Goal: Information Seeking & Learning: Learn about a topic

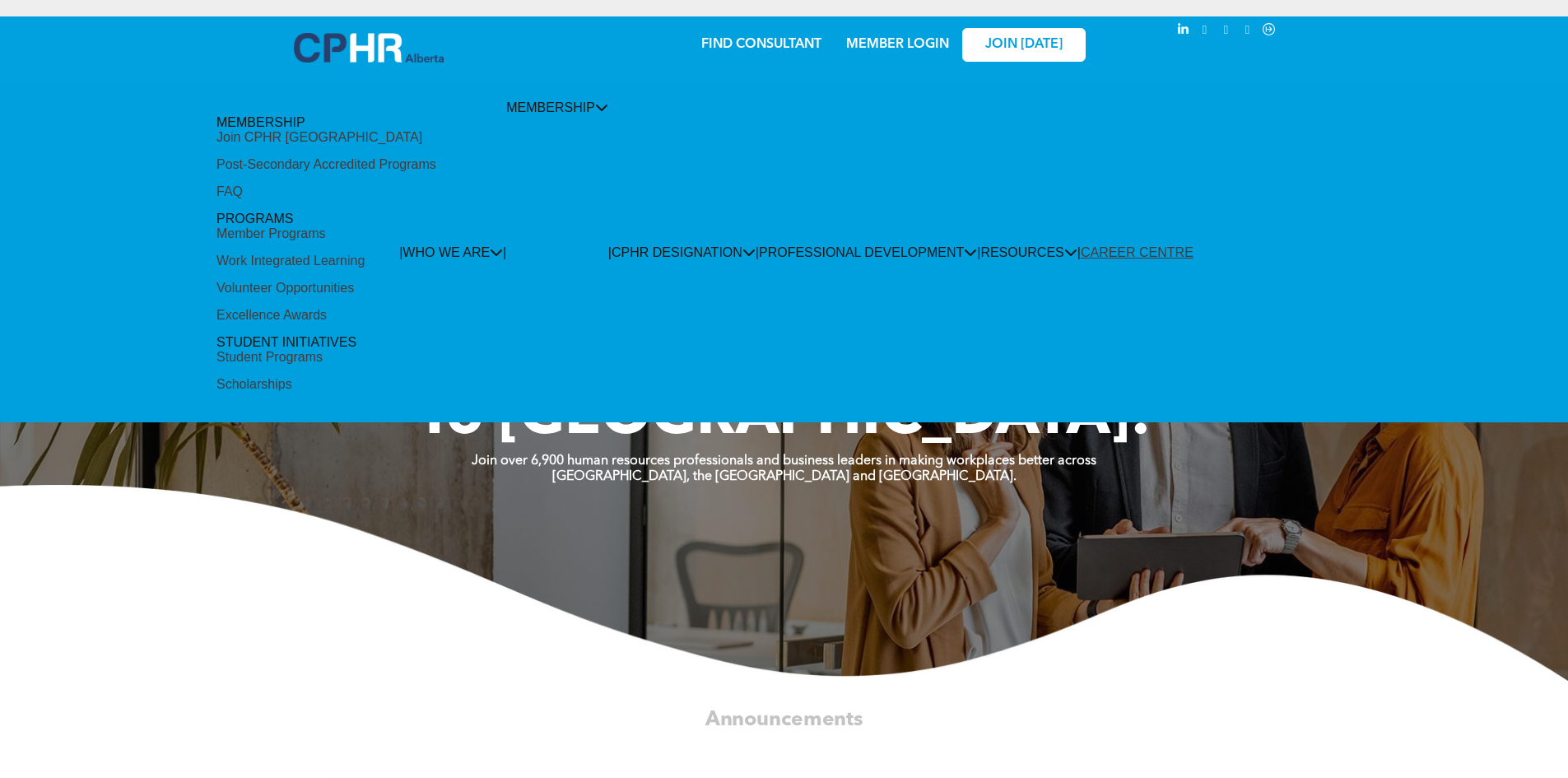
click at [325, 226] on div "Member Programs" at bounding box center [271, 234] width 109 height 15
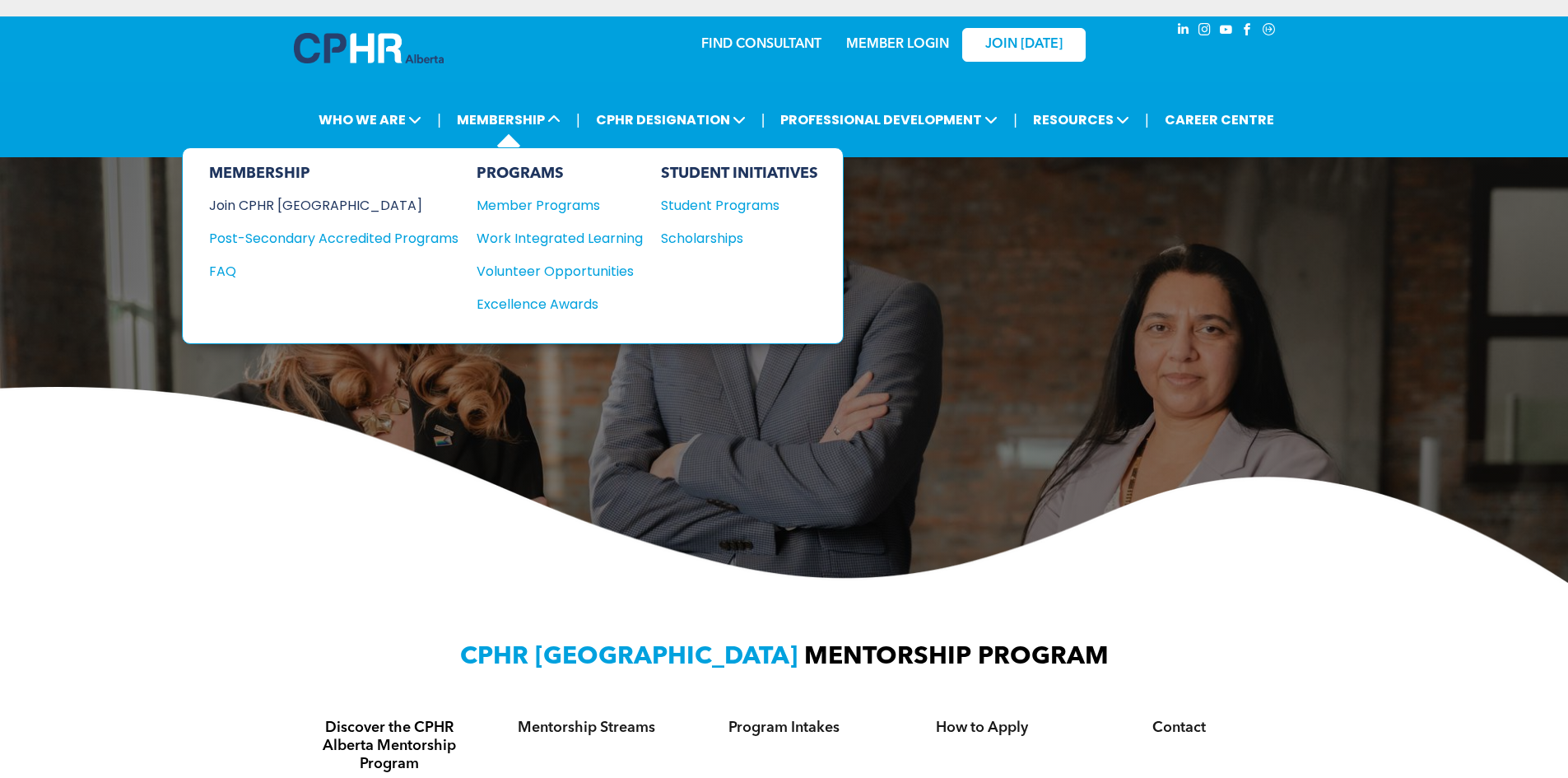
click at [274, 209] on div "Join CPHR [GEOGRAPHIC_DATA]" at bounding box center [321, 205] width 225 height 21
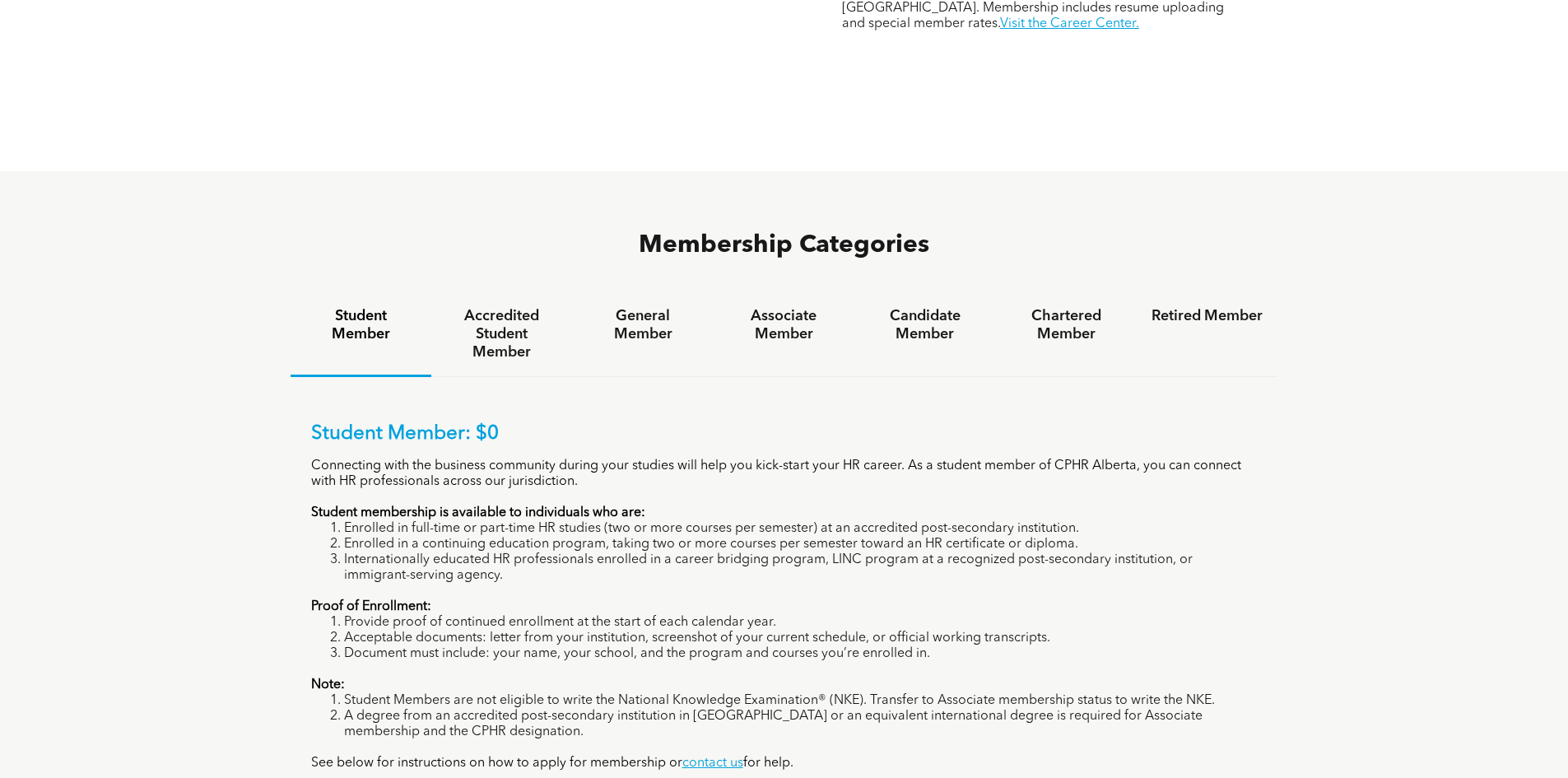
scroll to position [988, 0]
click at [1158, 308] on h4 "Retired Member" at bounding box center [1207, 317] width 111 height 18
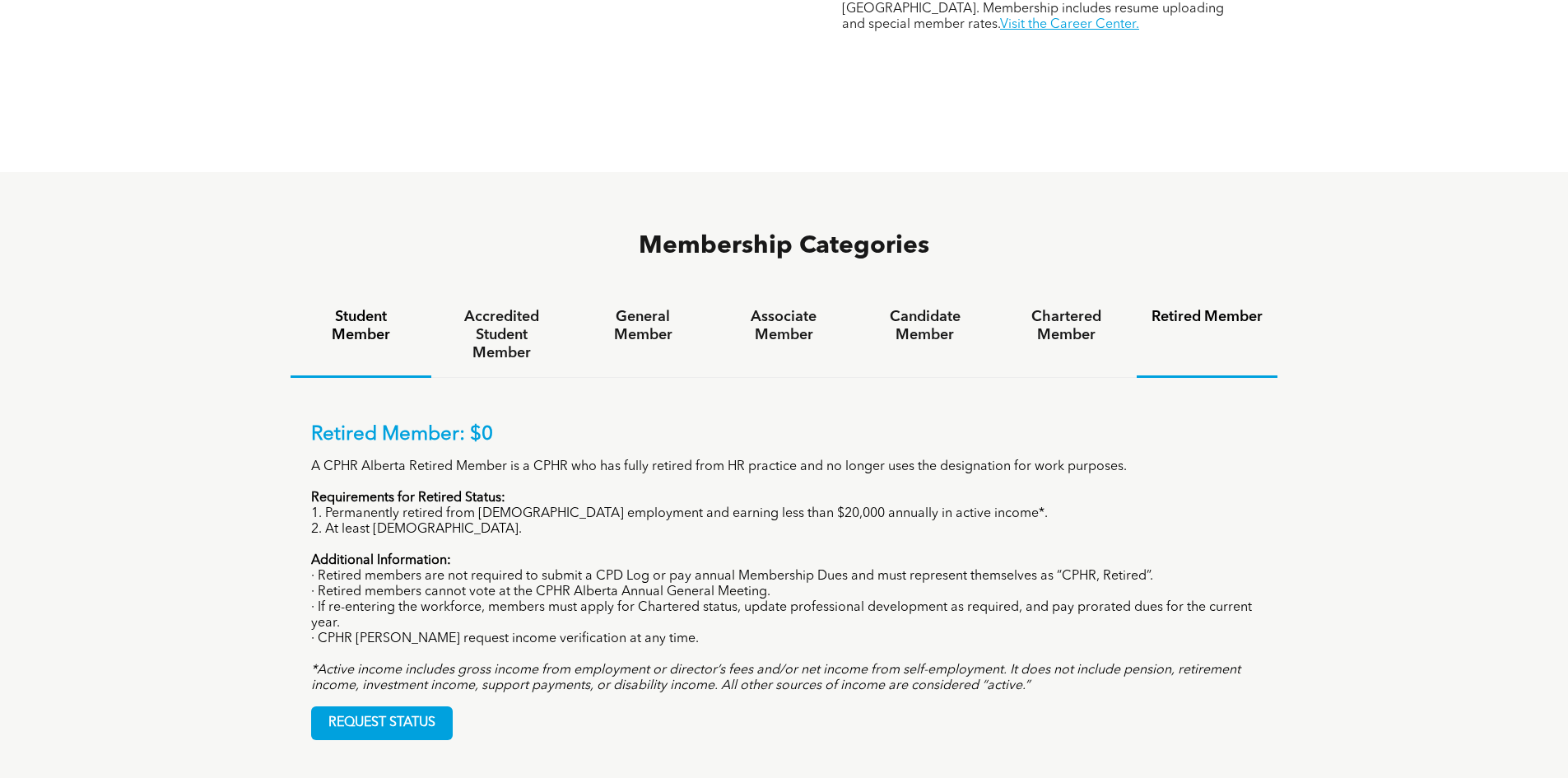
click at [371, 308] on h4 "Student Member" at bounding box center [361, 326] width 111 height 36
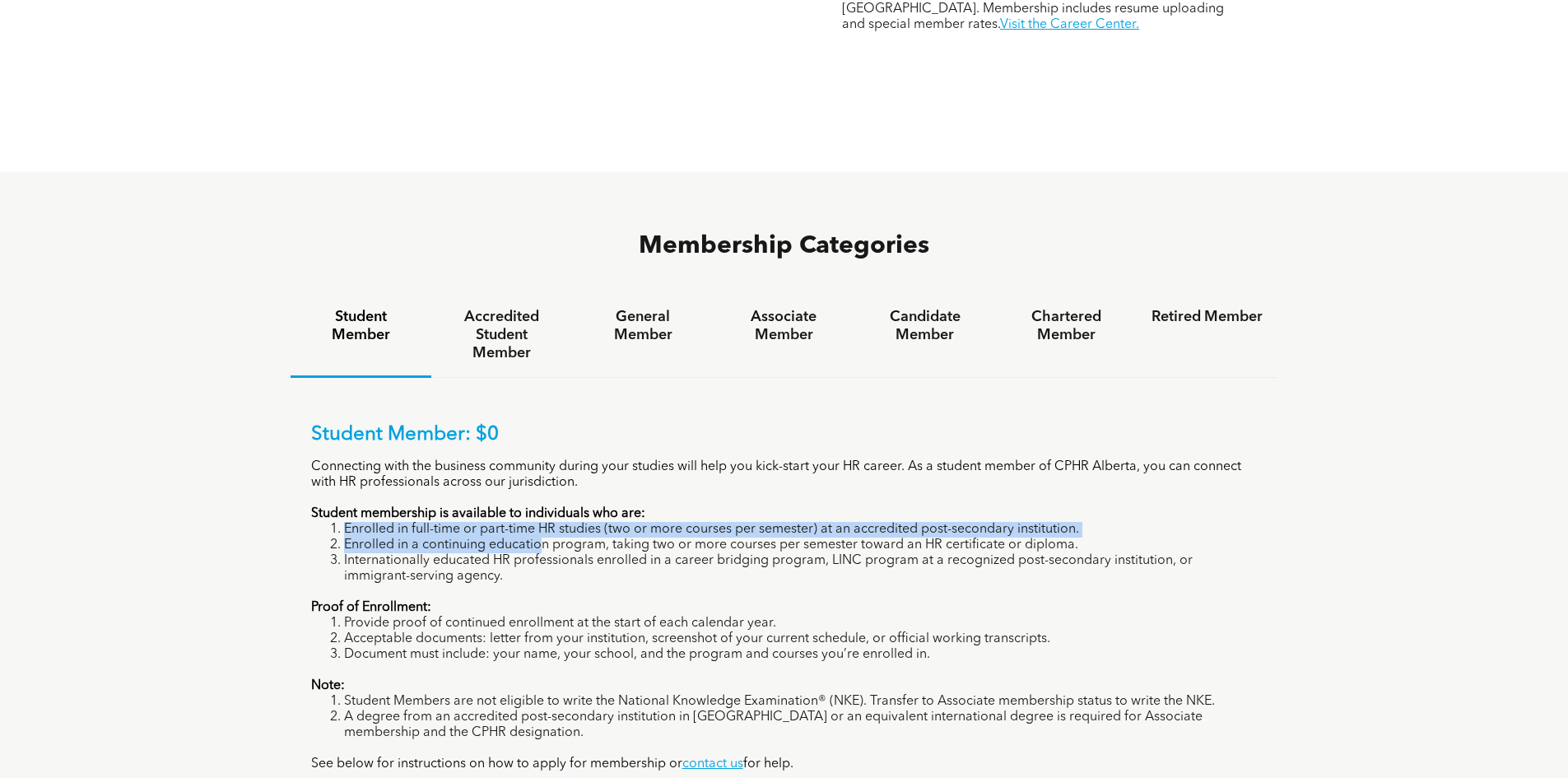
drag, startPoint x: 342, startPoint y: 462, endPoint x: 898, endPoint y: 440, distance: 556.4
click at [713, 522] on ol "Enrolled in full-time or part-time HR studies (two or more courses per semester…" at bounding box center [785, 553] width 947 height 63
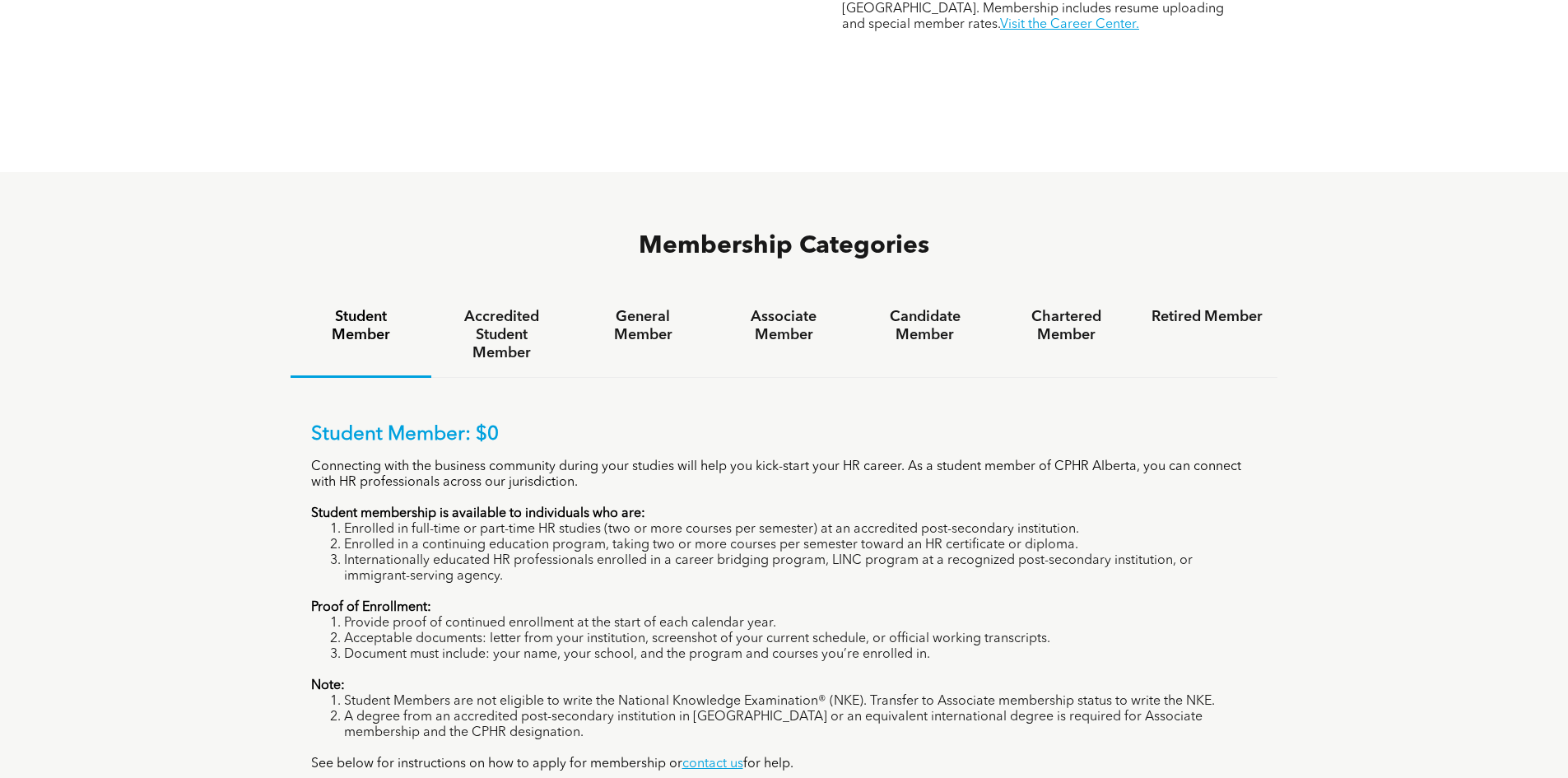
click at [674, 553] on li "Internationally educated HR professionals enrolled in a career bridging program…" at bounding box center [801, 569] width 914 height 31
drag, startPoint x: 609, startPoint y: 478, endPoint x: 1192, endPoint y: 472, distance: 583.0
click at [1192, 538] on li "Enrolled in a continuing education program, taking two or more courses per seme…" at bounding box center [801, 545] width 914 height 16
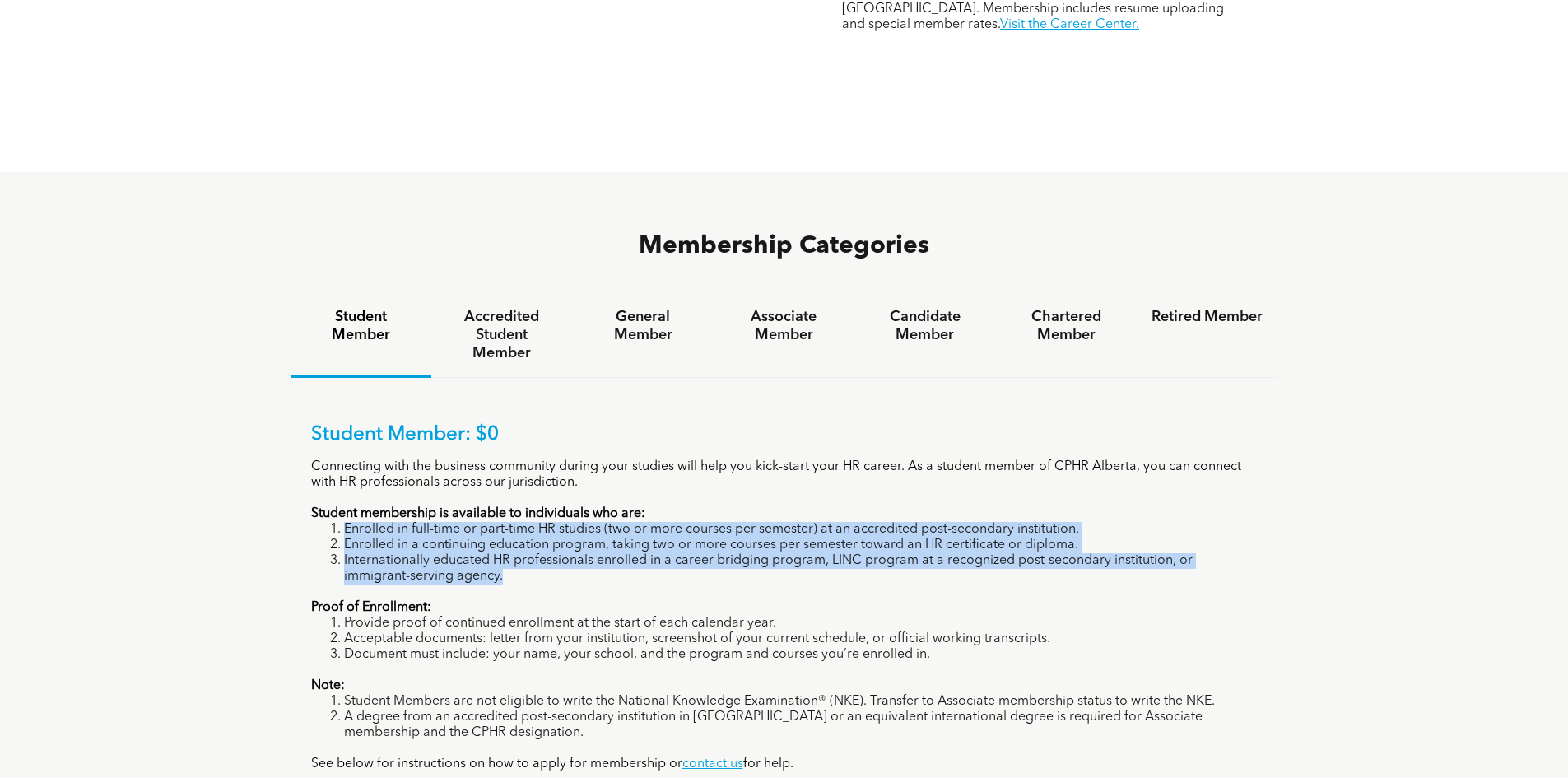
drag, startPoint x: 533, startPoint y: 517, endPoint x: 312, endPoint y: 472, distance: 225.5
click at [312, 522] on ol "Enrolled in full-time or part-time HR studies (two or more courses per semester…" at bounding box center [785, 553] width 947 height 63
click at [474, 553] on li "Internationally educated HR professionals enrolled in a career bridging program…" at bounding box center [801, 569] width 914 height 31
drag, startPoint x: 494, startPoint y: 519, endPoint x: 315, endPoint y: 453, distance: 190.8
click at [315, 453] on div "Student Member: $0 Connecting with the business community during your studies w…" at bounding box center [785, 598] width 947 height 349
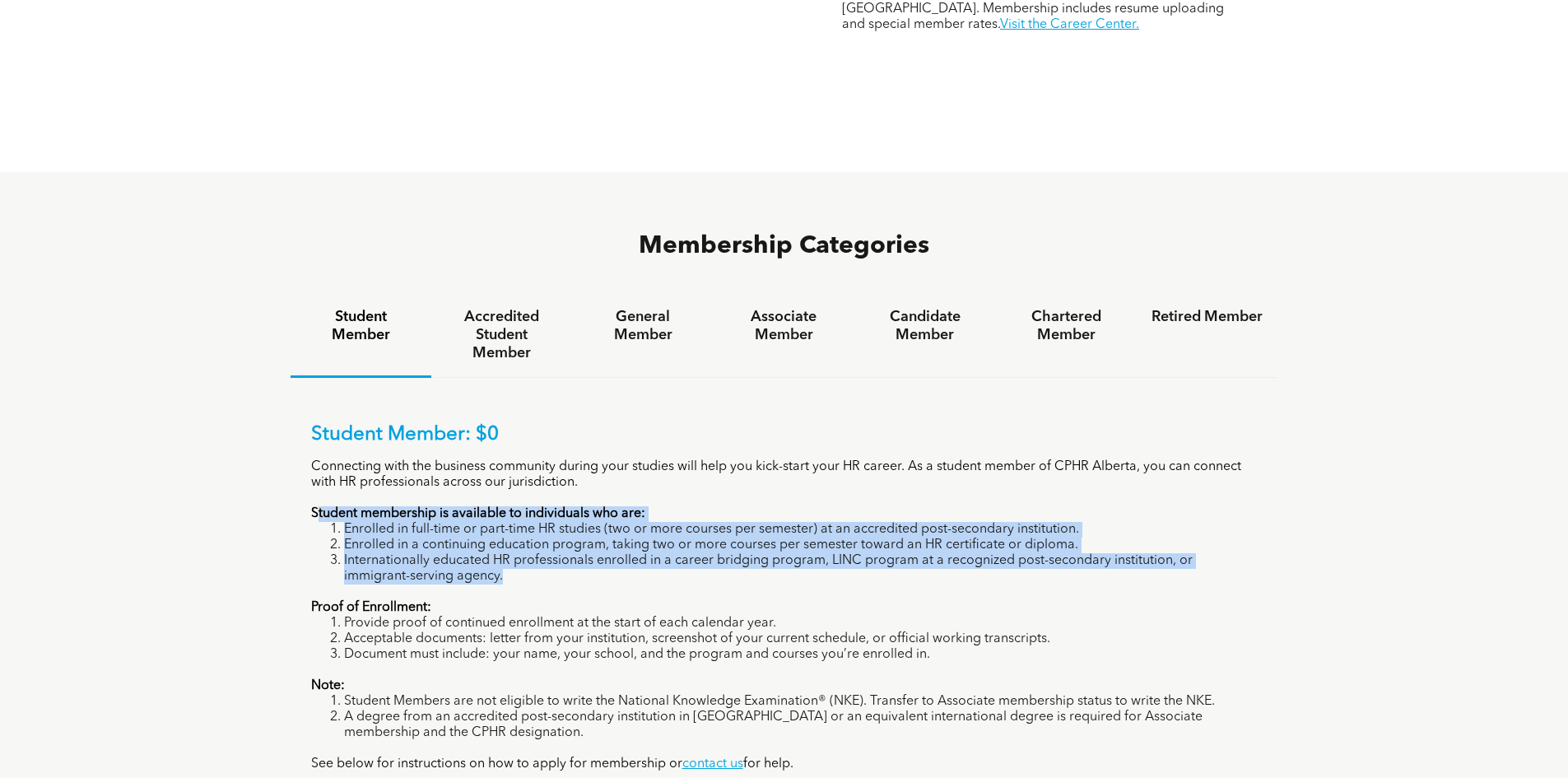
click at [456, 553] on li "Internationally educated HR professionals enrolled in a career bridging program…" at bounding box center [801, 569] width 914 height 31
click at [488, 525] on div "Student Member: $0 Connecting with the business community during your studies w…" at bounding box center [785, 598] width 947 height 349
drag, startPoint x: 490, startPoint y: 519, endPoint x: 327, endPoint y: 462, distance: 172.7
click at [327, 462] on div "Student Member: $0 Connecting with the business community during your studies w…" at bounding box center [785, 598] width 947 height 349
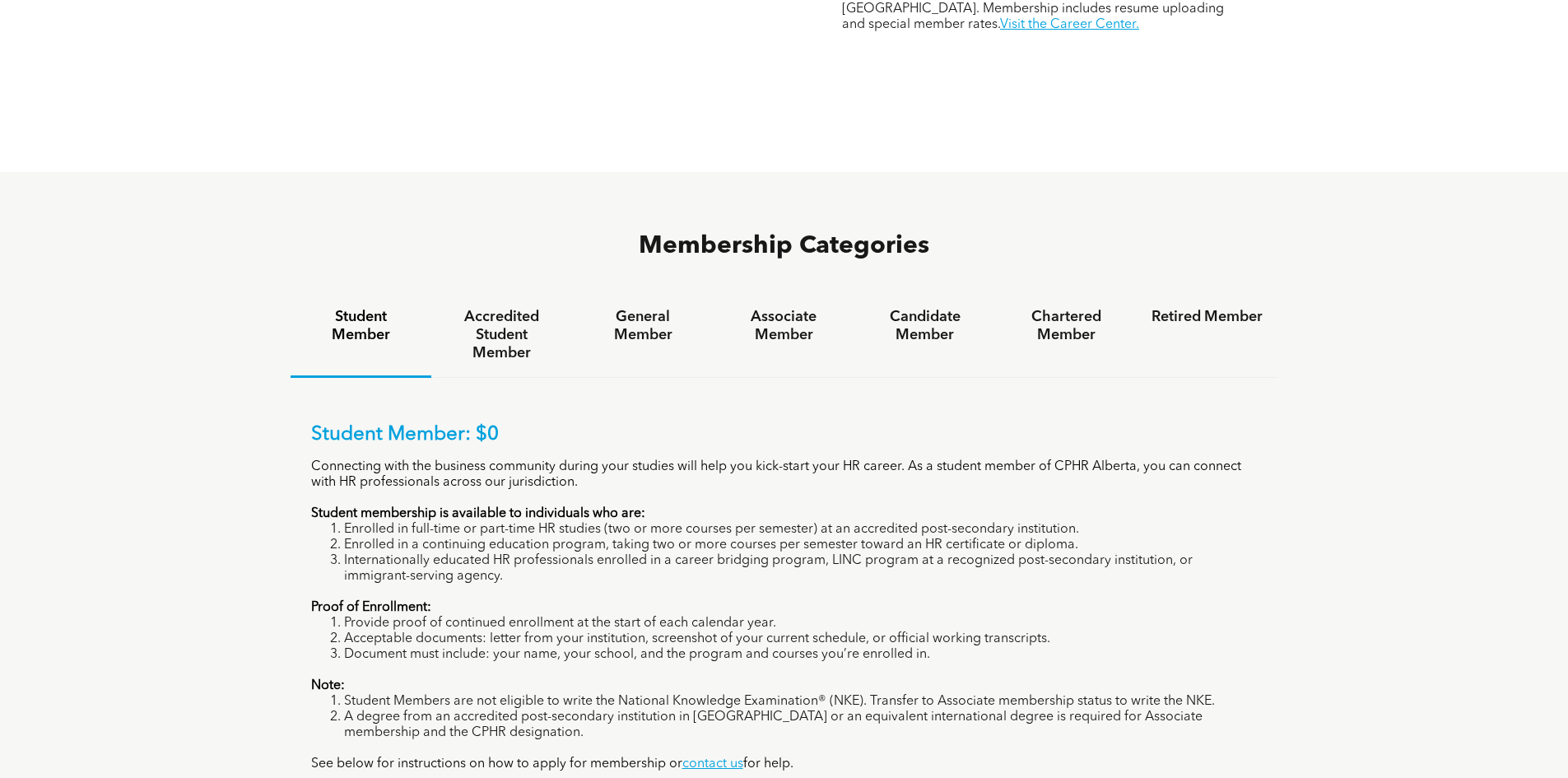
click at [529, 529] on div "Student Member: $0 Connecting with the business community during your studies w…" at bounding box center [785, 598] width 947 height 349
click at [474, 308] on h4 "Accredited Student Member" at bounding box center [502, 335] width 111 height 54
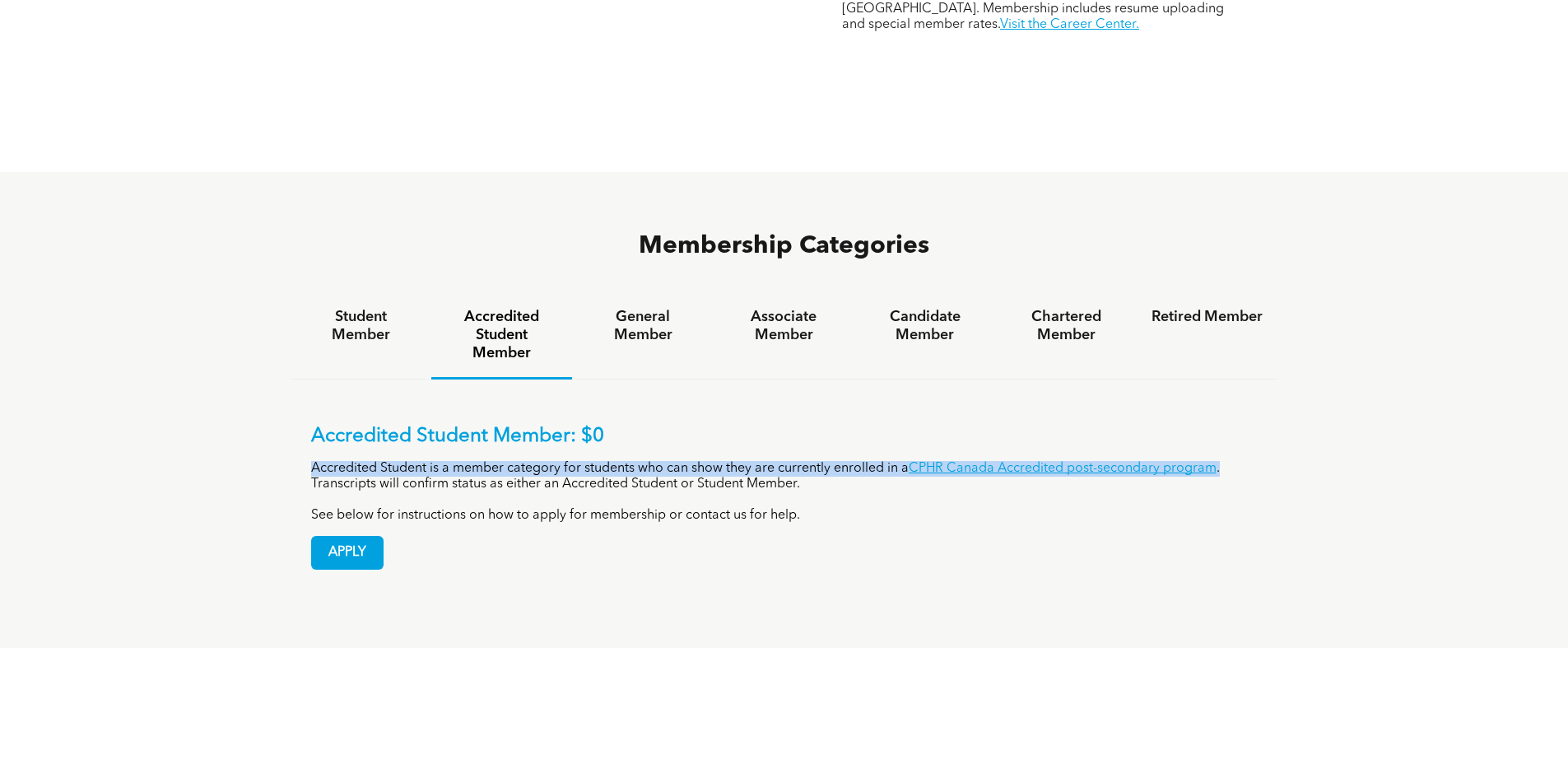
drag, startPoint x: 310, startPoint y: 397, endPoint x: 1258, endPoint y: 406, distance: 948.0
click at [1258, 406] on div "Accredited Student Member: $0 Accredited Student is a member category for stude…" at bounding box center [785, 485] width 988 height 211
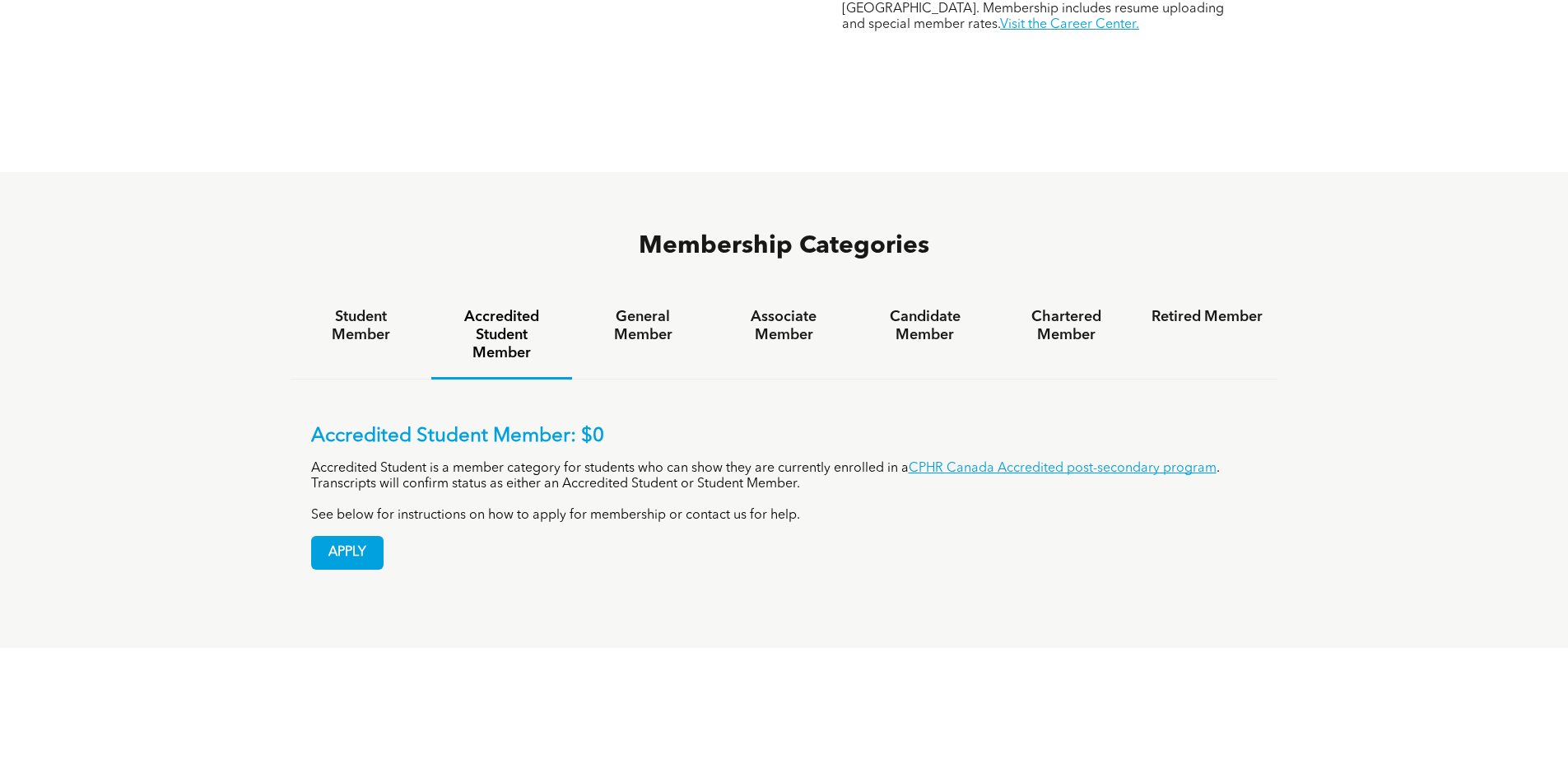
click at [1234, 432] on div "Accredited Student Member: $0 Accredited Student is a member category for stude…" at bounding box center [785, 474] width 947 height 99
click at [650, 308] on h4 "General Member" at bounding box center [642, 326] width 111 height 36
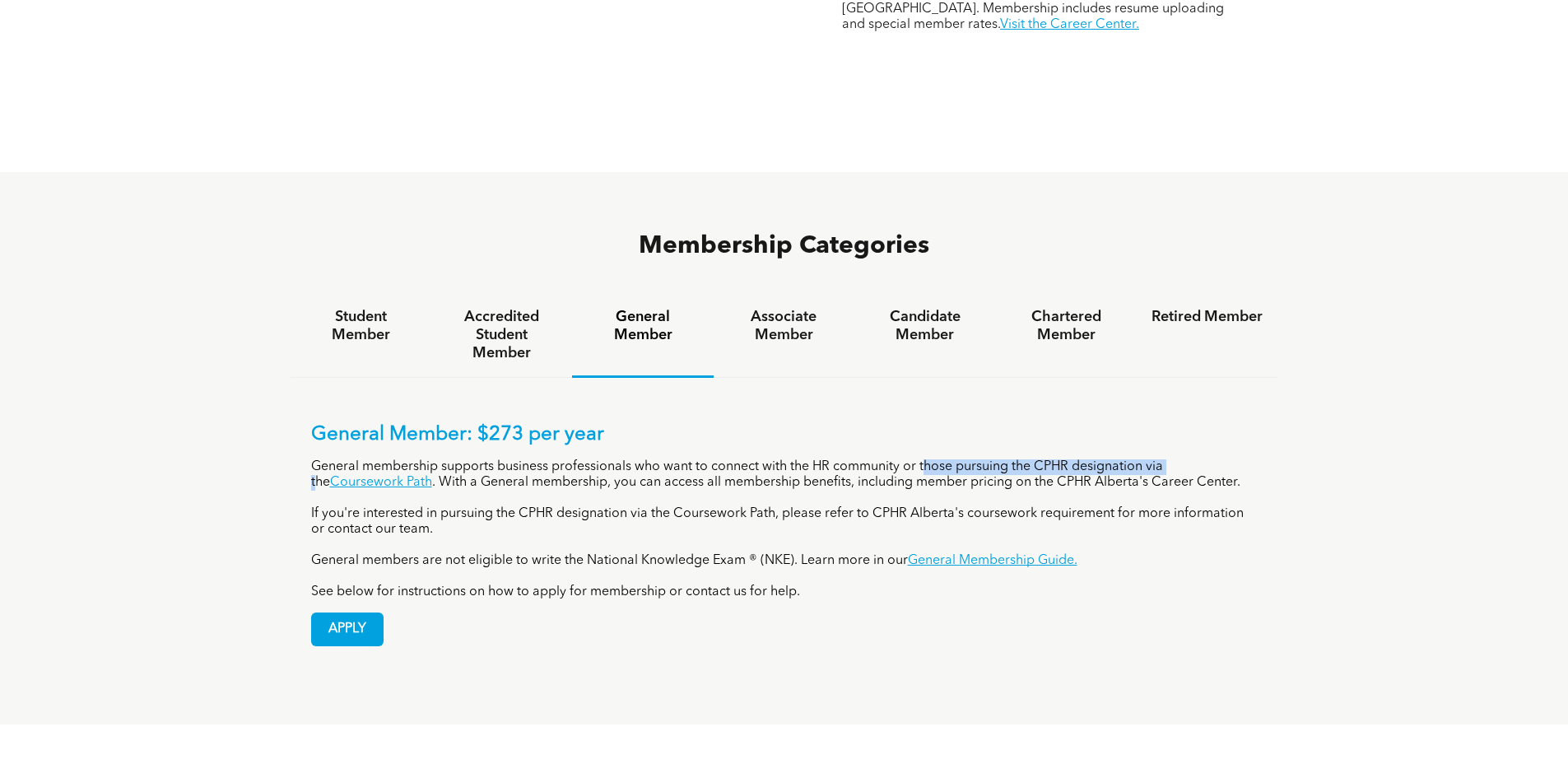
drag, startPoint x: 926, startPoint y: 398, endPoint x: 1174, endPoint y: 398, distance: 248.0
click at [1174, 459] on p "General membership supports business professionals who want to connect with the…" at bounding box center [785, 475] width 947 height 31
click at [792, 293] on div "Associate Member" at bounding box center [784, 335] width 141 height 85
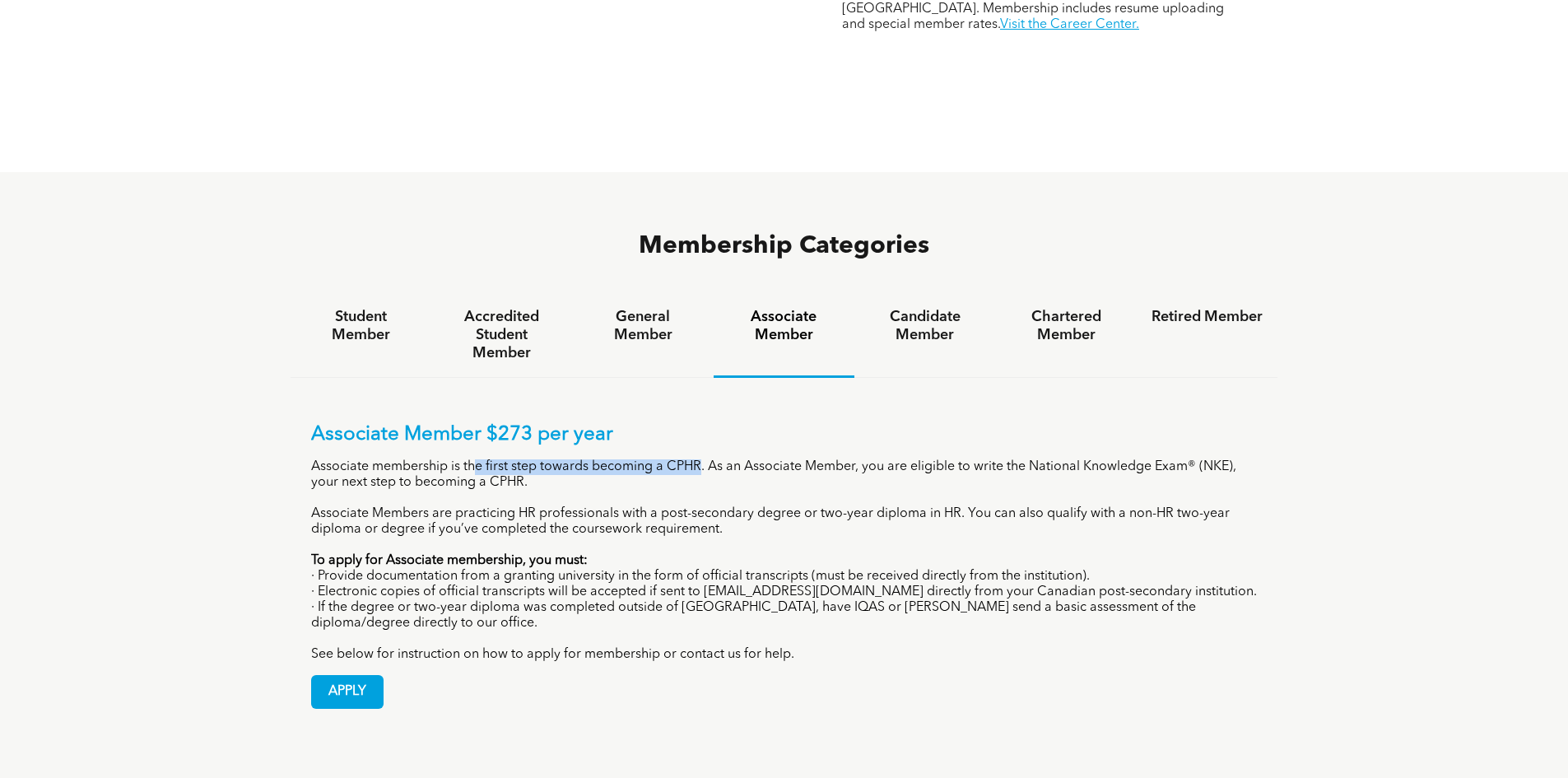
drag, startPoint x: 475, startPoint y: 402, endPoint x: 702, endPoint y: 393, distance: 227.2
click at [702, 423] on div "Associate Member $273 per year Associate membership is the first step towards b…" at bounding box center [785, 543] width 947 height 240
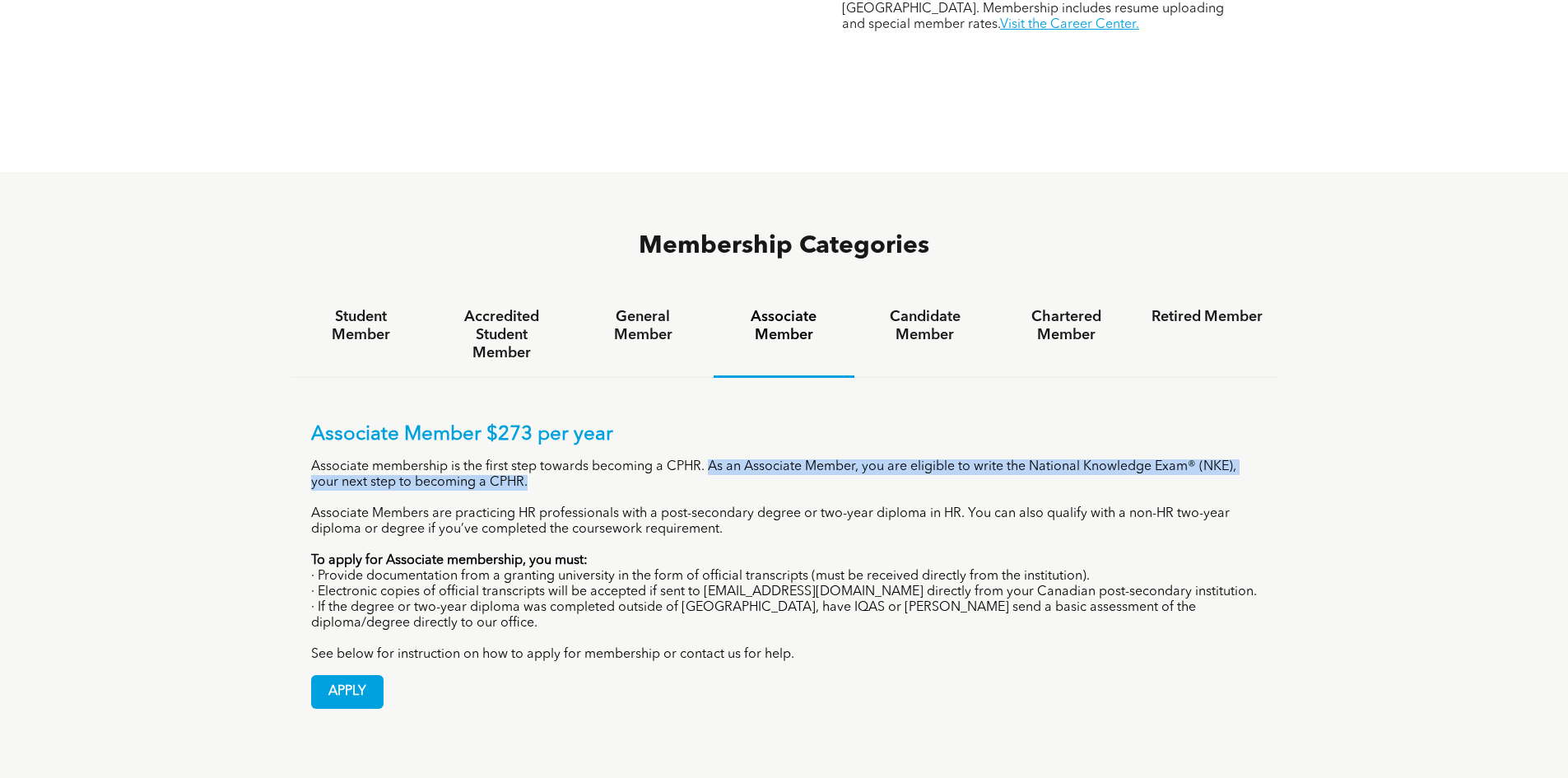
drag, startPoint x: 708, startPoint y: 401, endPoint x: 1251, endPoint y: 417, distance: 543.2
click at [1251, 459] on p "Associate membership is the first step towards becoming a CPHR. As an Associate…" at bounding box center [785, 475] width 947 height 31
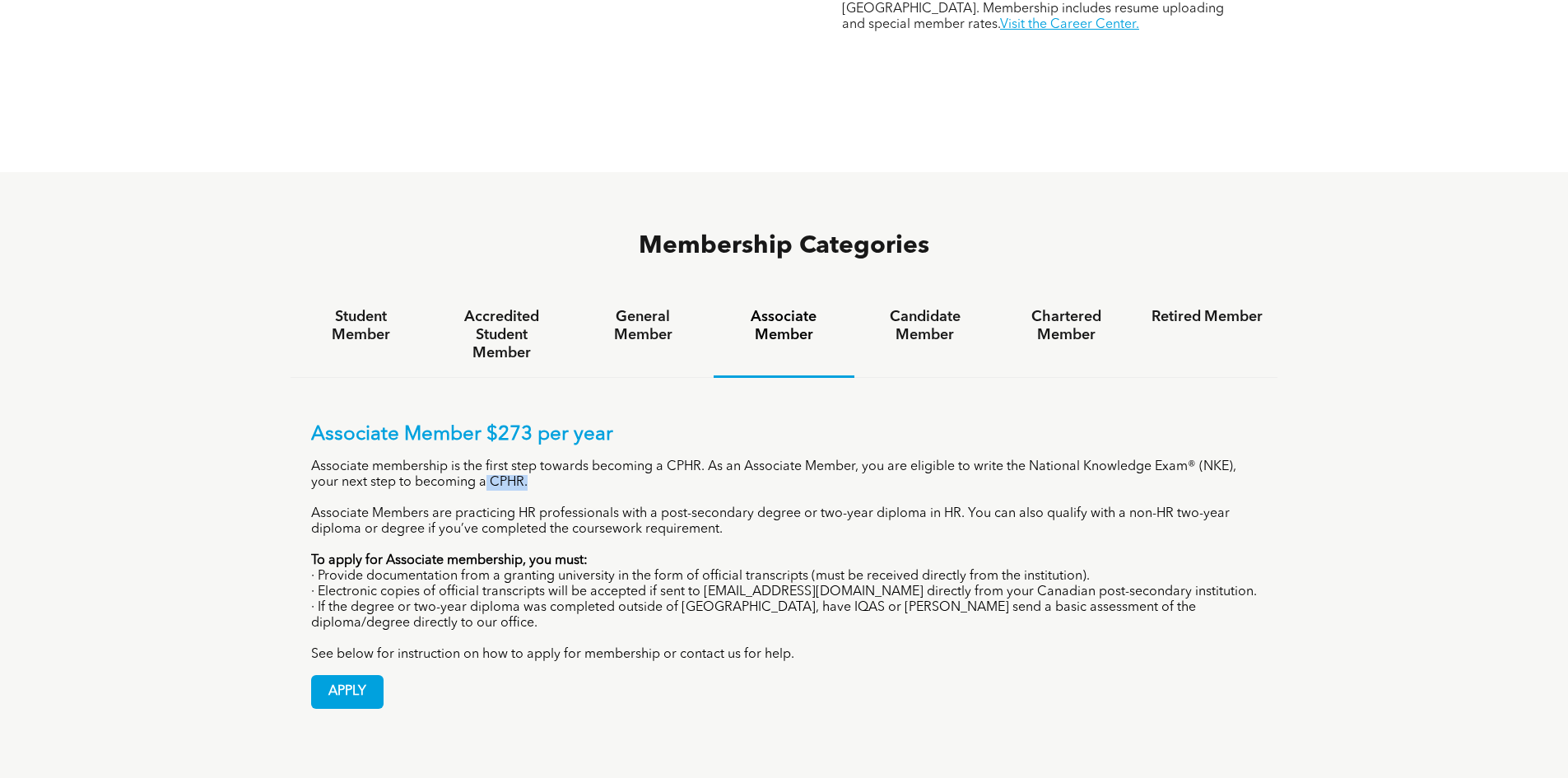
drag, startPoint x: 485, startPoint y: 420, endPoint x: 573, endPoint y: 415, distance: 88.1
click at [560, 459] on p "Associate membership is the first step towards becoming a CPHR. As an Associate…" at bounding box center [785, 475] width 947 height 31
click at [939, 308] on h4 "Candidate Member" at bounding box center [925, 326] width 111 height 36
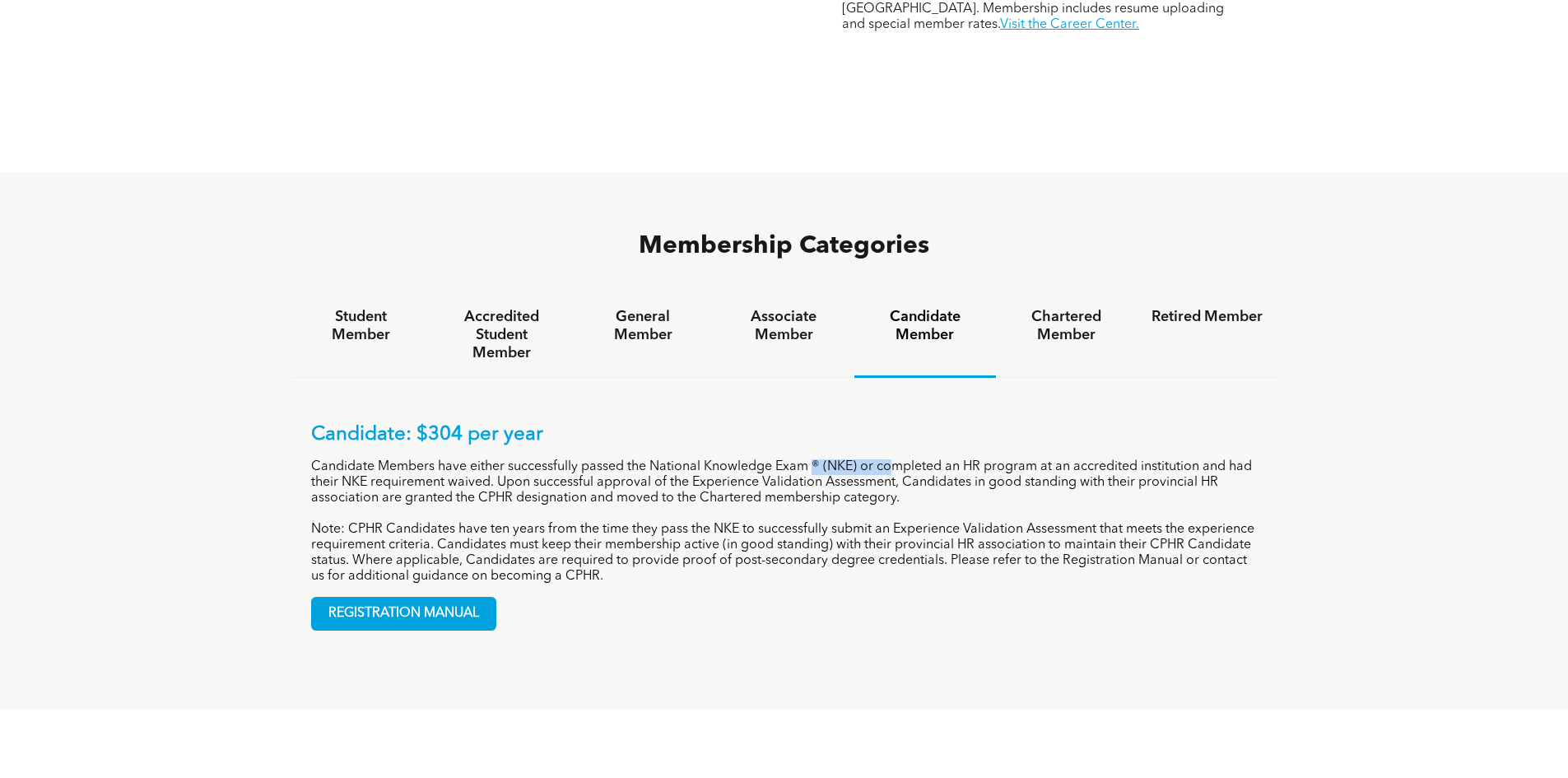
drag, startPoint x: 813, startPoint y: 395, endPoint x: 894, endPoint y: 395, distance: 81.0
click at [894, 459] on p "Candidate Members have either successfully passed the National Knowledge Exam ®…" at bounding box center [785, 482] width 947 height 47
drag, startPoint x: 669, startPoint y: 415, endPoint x: 797, endPoint y: 403, distance: 128.6
click at [796, 459] on p "Candidate Members have either successfully passed the National Knowledge Exam ®…" at bounding box center [785, 482] width 947 height 47
click at [780, 308] on h4 "Associate Member" at bounding box center [784, 326] width 111 height 36
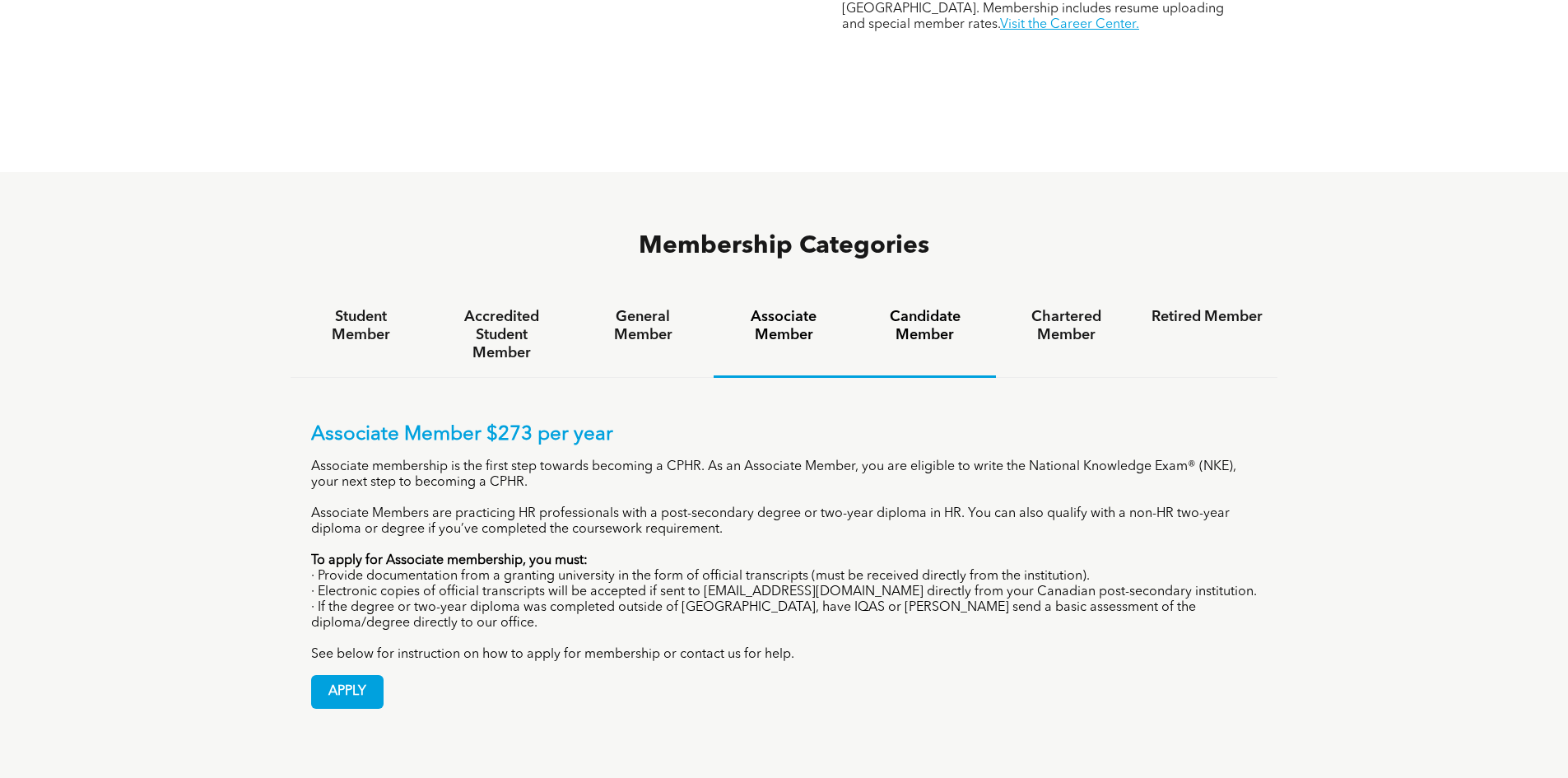
click at [917, 308] on h4 "Candidate Member" at bounding box center [925, 326] width 111 height 36
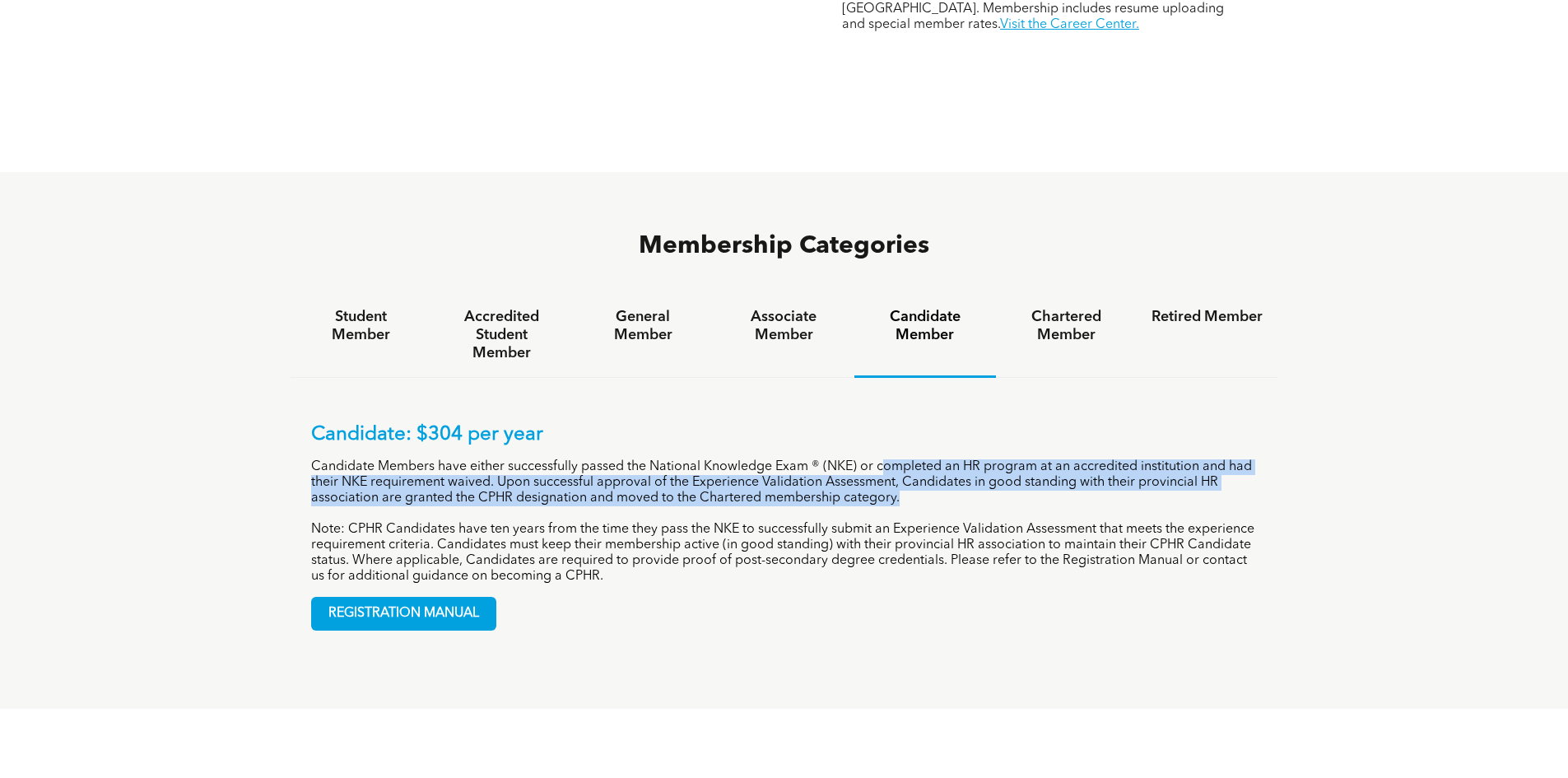
drag, startPoint x: 883, startPoint y: 403, endPoint x: 1245, endPoint y: 430, distance: 363.0
click at [1245, 459] on p "Candidate Members have either successfully passed the National Knowledge Exam ®…" at bounding box center [785, 482] width 947 height 47
click at [591, 459] on p "Candidate Members have either successfully passed the National Knowledge Exam ®…" at bounding box center [785, 482] width 947 height 47
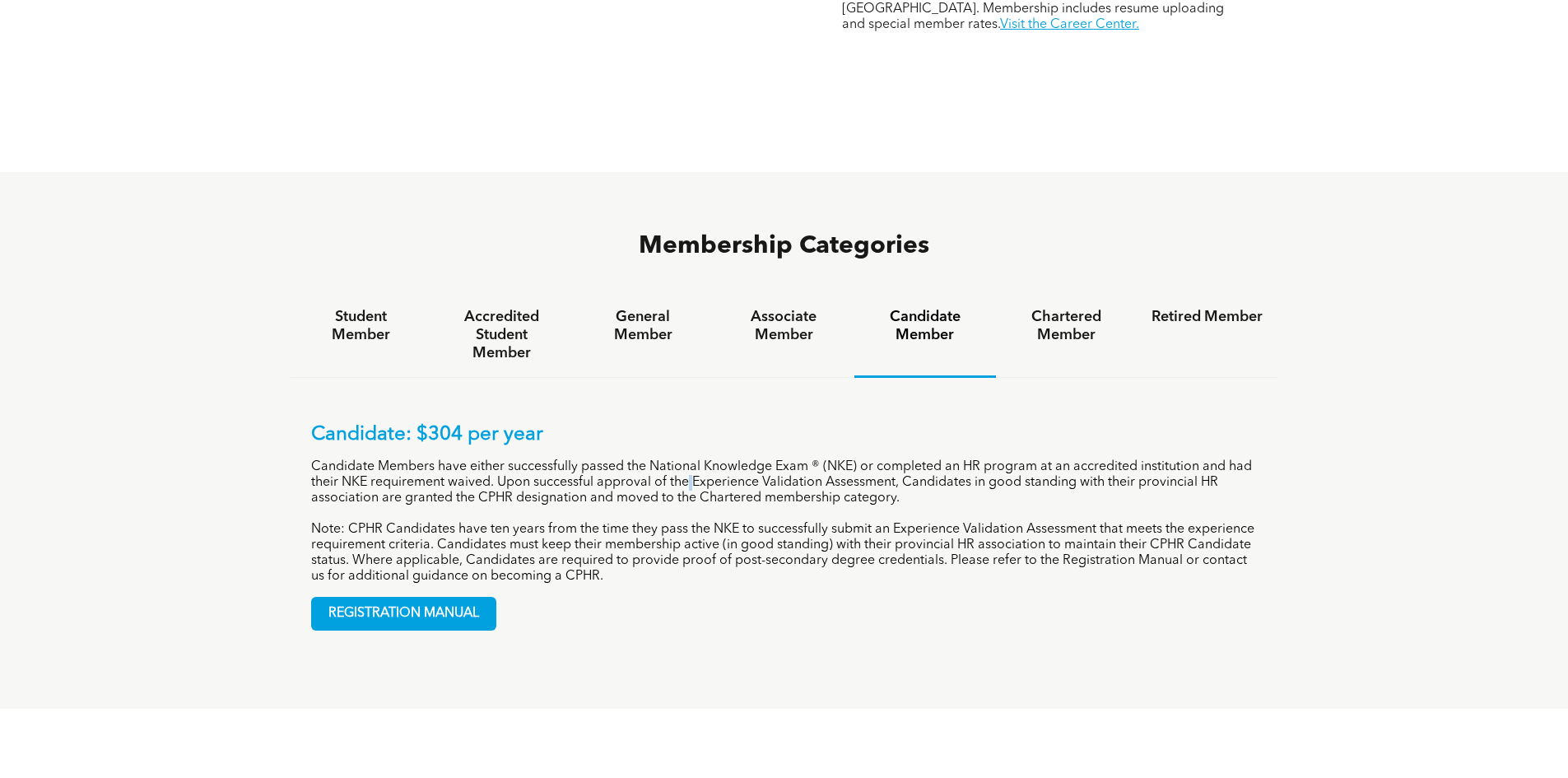
click at [694, 459] on p "Candidate Members have either successfully passed the National Knowledge Exam ®…" at bounding box center [785, 482] width 947 height 47
click at [702, 459] on p "Candidate Members have either successfully passed the National Knowledge Exam ®…" at bounding box center [785, 482] width 947 height 47
drag, startPoint x: 695, startPoint y: 417, endPoint x: 898, endPoint y: 410, distance: 203.1
click at [898, 459] on p "Candidate Members have either successfully passed the National Knowledge Exam ®…" at bounding box center [785, 482] width 947 height 47
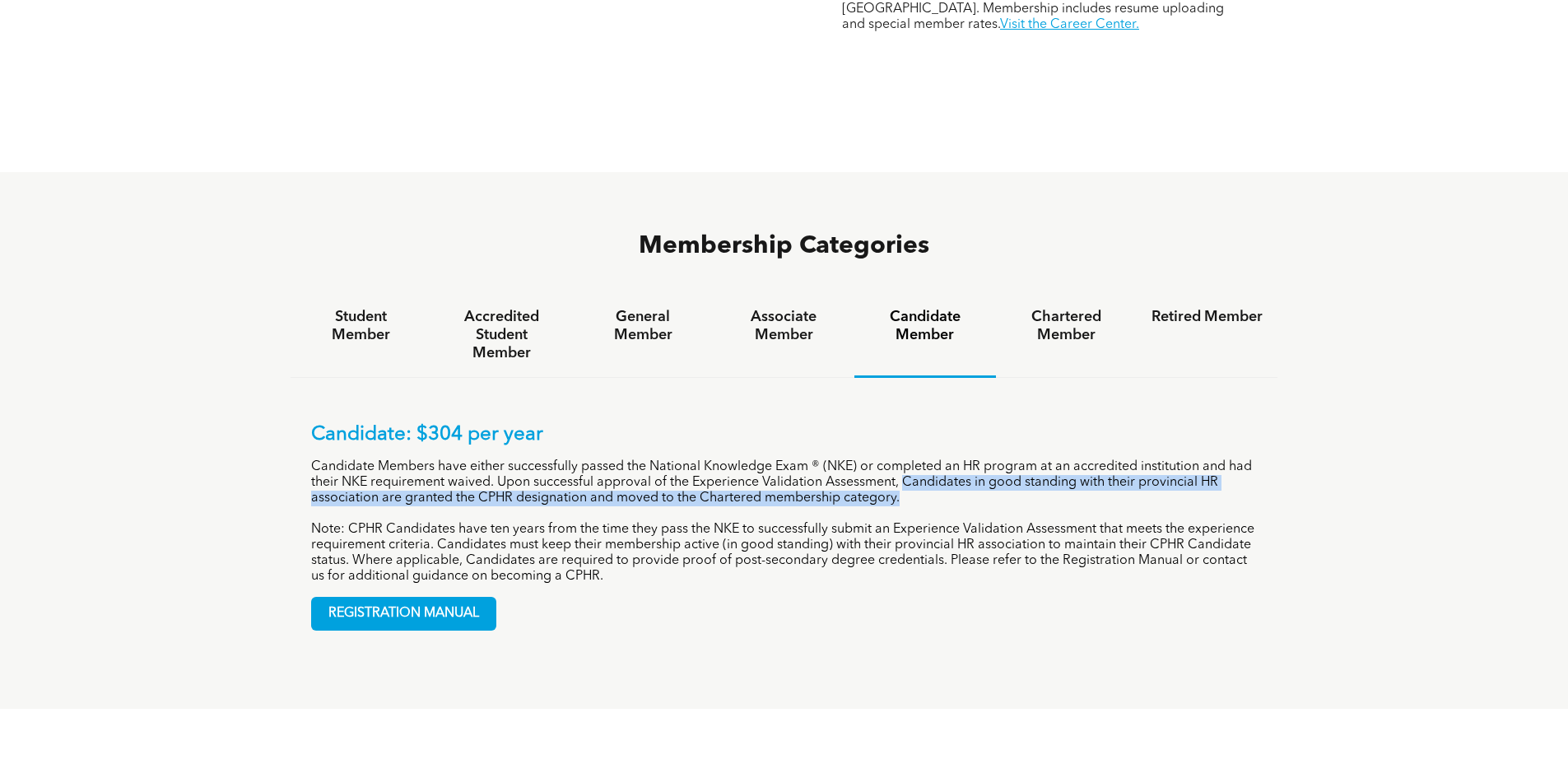
drag, startPoint x: 903, startPoint y: 420, endPoint x: 907, endPoint y: 431, distance: 11.7
click at [907, 459] on p "Candidate Members have either successfully passed the National Knowledge Exam ®…" at bounding box center [785, 482] width 947 height 47
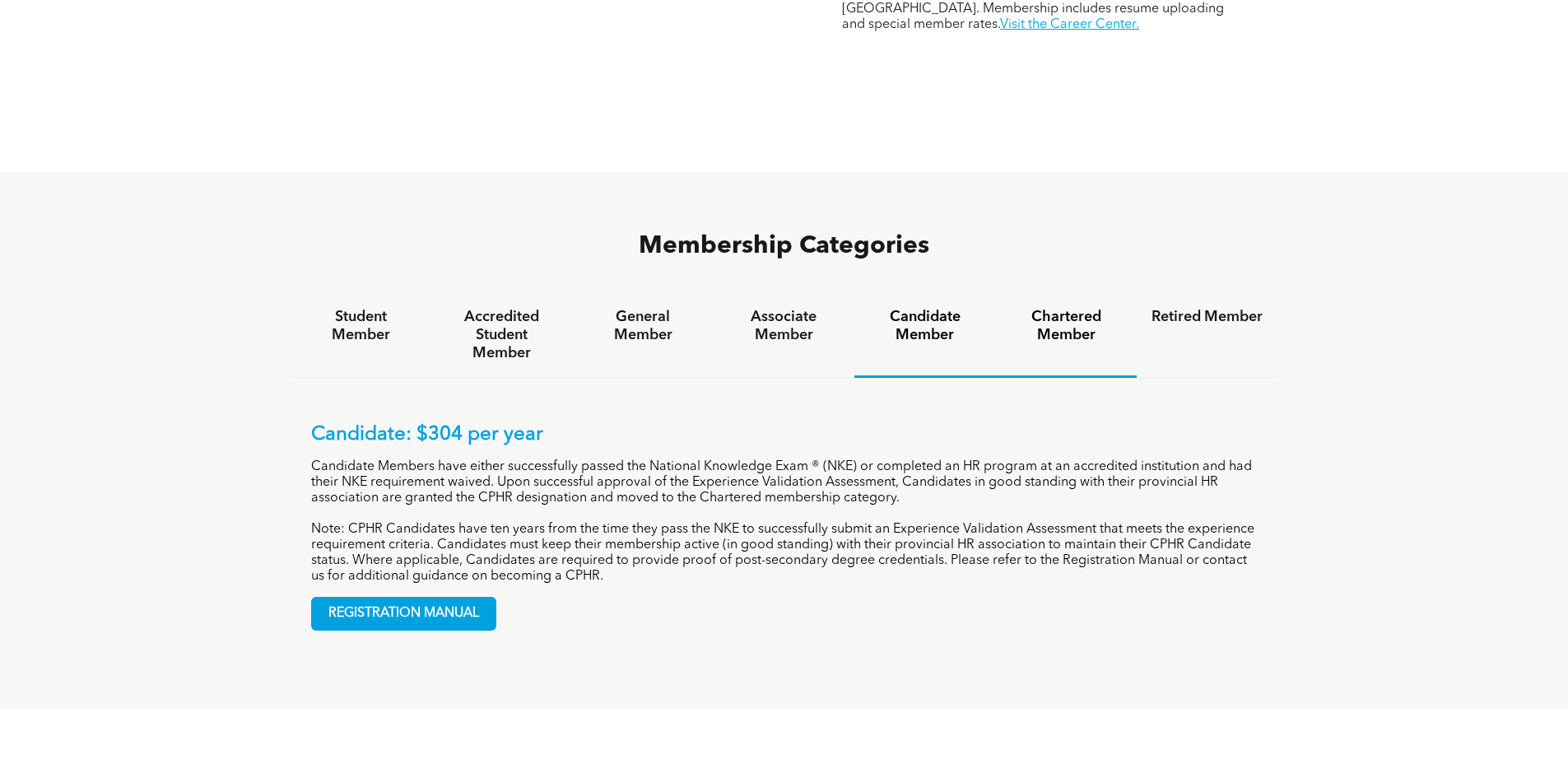
click at [1067, 308] on h4 "Chartered Member" at bounding box center [1066, 326] width 111 height 36
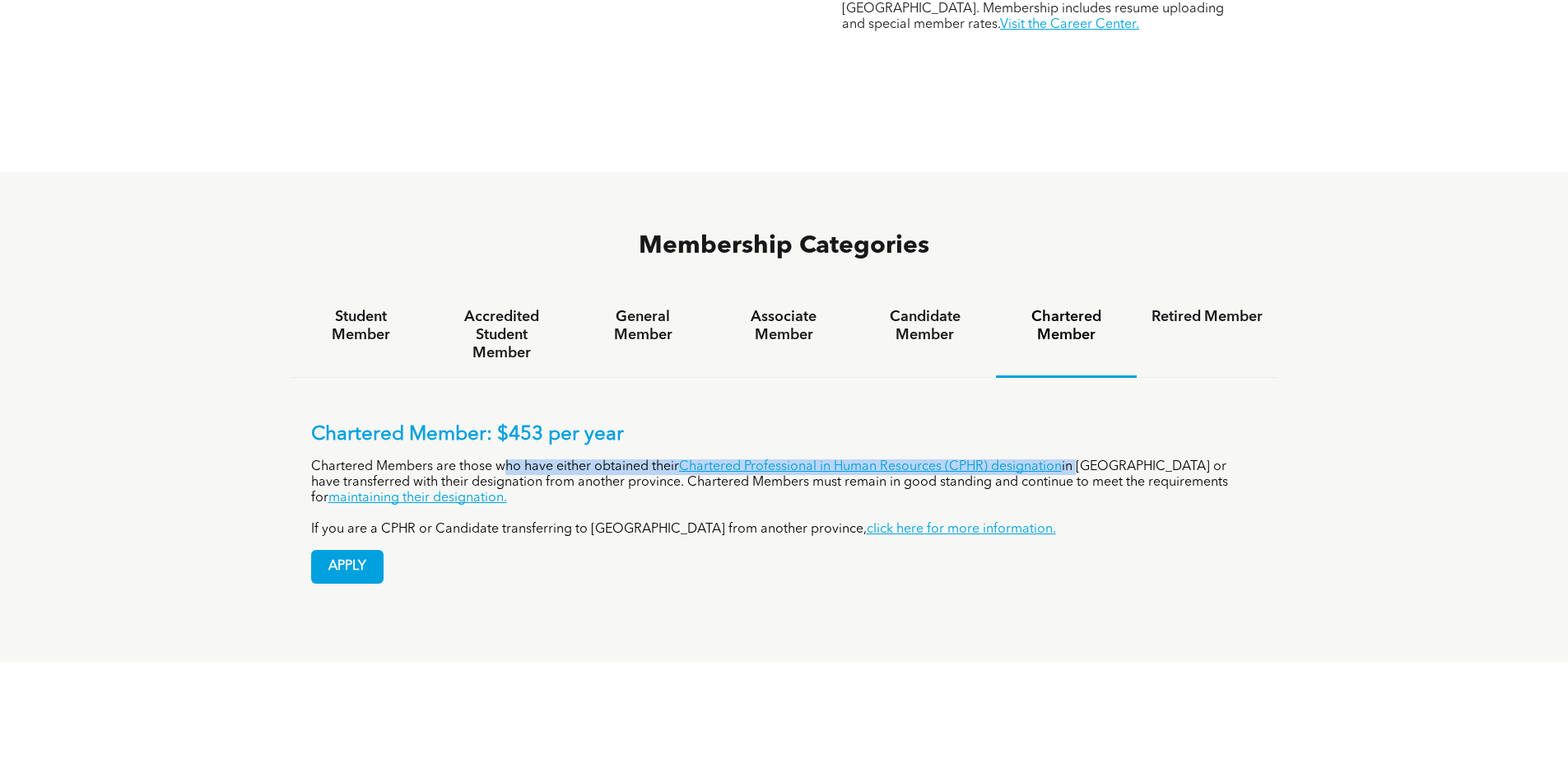
drag, startPoint x: 1072, startPoint y: 398, endPoint x: 501, endPoint y: 388, distance: 571.1
click at [501, 423] on div "Chartered Member: $453 per year Chartered Members are those who have either obt…" at bounding box center [785, 480] width 947 height 114
drag, startPoint x: 496, startPoint y: 403, endPoint x: 1063, endPoint y: 396, distance: 567.0
click at [1063, 459] on p "Chartered Members are those who have either obtained their Chartered Profession…" at bounding box center [785, 482] width 947 height 47
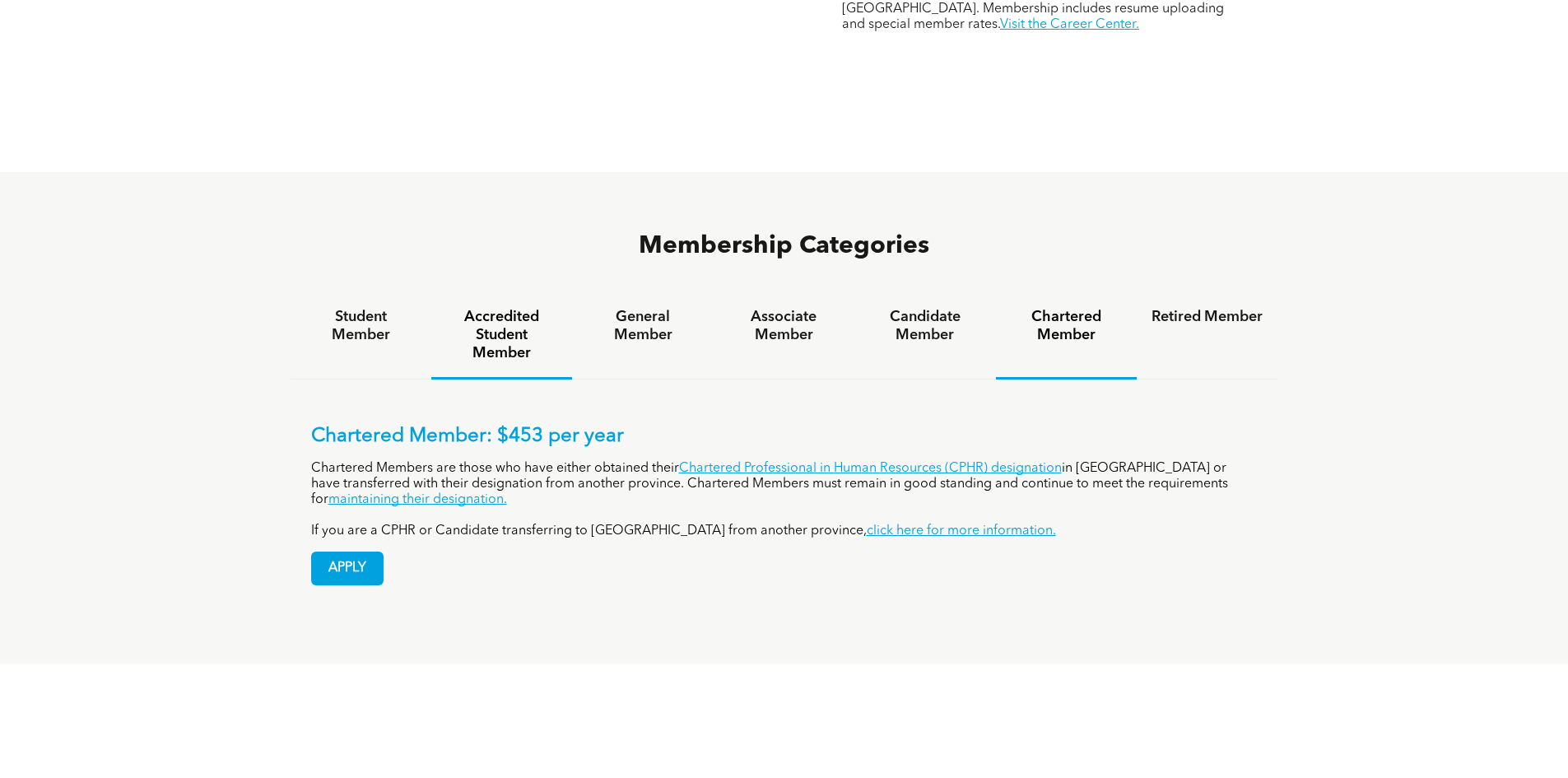
click at [375, 308] on h4 "Student Member" at bounding box center [361, 326] width 111 height 36
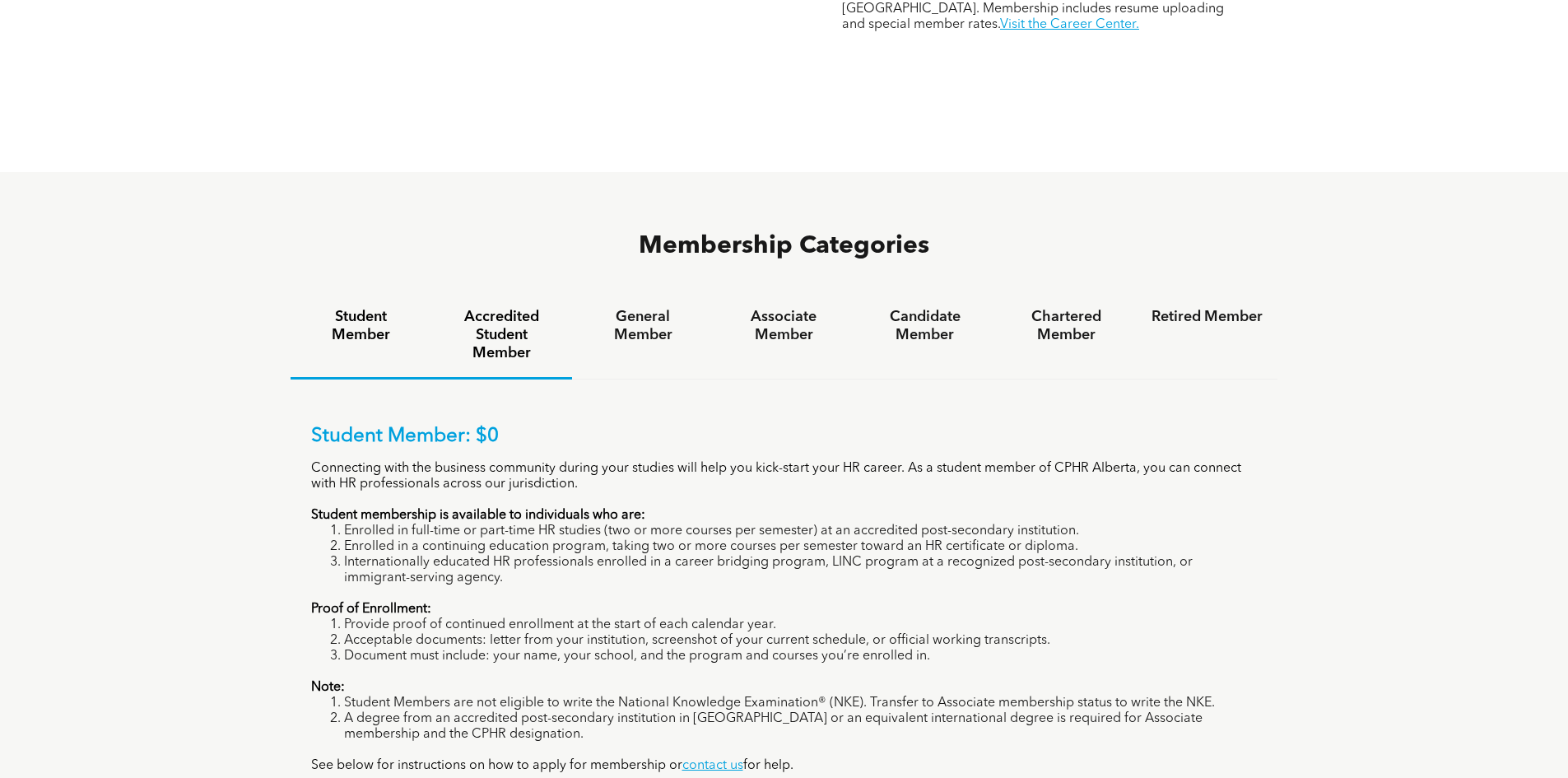
click at [446, 308] on h4 "Accredited Student Member" at bounding box center [502, 335] width 111 height 54
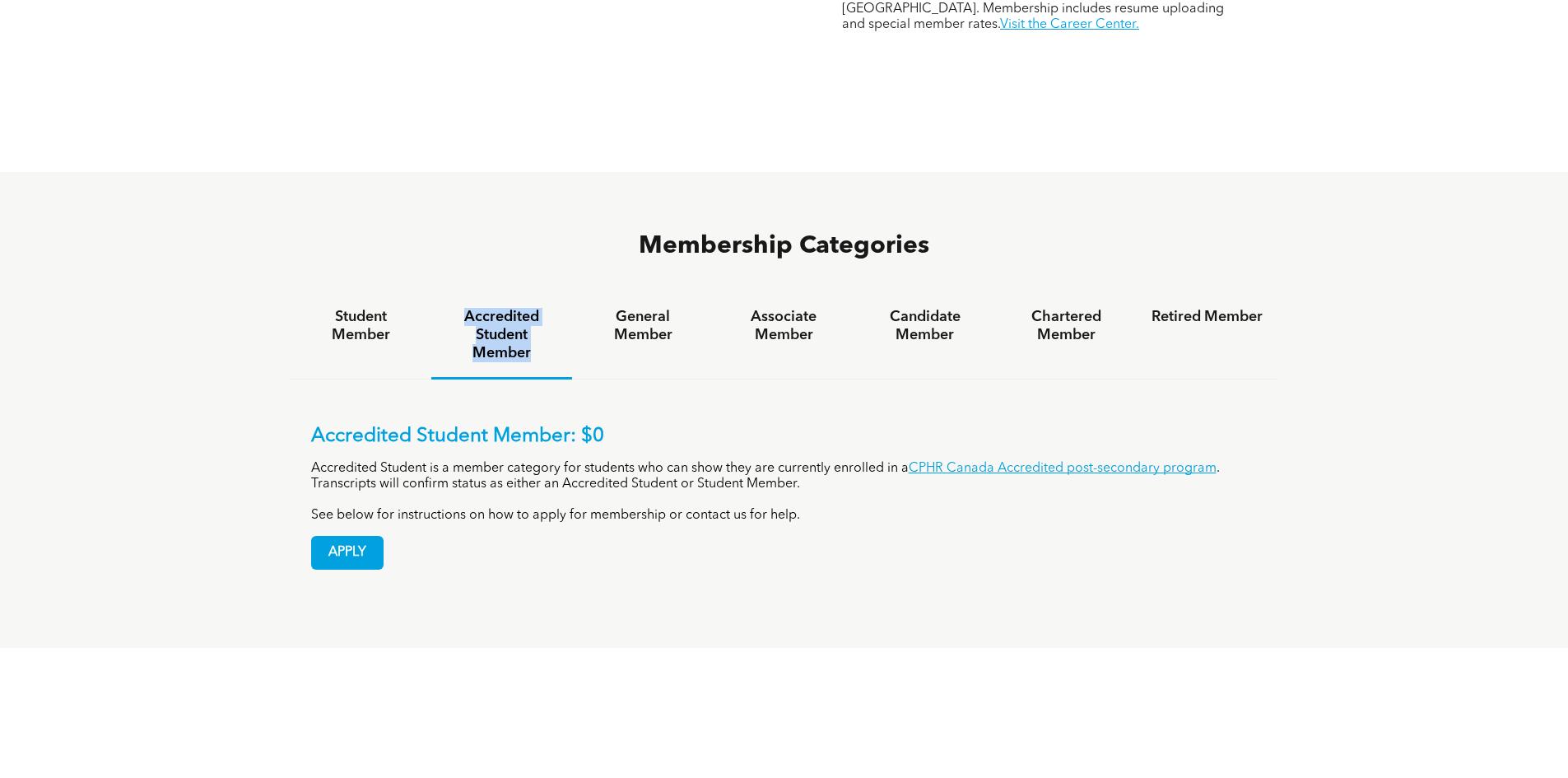
drag, startPoint x: 462, startPoint y: 250, endPoint x: 544, endPoint y: 305, distance: 98.7
click at [544, 305] on div "Accredited Student Member" at bounding box center [502, 336] width 141 height 86
click at [545, 308] on h4 "Accredited Student Member" at bounding box center [502, 335] width 111 height 54
click at [666, 308] on h4 "General Member" at bounding box center [642, 326] width 111 height 36
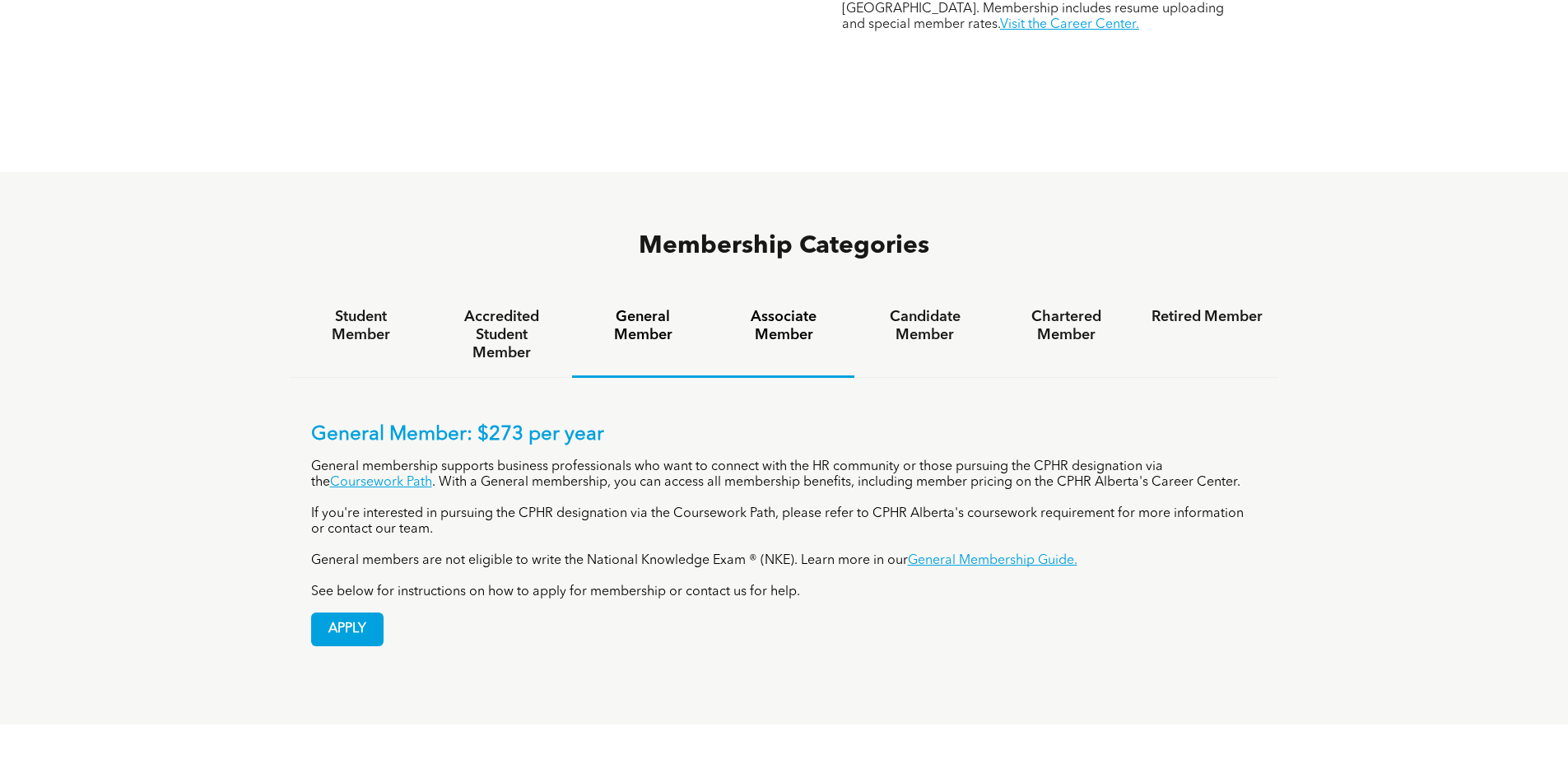
click at [786, 308] on h4 "Associate Member" at bounding box center [784, 326] width 111 height 36
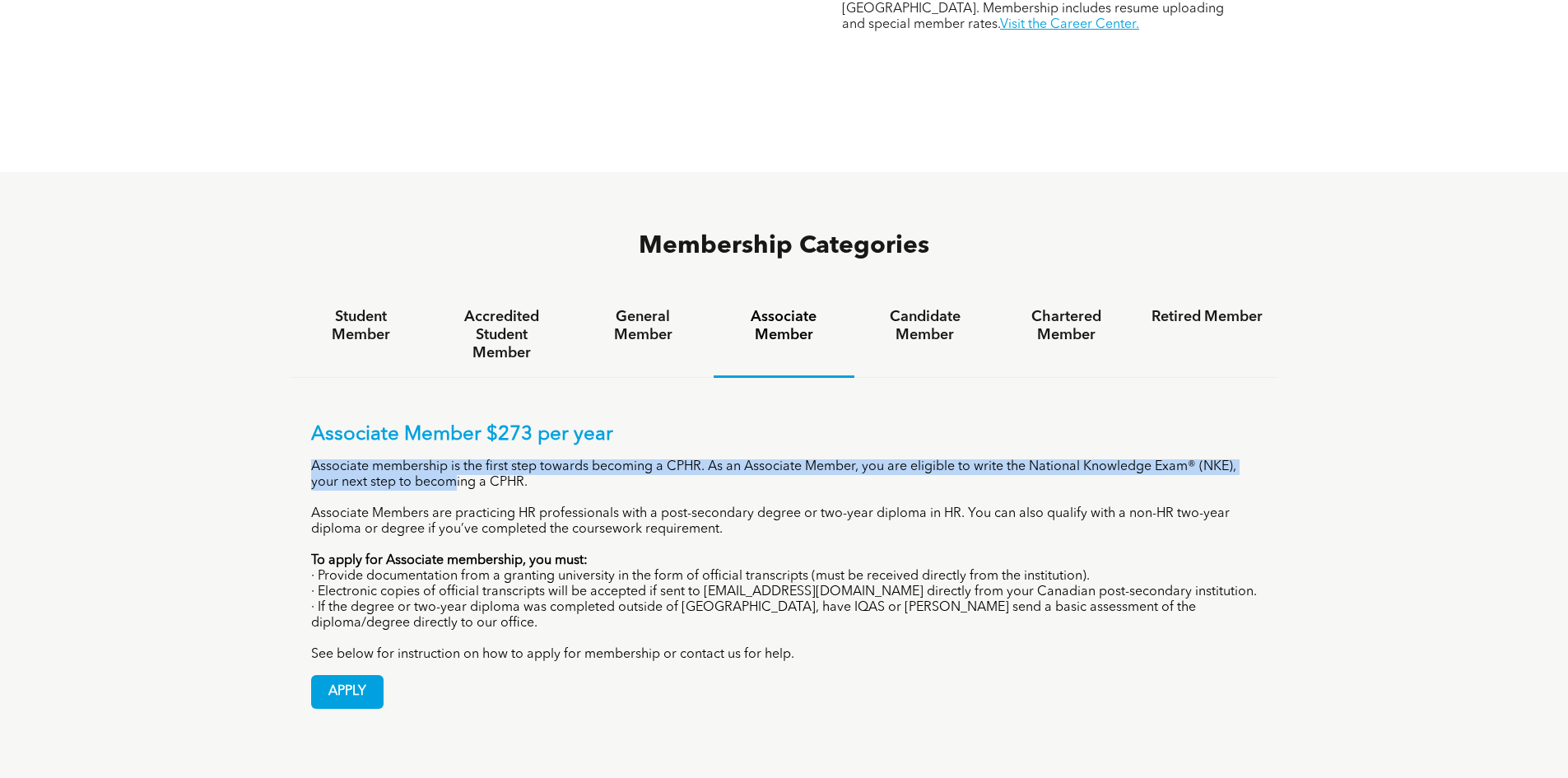
drag, startPoint x: 452, startPoint y: 410, endPoint x: 300, endPoint y: 402, distance: 152.2
click at [301, 402] on div "Associate Member $273 per year Associate membership is the first step towards b…" at bounding box center [785, 553] width 988 height 352
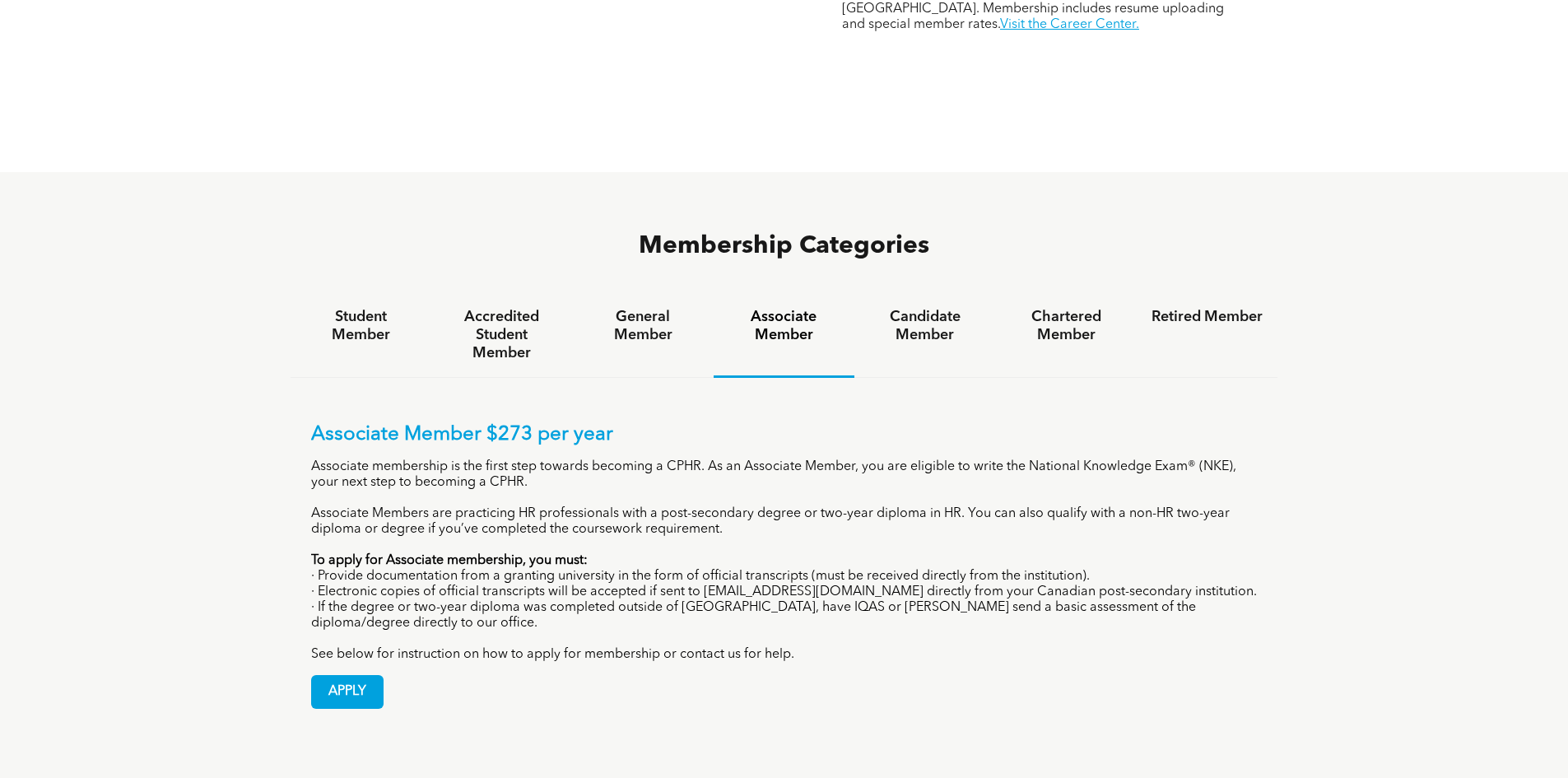
click at [549, 438] on div "Associate Member $273 per year Associate membership is the first step towards b…" at bounding box center [785, 543] width 947 height 240
click at [908, 308] on h4 "Candidate Member" at bounding box center [925, 326] width 111 height 36
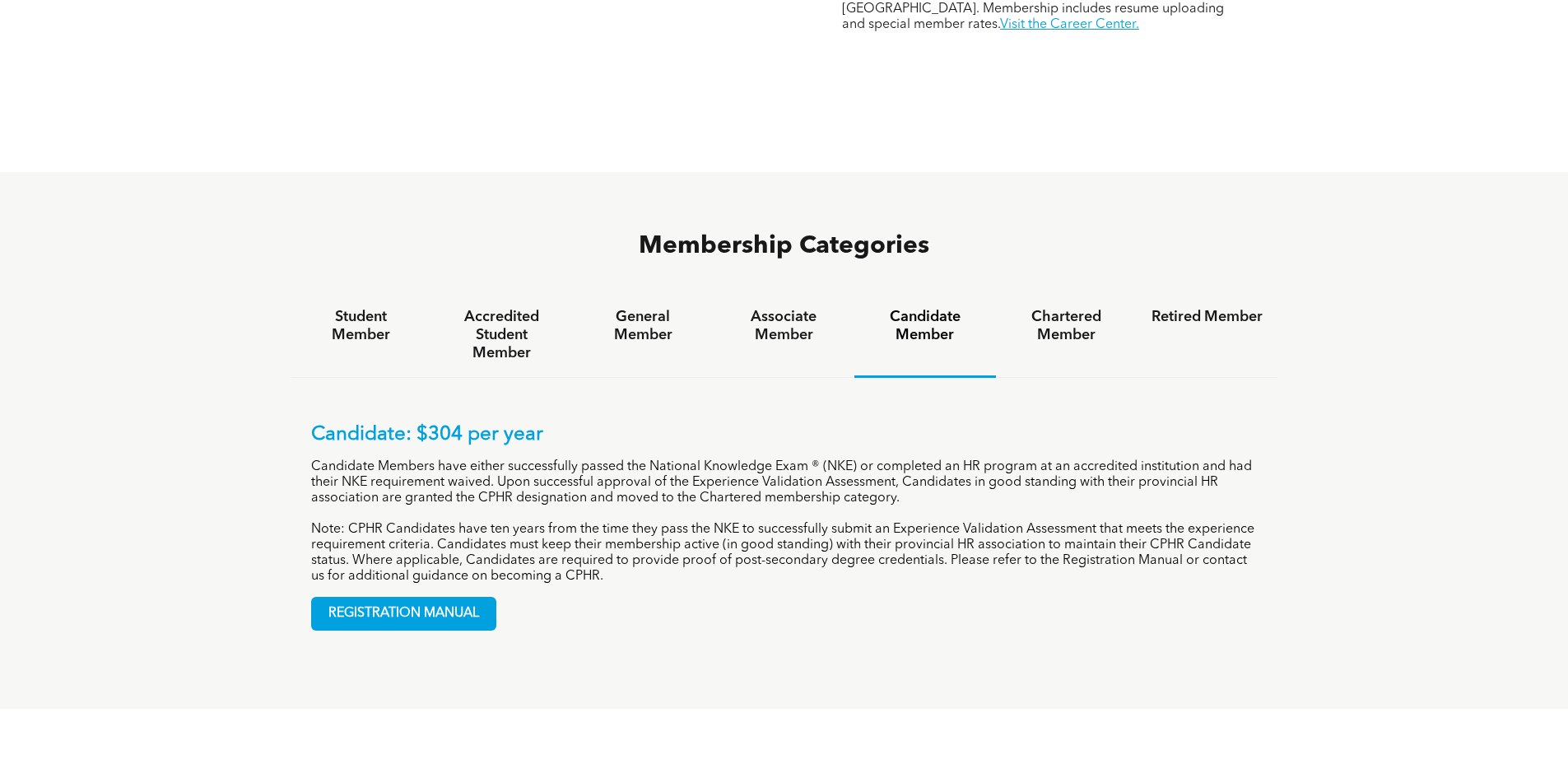
click at [834, 423] on div "Candidate: $304 per year Candidate Members have either successfully passed the …" at bounding box center [785, 504] width 947 height 161
click at [820, 459] on p "Candidate Members have either successfully passed the National Knowledge Exam ®…" at bounding box center [785, 482] width 947 height 47
click at [864, 459] on p "Candidate Members have either successfully passed the National Knowledge Exam ®…" at bounding box center [785, 482] width 947 height 47
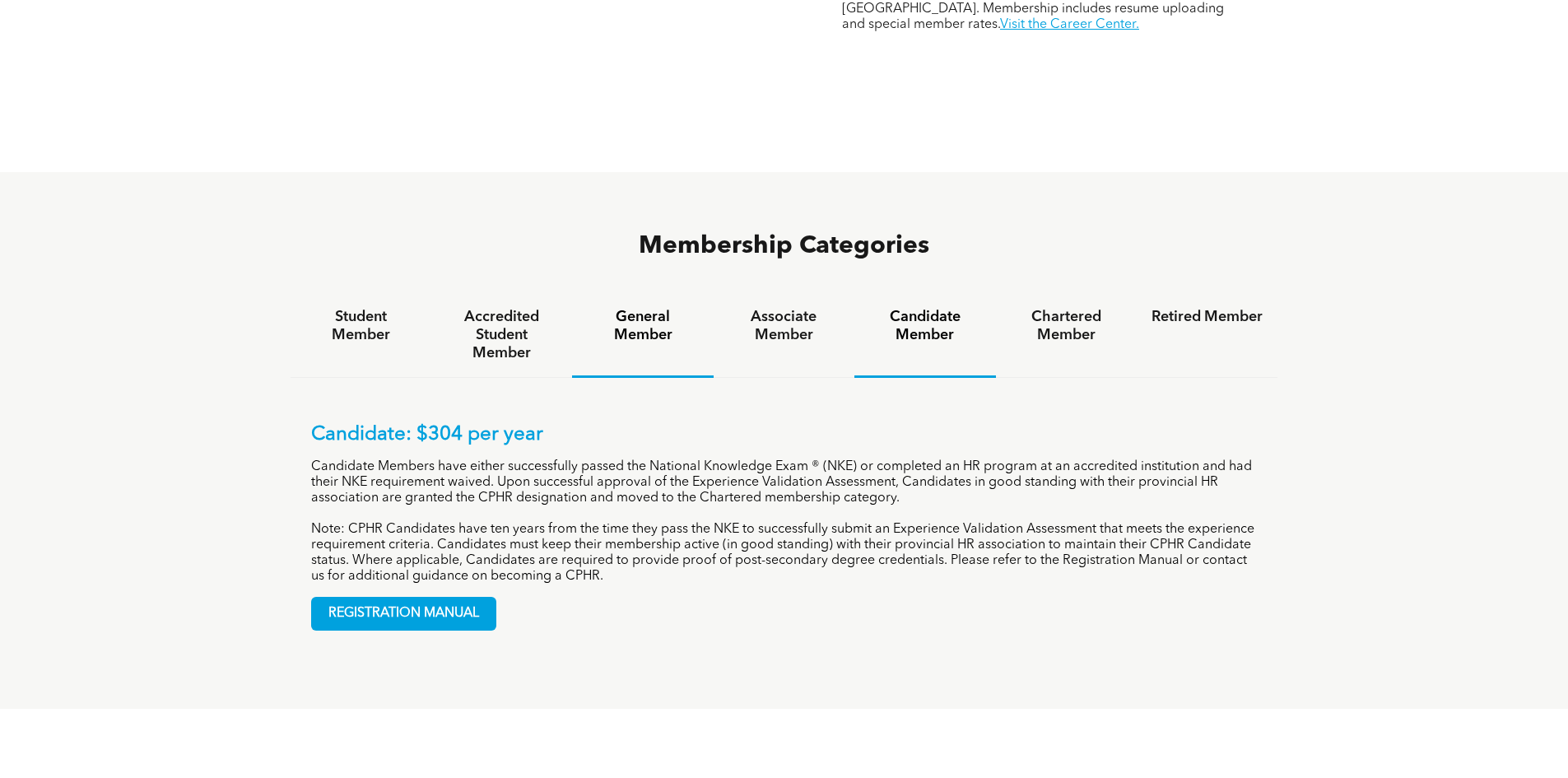
click at [660, 293] on div "General Member" at bounding box center [642, 335] width 141 height 85
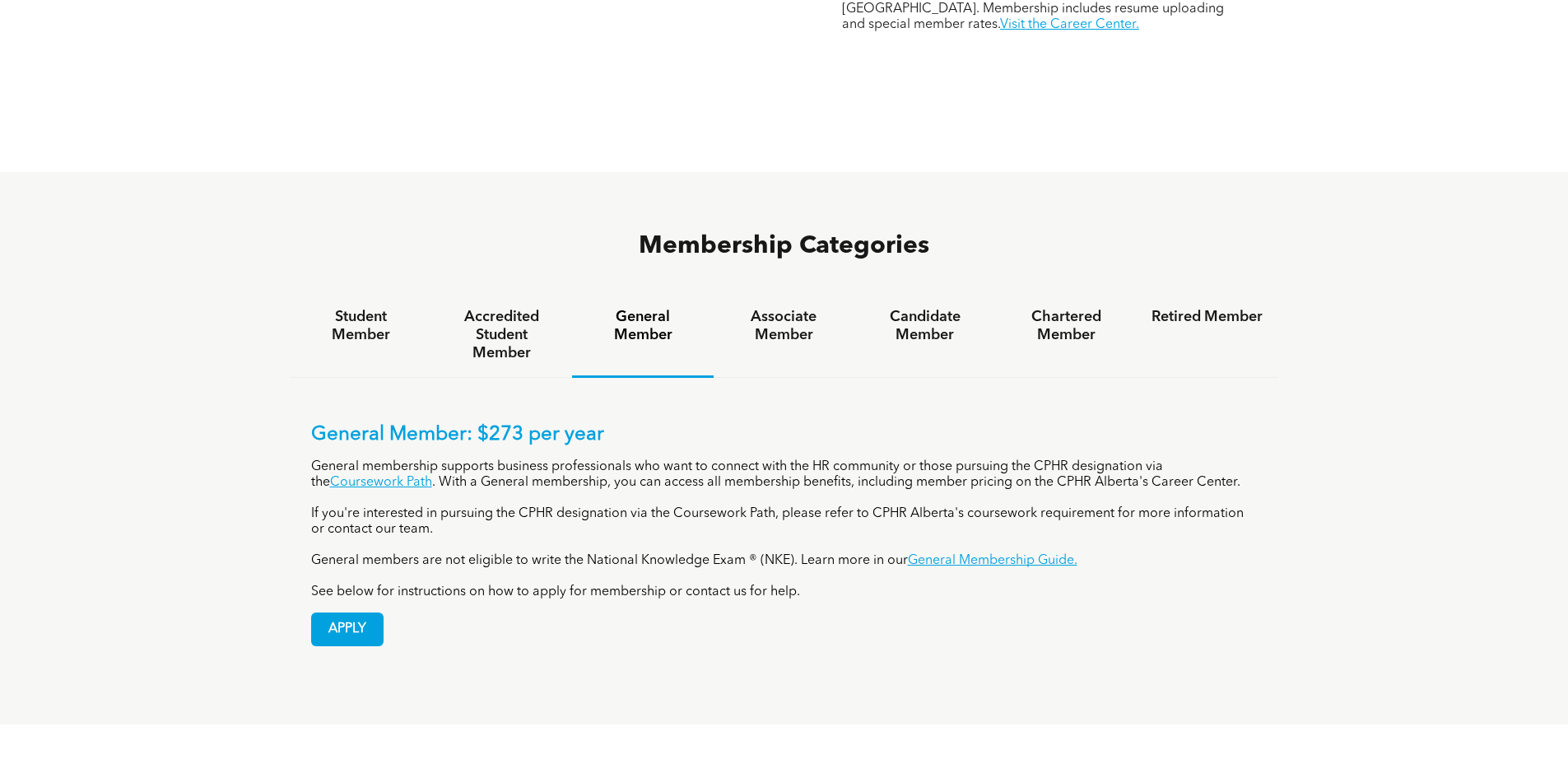
click at [544, 308] on h4 "Accredited Student Member" at bounding box center [502, 335] width 111 height 54
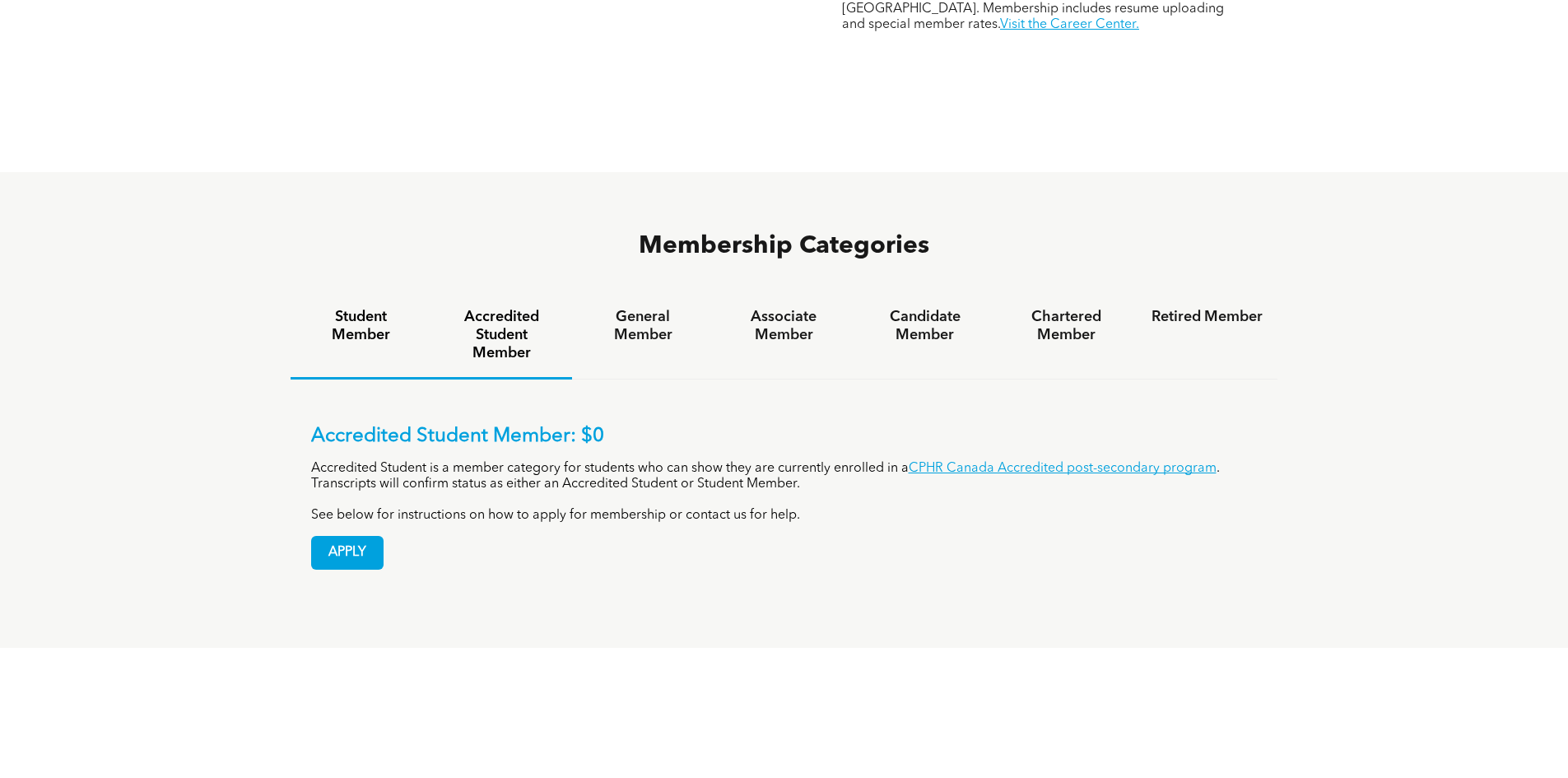
click at [338, 293] on div "Student Member" at bounding box center [361, 336] width 141 height 86
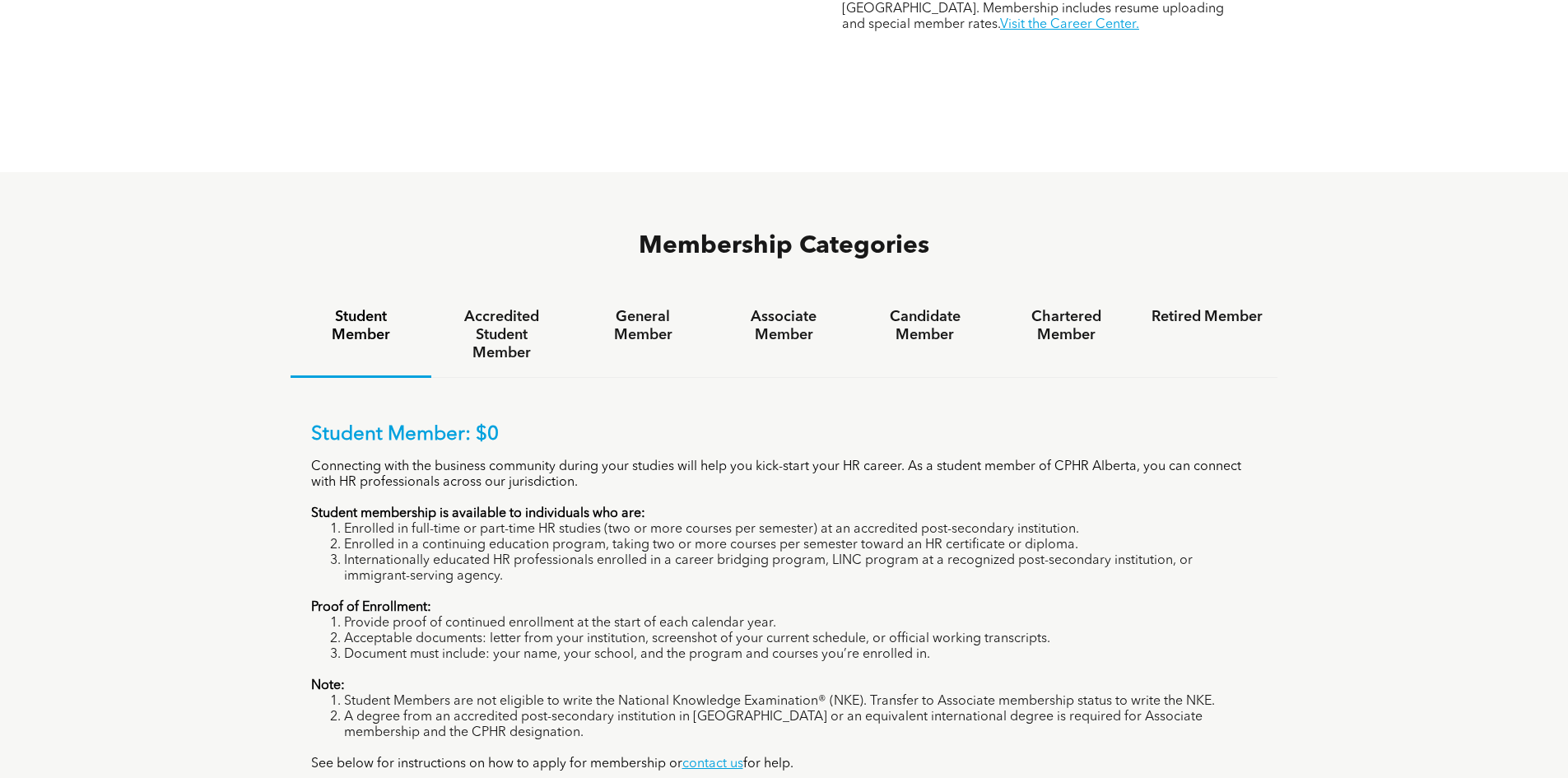
click at [837, 459] on p "Connecting with the business community during your studies will help you kick-s…" at bounding box center [785, 475] width 947 height 31
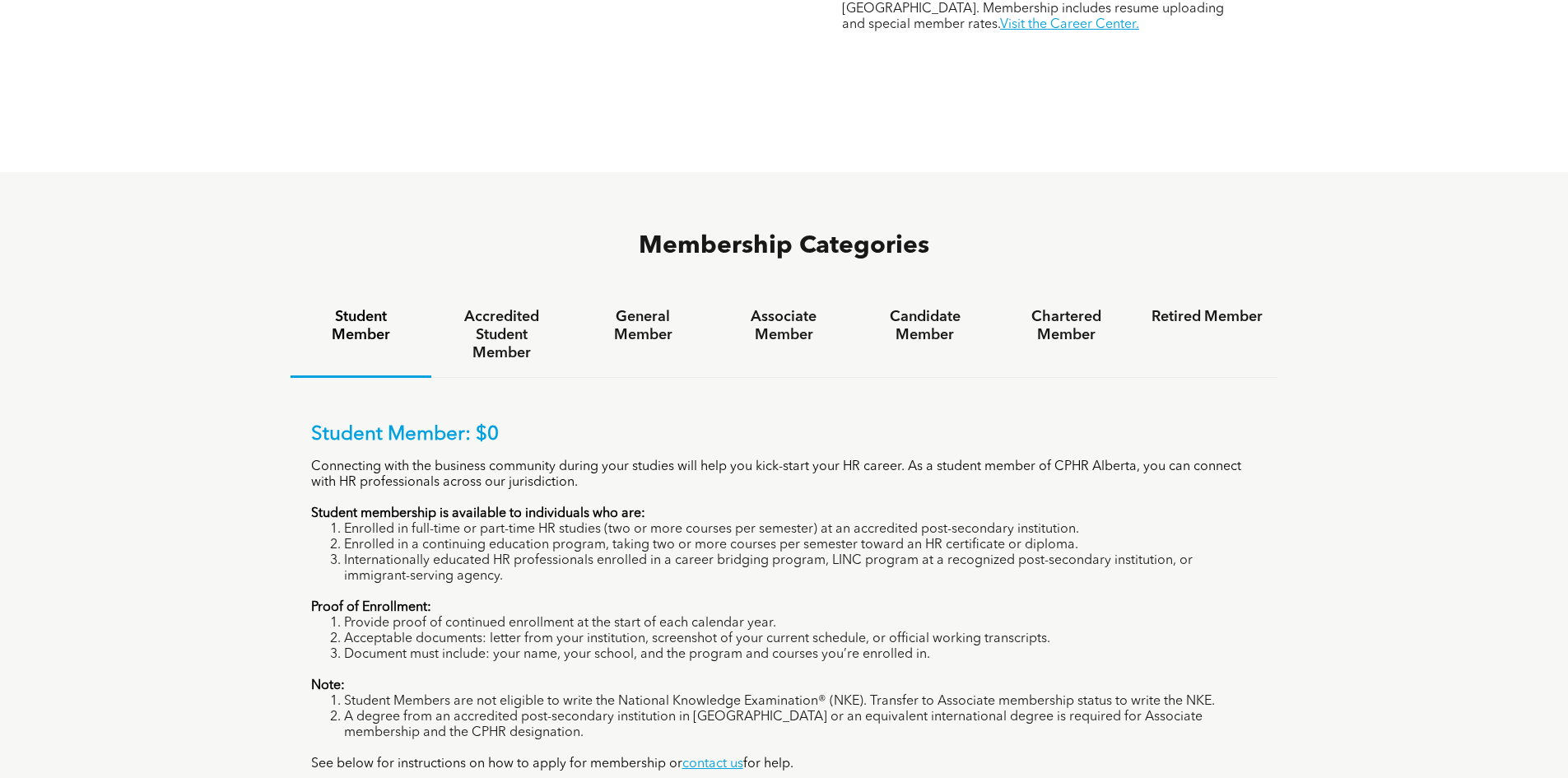
click at [837, 459] on p "Connecting with the business community during your studies will help you kick-s…" at bounding box center [785, 475] width 947 height 31
click at [830, 459] on p "Connecting with the business community during your studies will help you kick-s…" at bounding box center [785, 475] width 947 height 31
click at [805, 506] on p "Student membership is available to individuals who are:" at bounding box center [785, 514] width 947 height 16
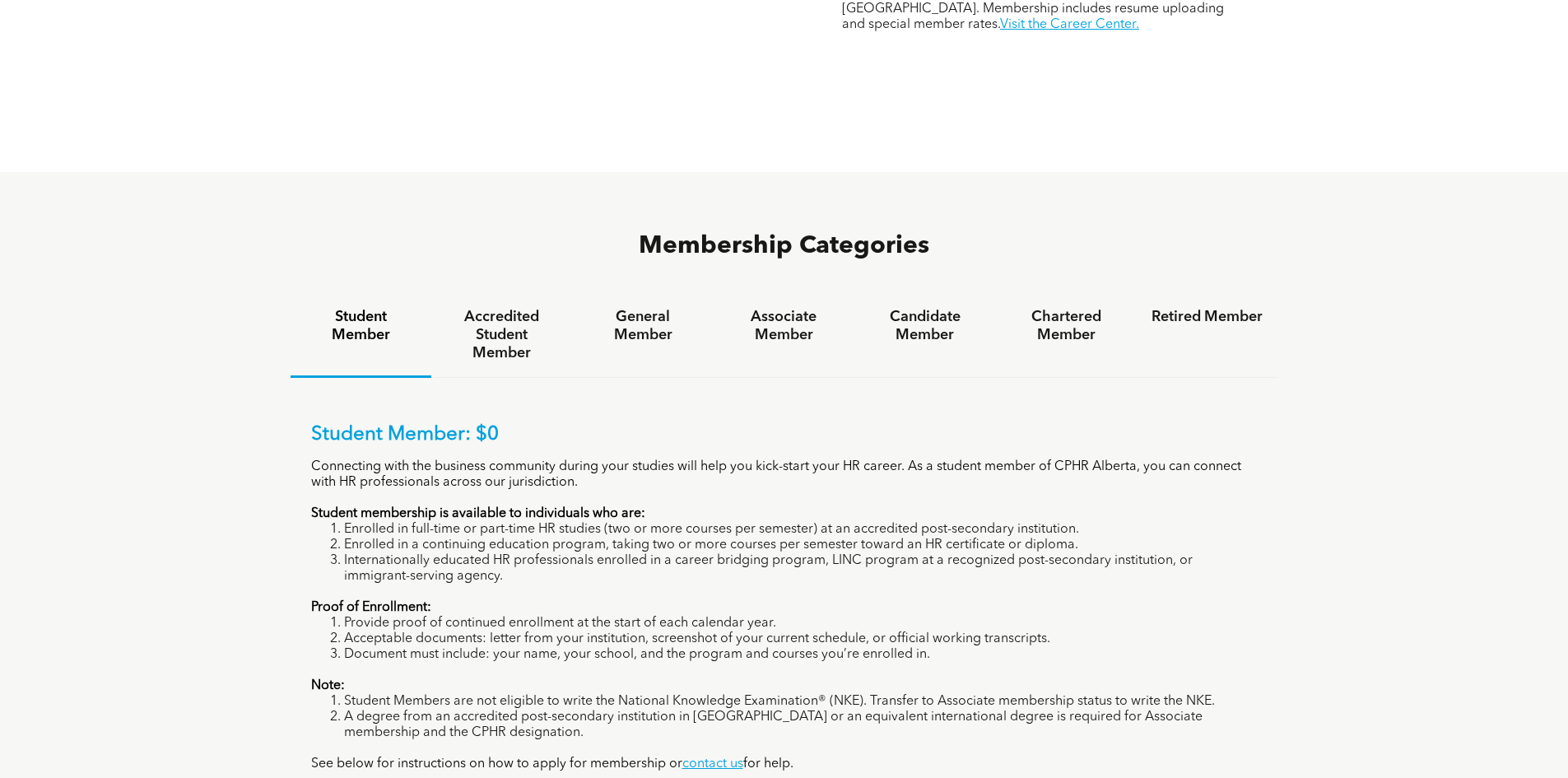
click at [805, 506] on p "Student membership is available to individuals who are:" at bounding box center [785, 514] width 947 height 16
click at [792, 522] on li "Enrolled in full-time or part-time HR studies (two or more courses per semester…" at bounding box center [801, 529] width 914 height 16
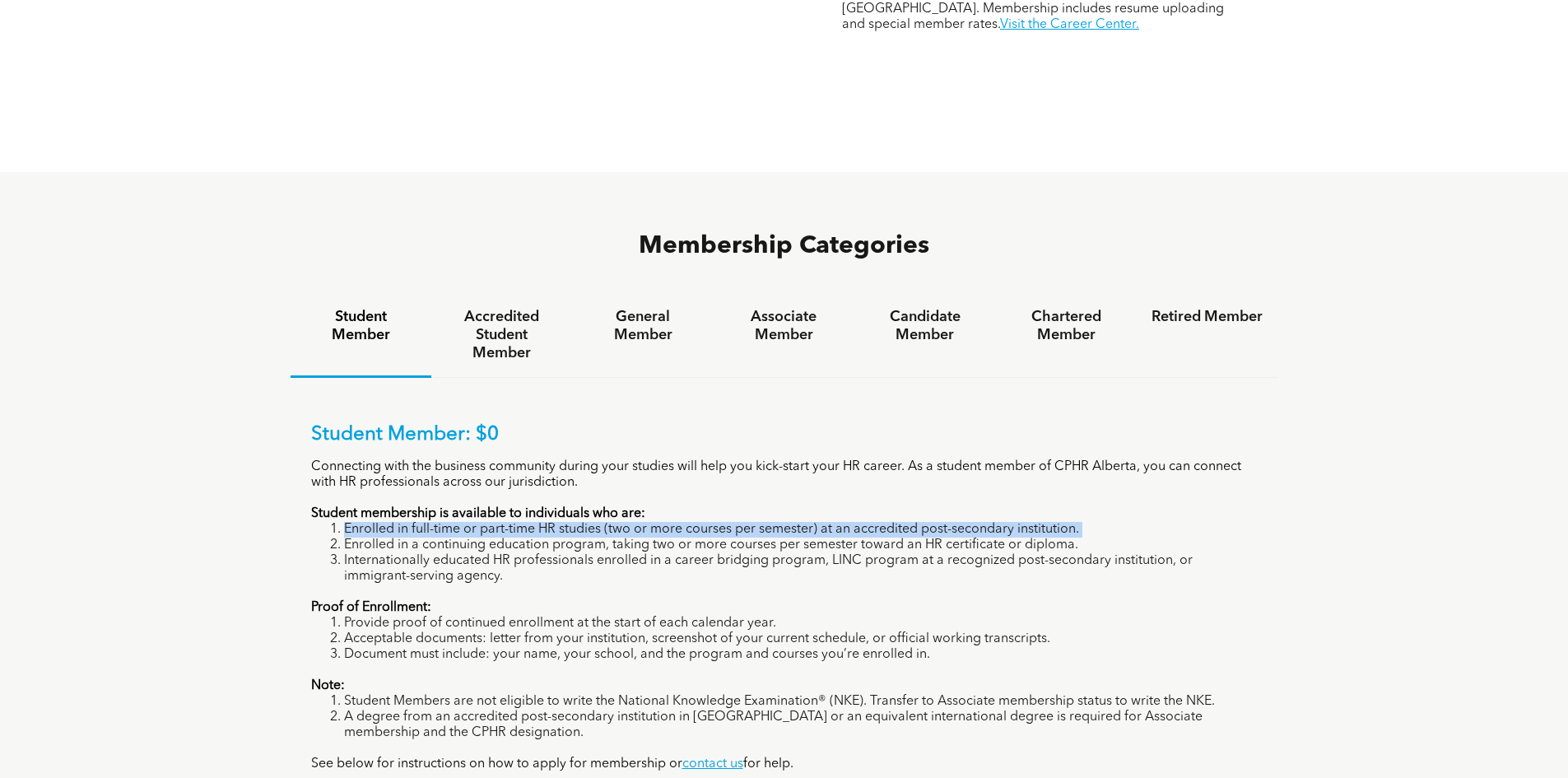
click at [792, 522] on li "Enrolled in full-time or part-time HR studies (two or more courses per semester…" at bounding box center [801, 529] width 914 height 16
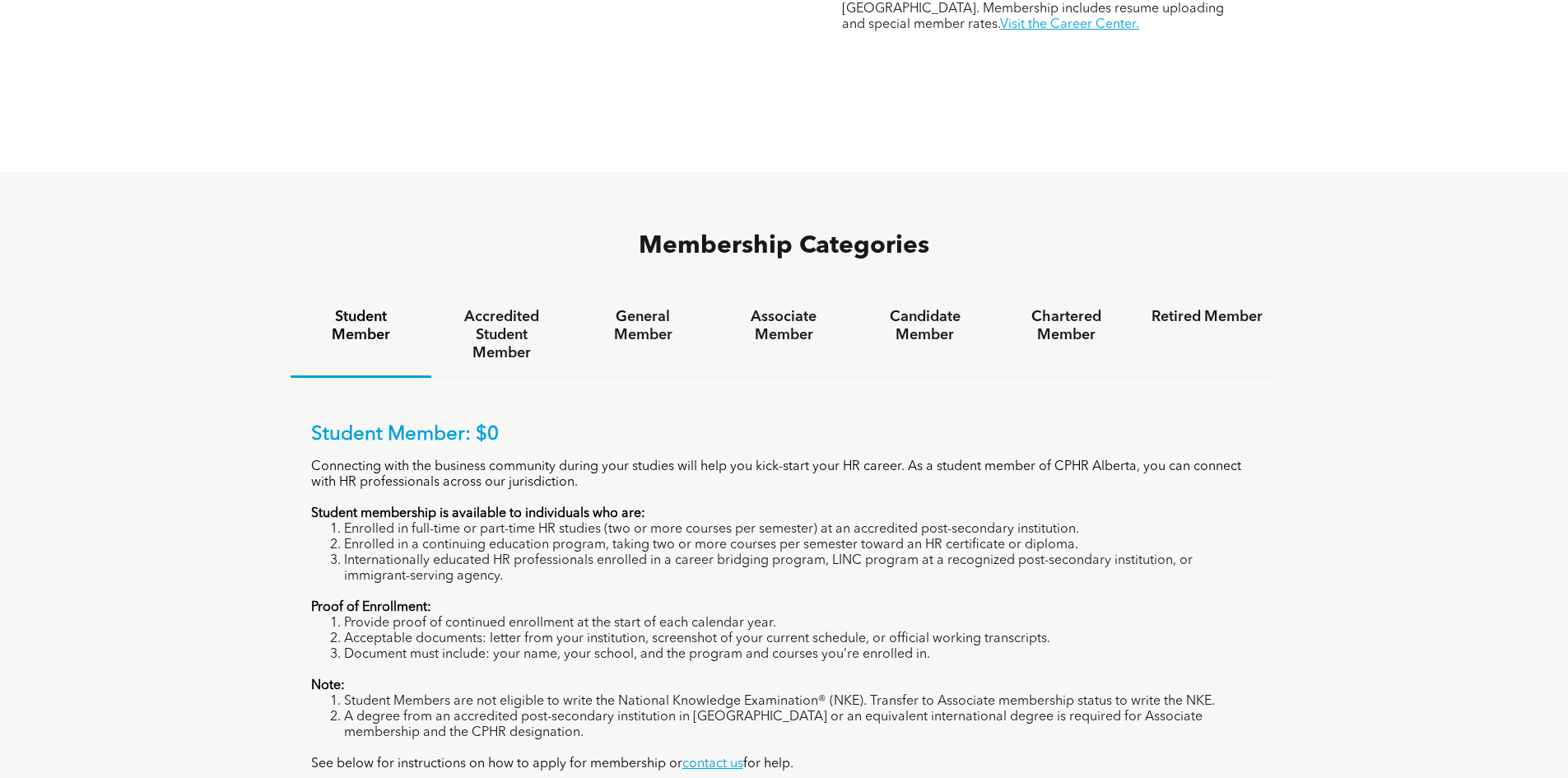
click at [784, 538] on li "Enrolled in a continuing education program, taking two or more courses per seme…" at bounding box center [801, 545] width 914 height 16
click at [782, 538] on li "Enrolled in a continuing education program, taking two or more courses per seme…" at bounding box center [801, 545] width 914 height 16
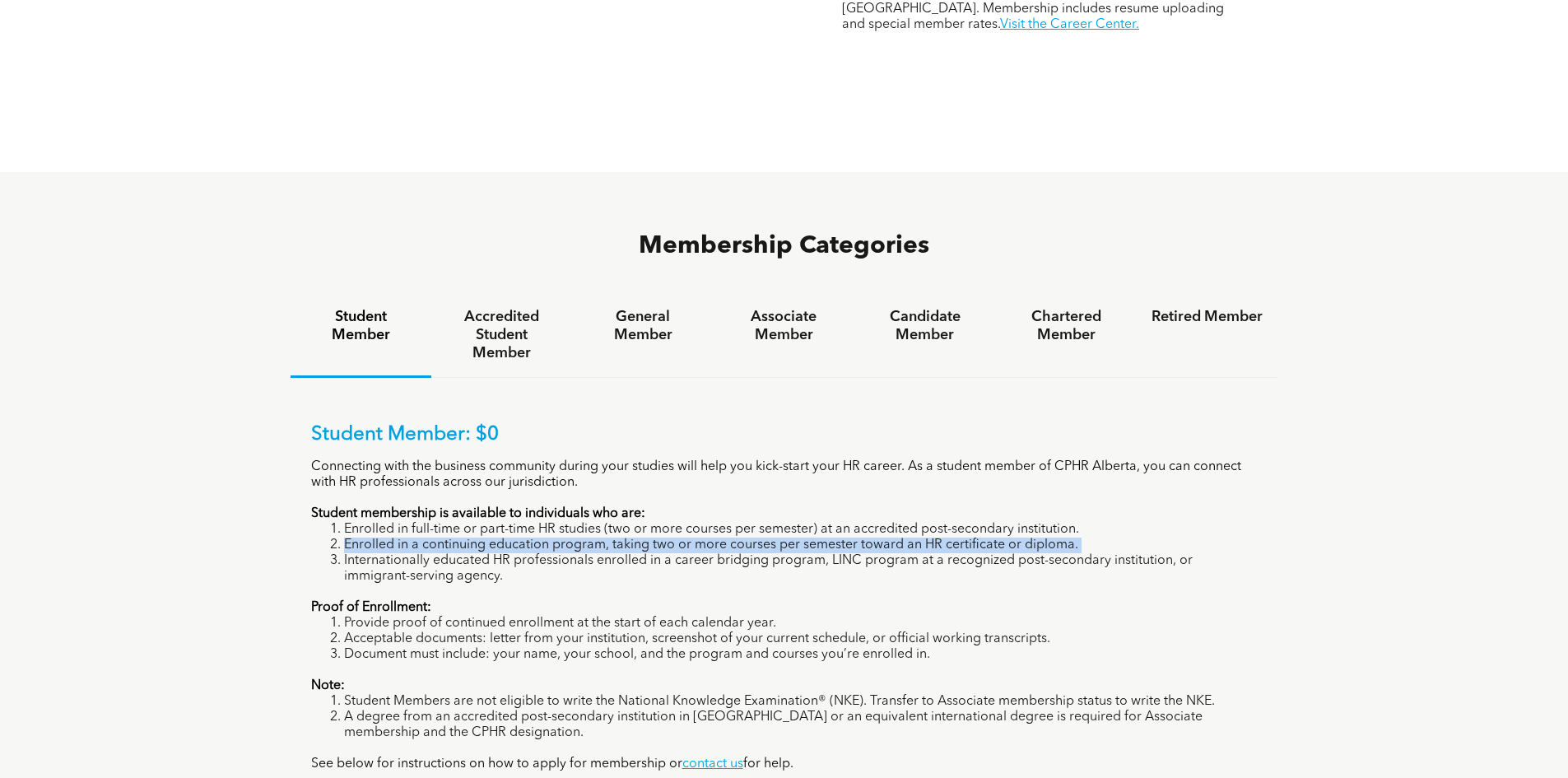
click at [782, 538] on li "Enrolled in a continuing education program, taking two or more courses per seme…" at bounding box center [801, 545] width 914 height 16
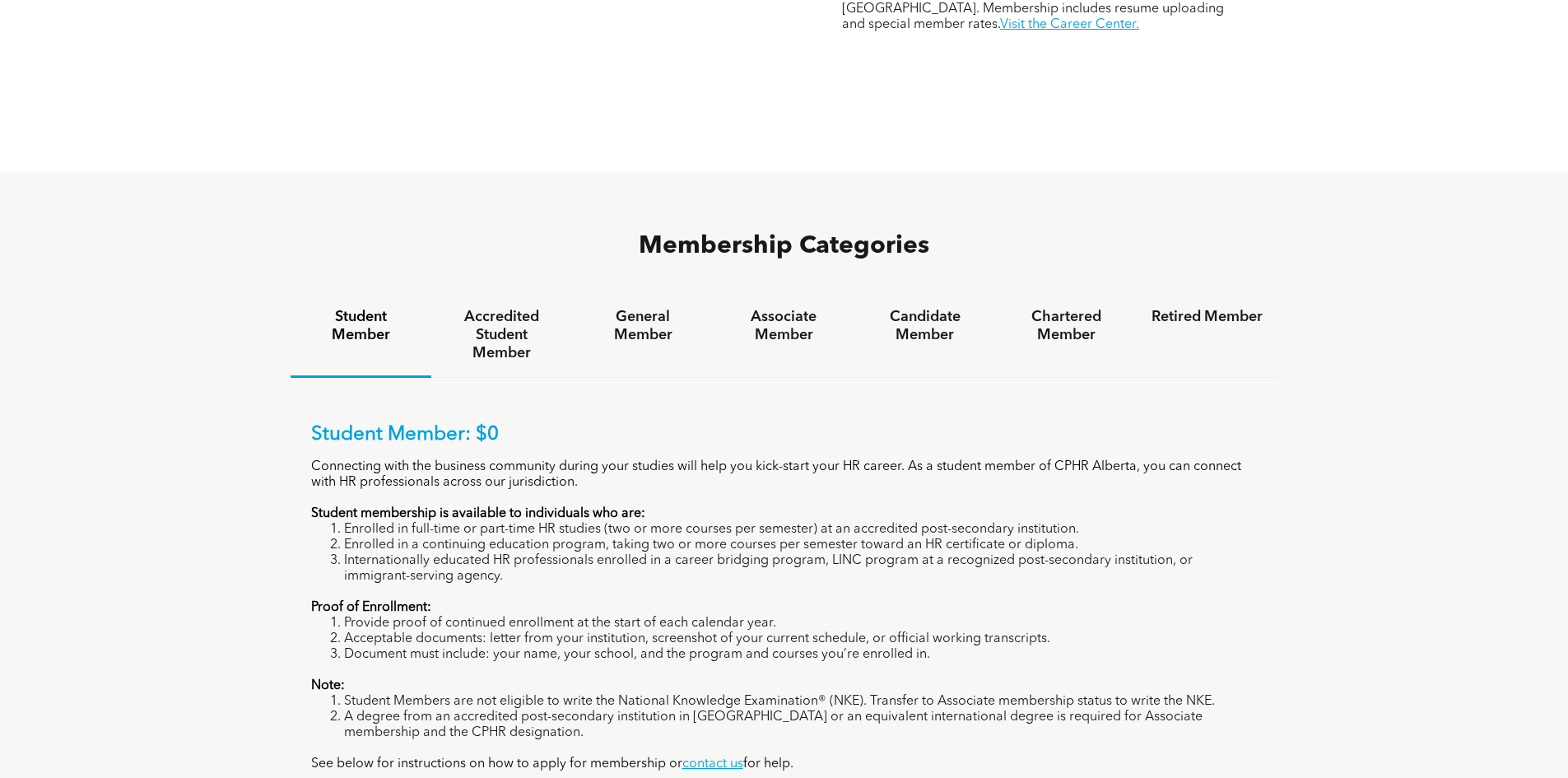
click at [763, 553] on li "Internationally educated HR professionals enrolled in a career bridging program…" at bounding box center [801, 569] width 914 height 31
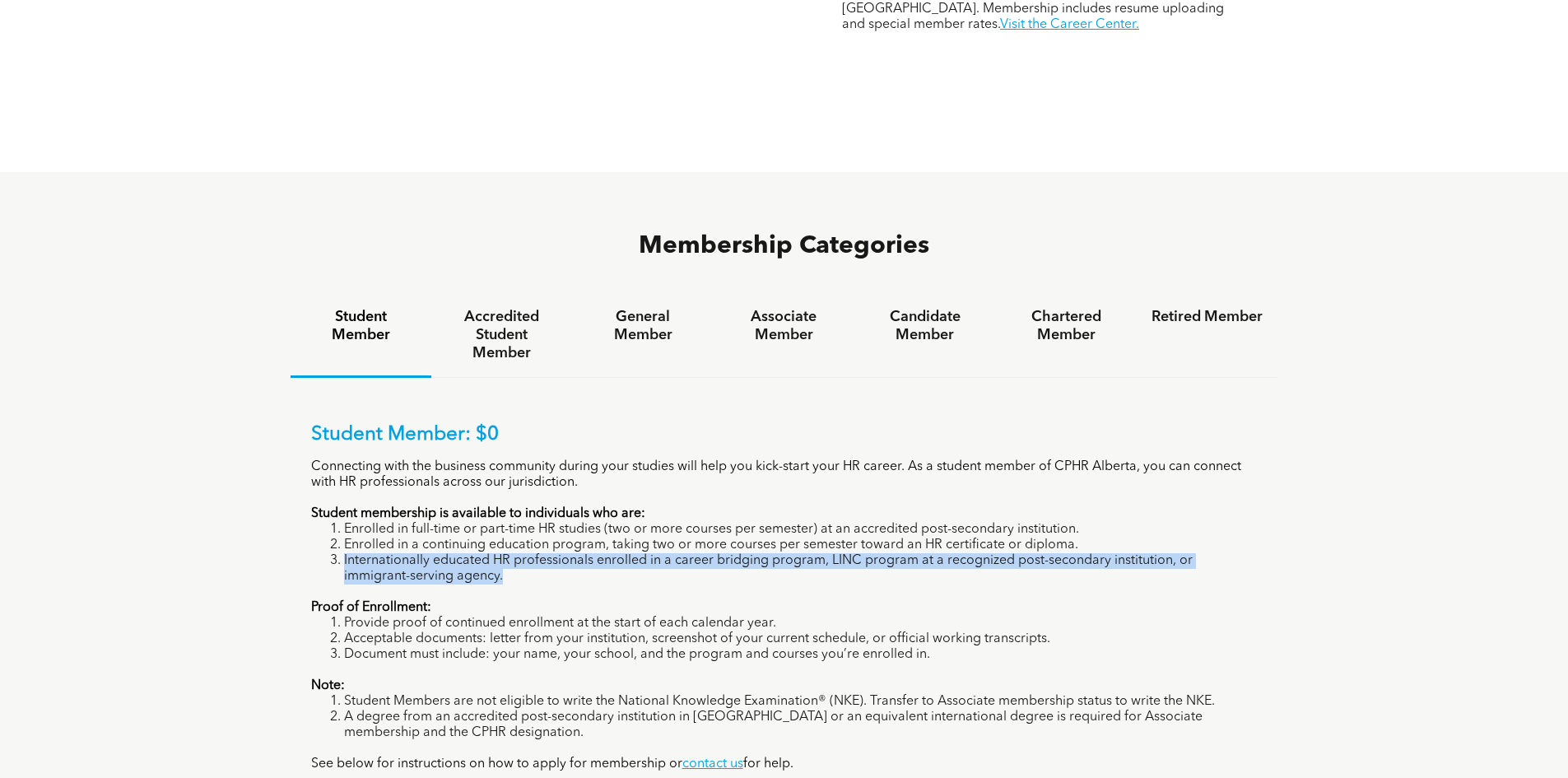
click at [763, 553] on li "Internationally educated HR professionals enrolled in a career bridging program…" at bounding box center [801, 569] width 914 height 31
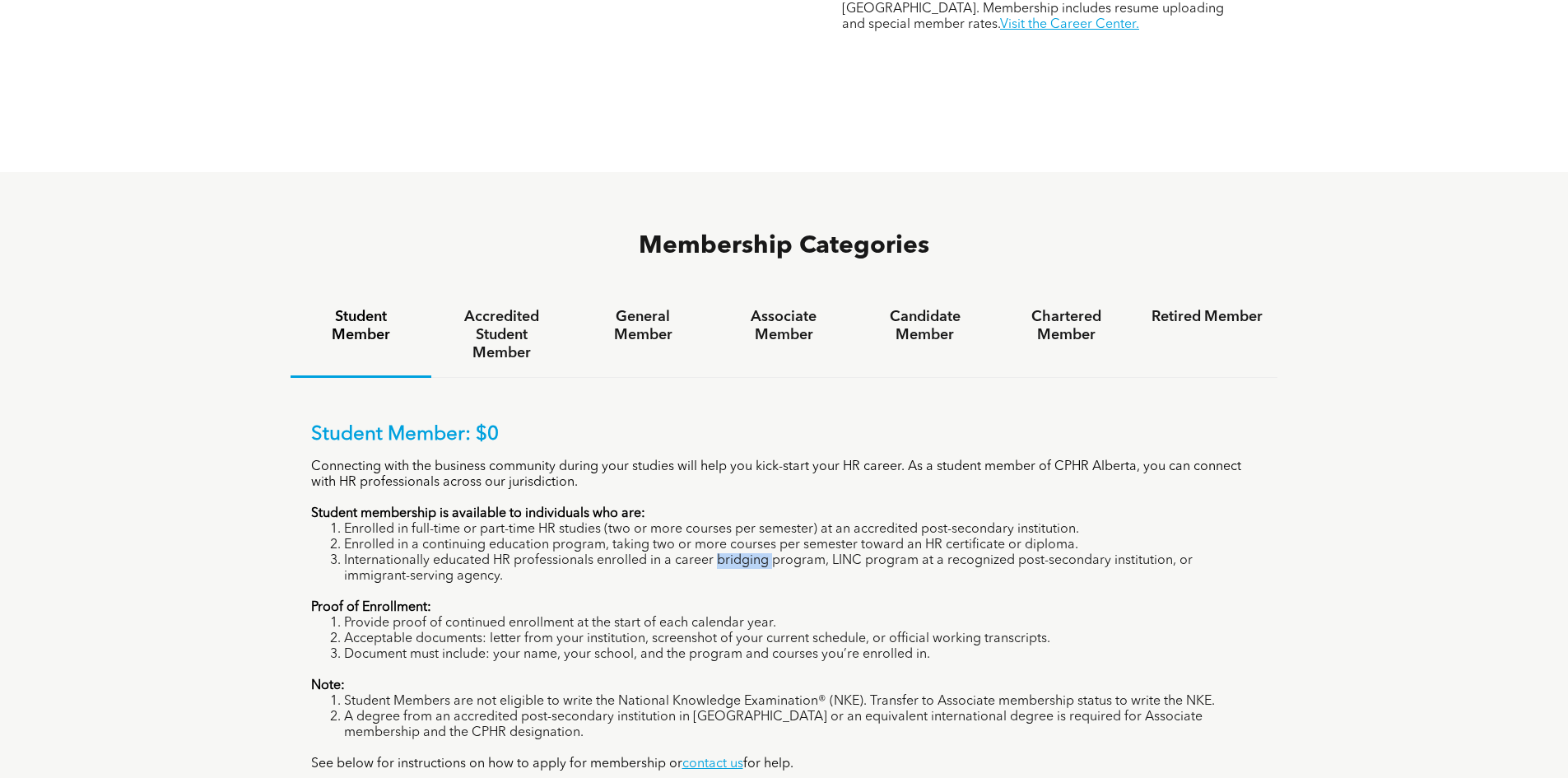
click at [763, 553] on li "Internationally educated HR professionals enrolled in a career bridging program…" at bounding box center [801, 569] width 914 height 31
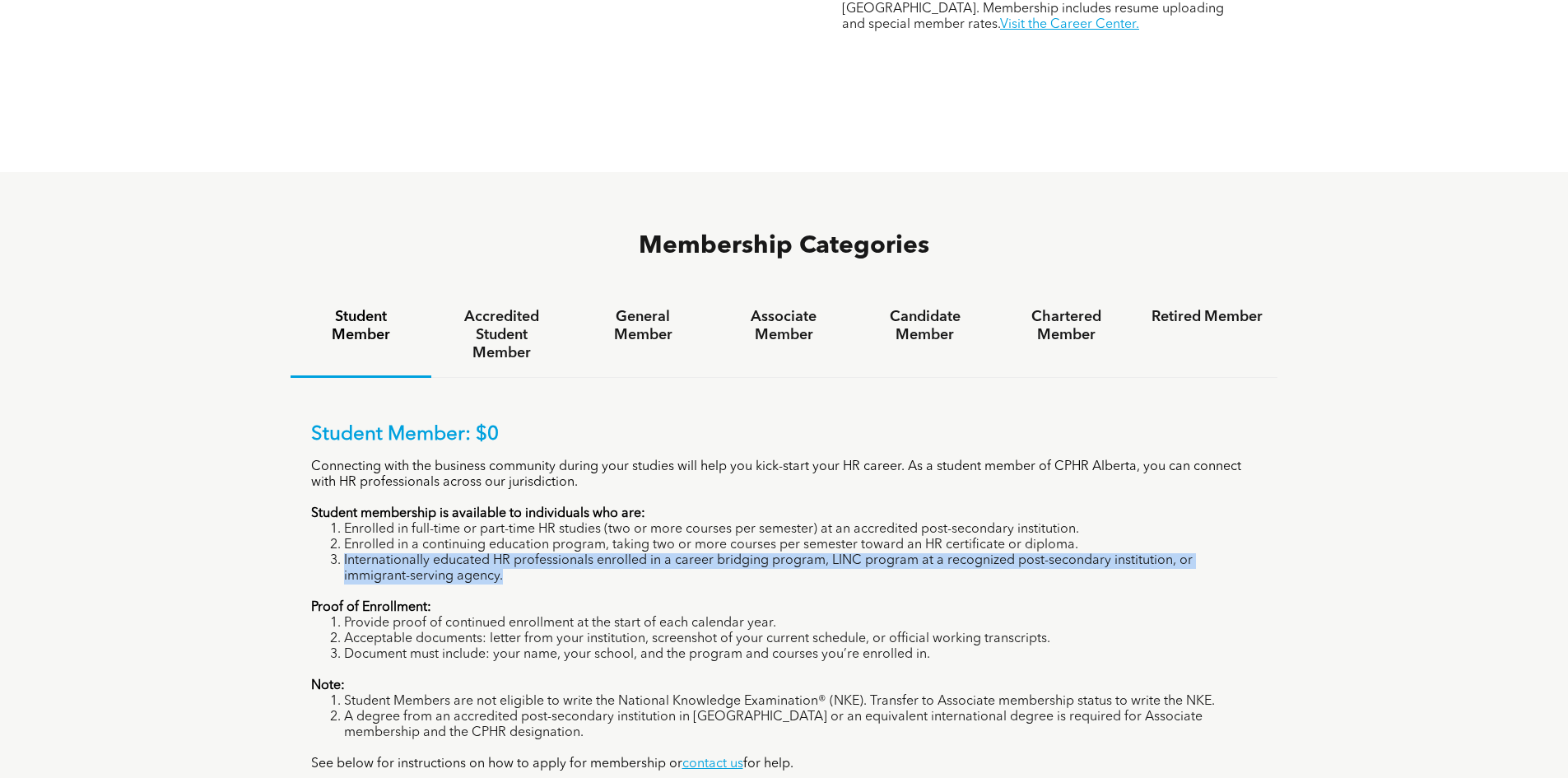
click at [763, 553] on li "Internationally educated HR professionals enrolled in a career bridging program…" at bounding box center [801, 569] width 914 height 31
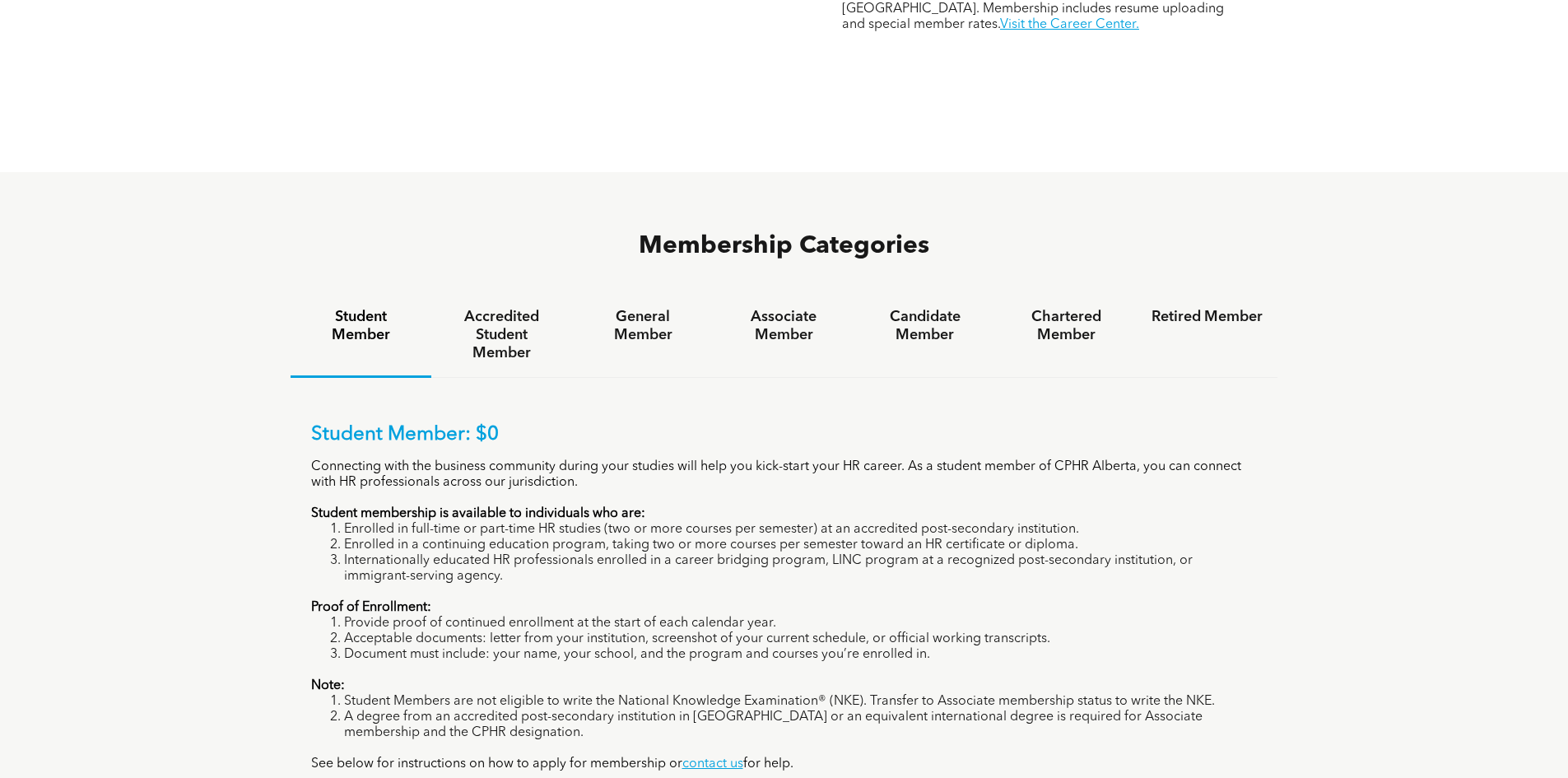
click at [766, 538] on li "Enrolled in a continuing education program, taking two or more courses per seme…" at bounding box center [801, 545] width 914 height 16
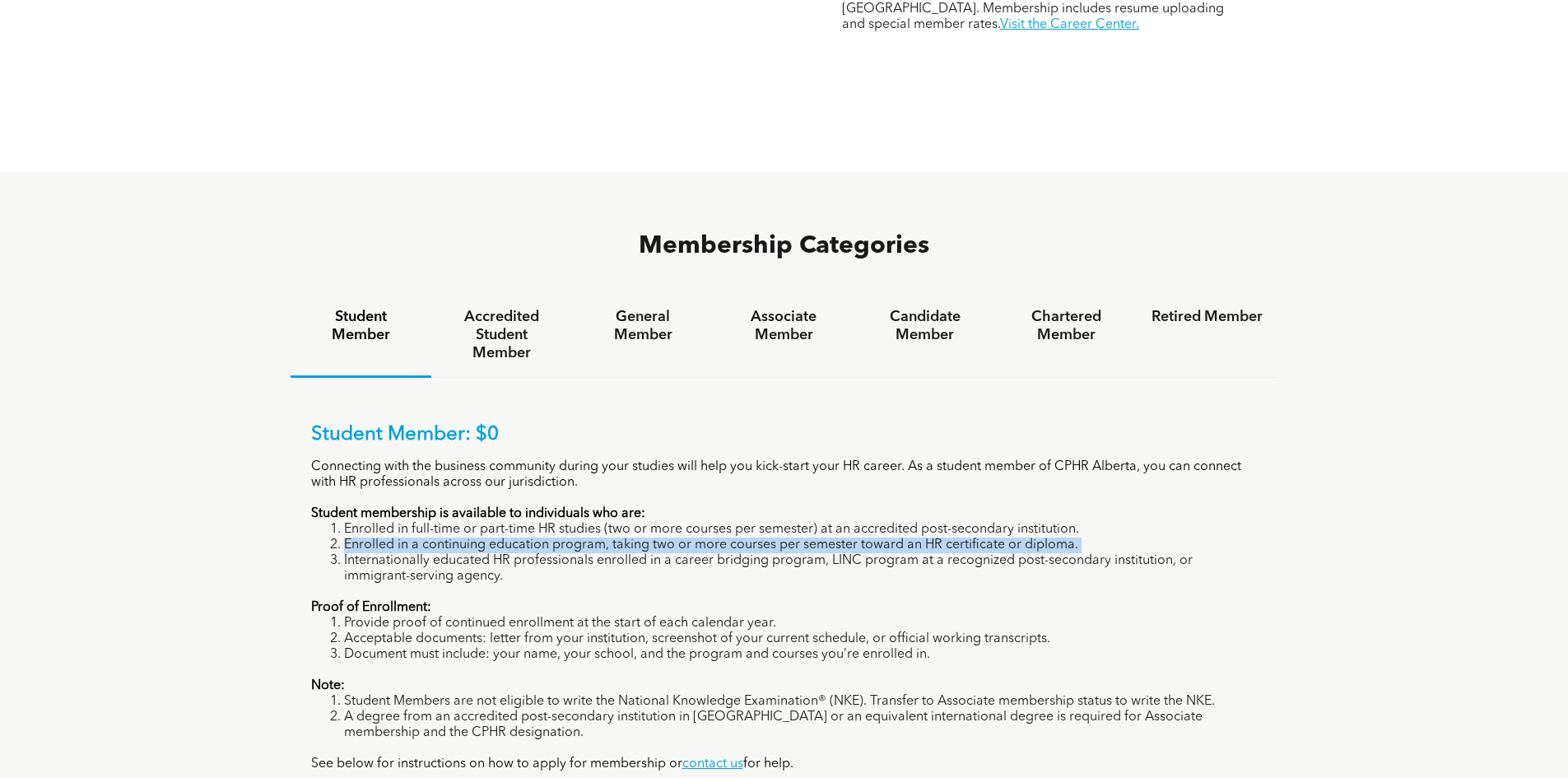
click at [766, 538] on li "Enrolled in a continuing education program, taking two or more courses per seme…" at bounding box center [801, 545] width 914 height 16
click at [813, 538] on li "Enrolled in a continuing education program, taking two or more courses per seme…" at bounding box center [801, 545] width 914 height 16
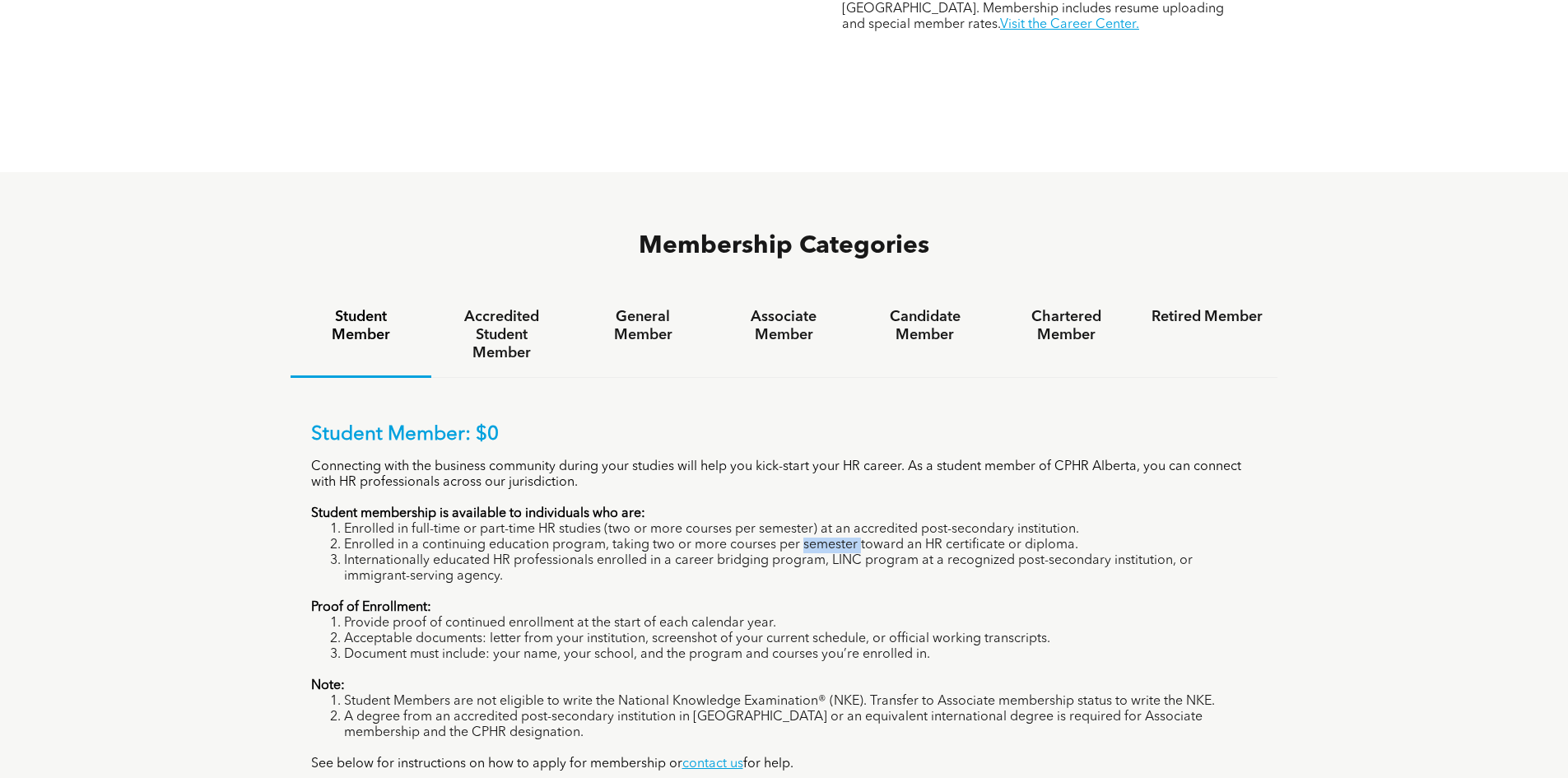
click at [813, 538] on li "Enrolled in a continuing education program, taking two or more courses per seme…" at bounding box center [801, 545] width 914 height 16
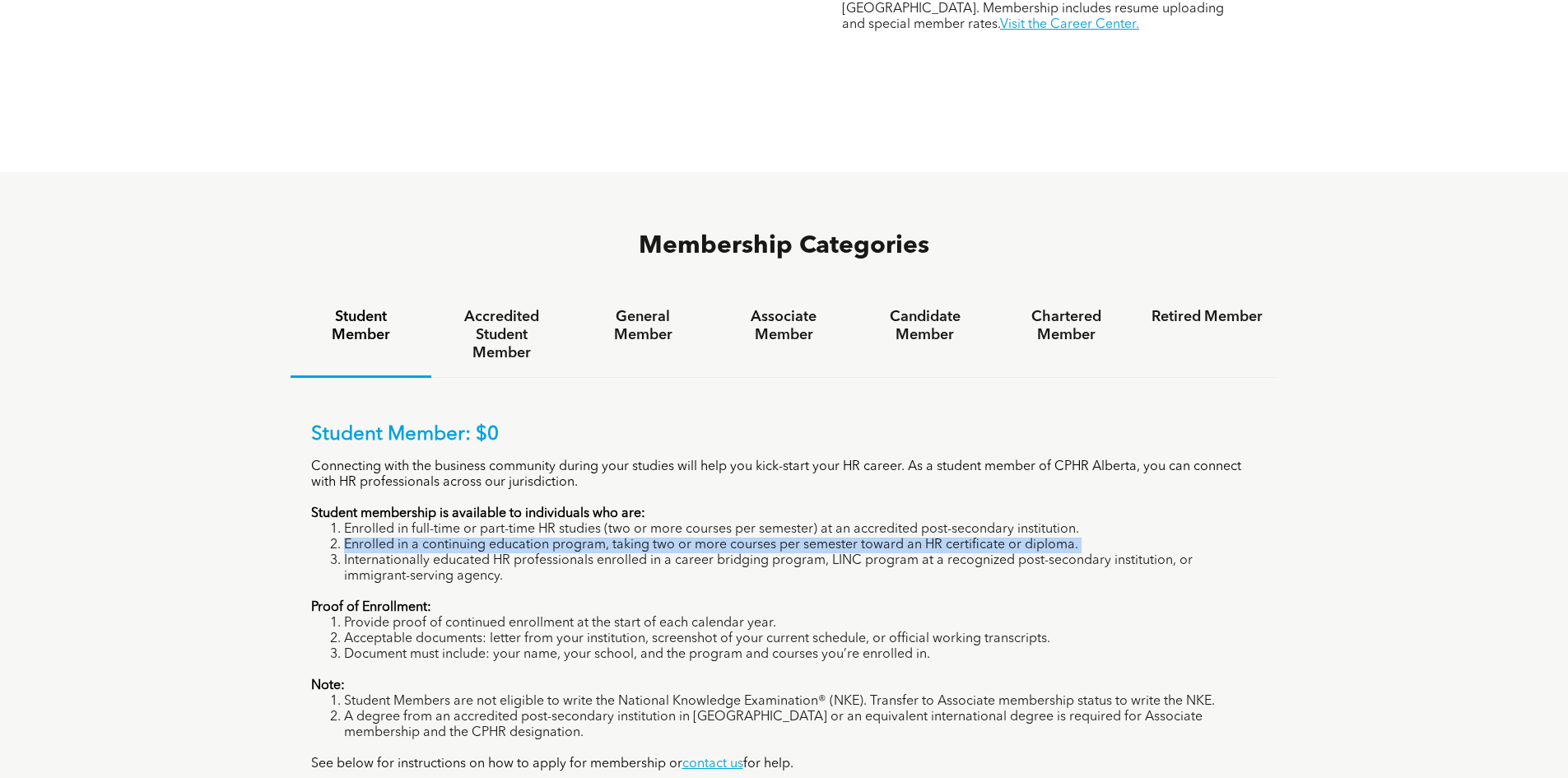
click at [813, 538] on li "Enrolled in a continuing education program, taking two or more courses per seme…" at bounding box center [801, 545] width 914 height 16
click at [959, 538] on li "Enrolled in a continuing education program, taking two or more courses per seme…" at bounding box center [801, 545] width 914 height 16
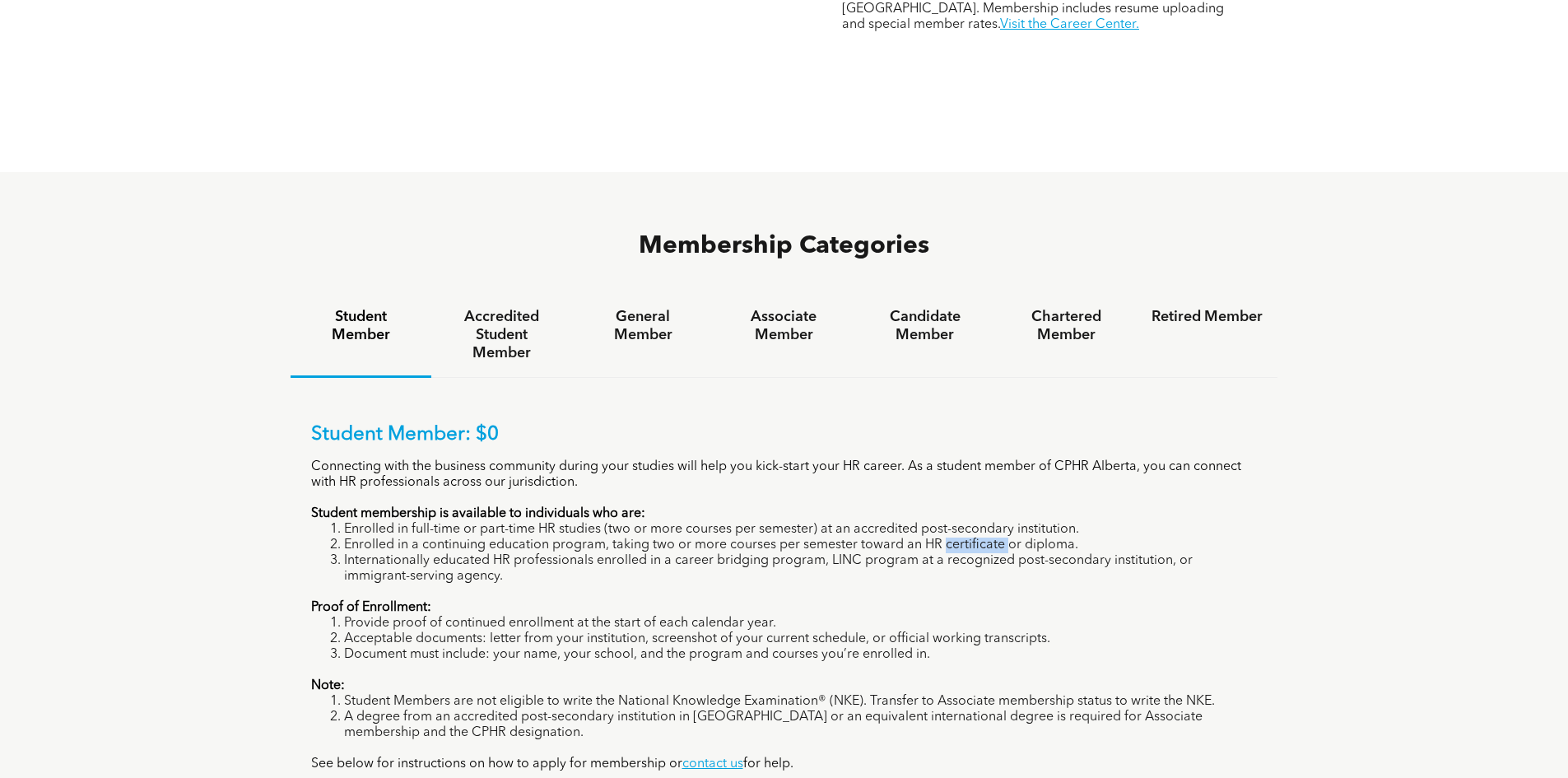
click at [959, 538] on li "Enrolled in a continuing education program, taking two or more courses per seme…" at bounding box center [801, 545] width 914 height 16
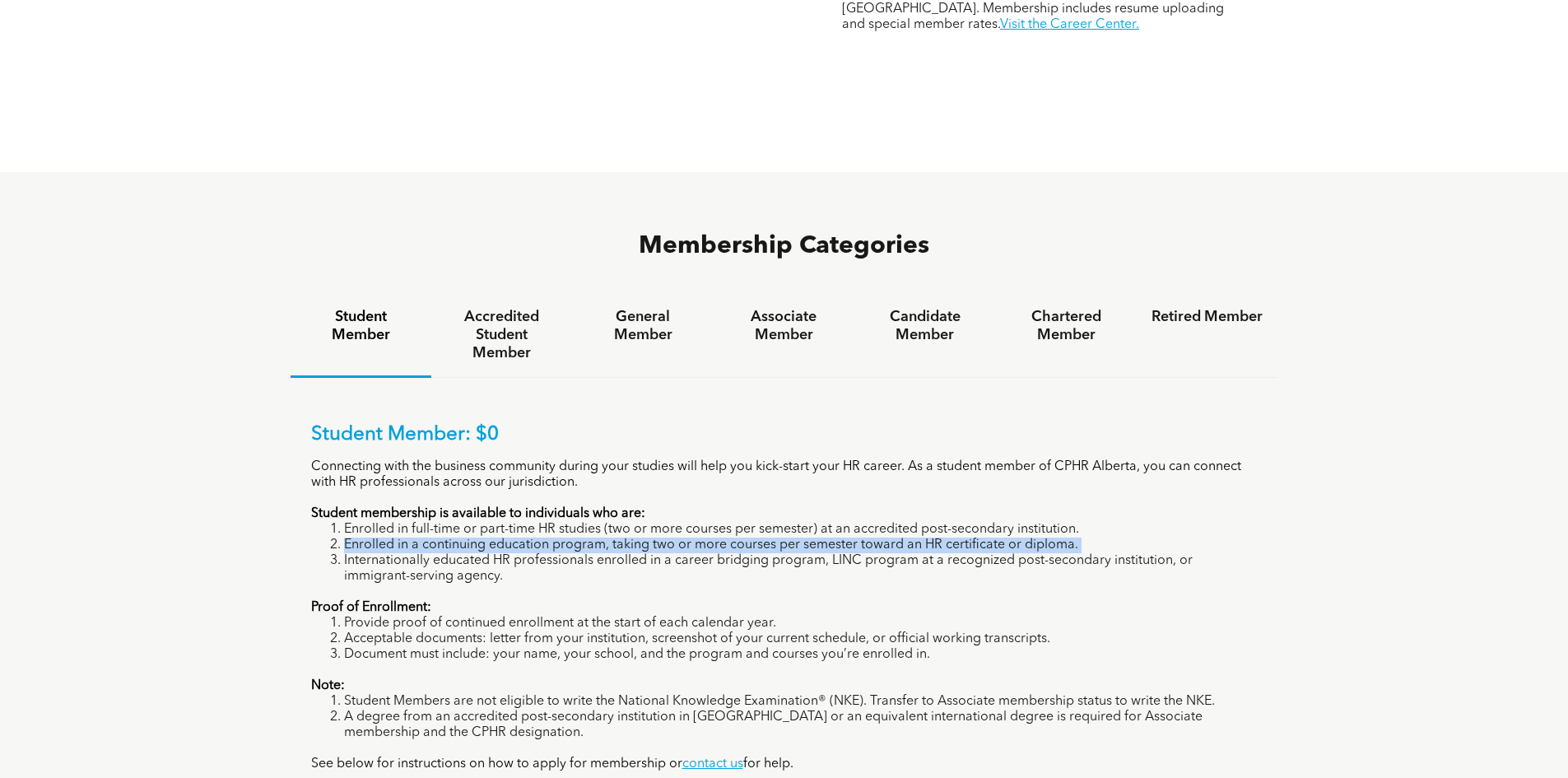
click at [959, 538] on li "Enrolled in a continuing education program, taking two or more courses per seme…" at bounding box center [801, 545] width 914 height 16
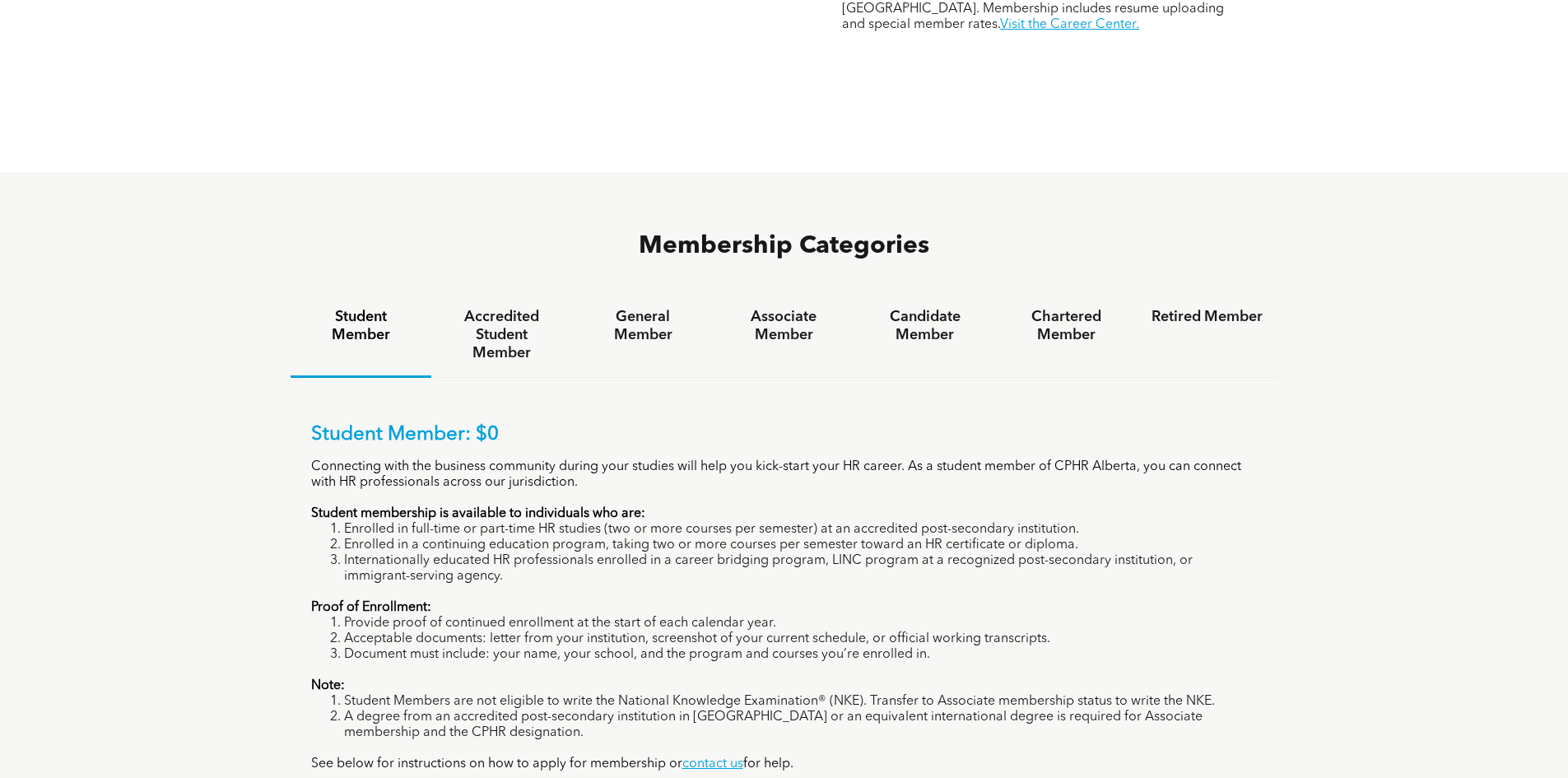
click at [340, 293] on div "Student Member" at bounding box center [361, 335] width 141 height 85
click at [665, 308] on h4 "General Member" at bounding box center [642, 326] width 111 height 36
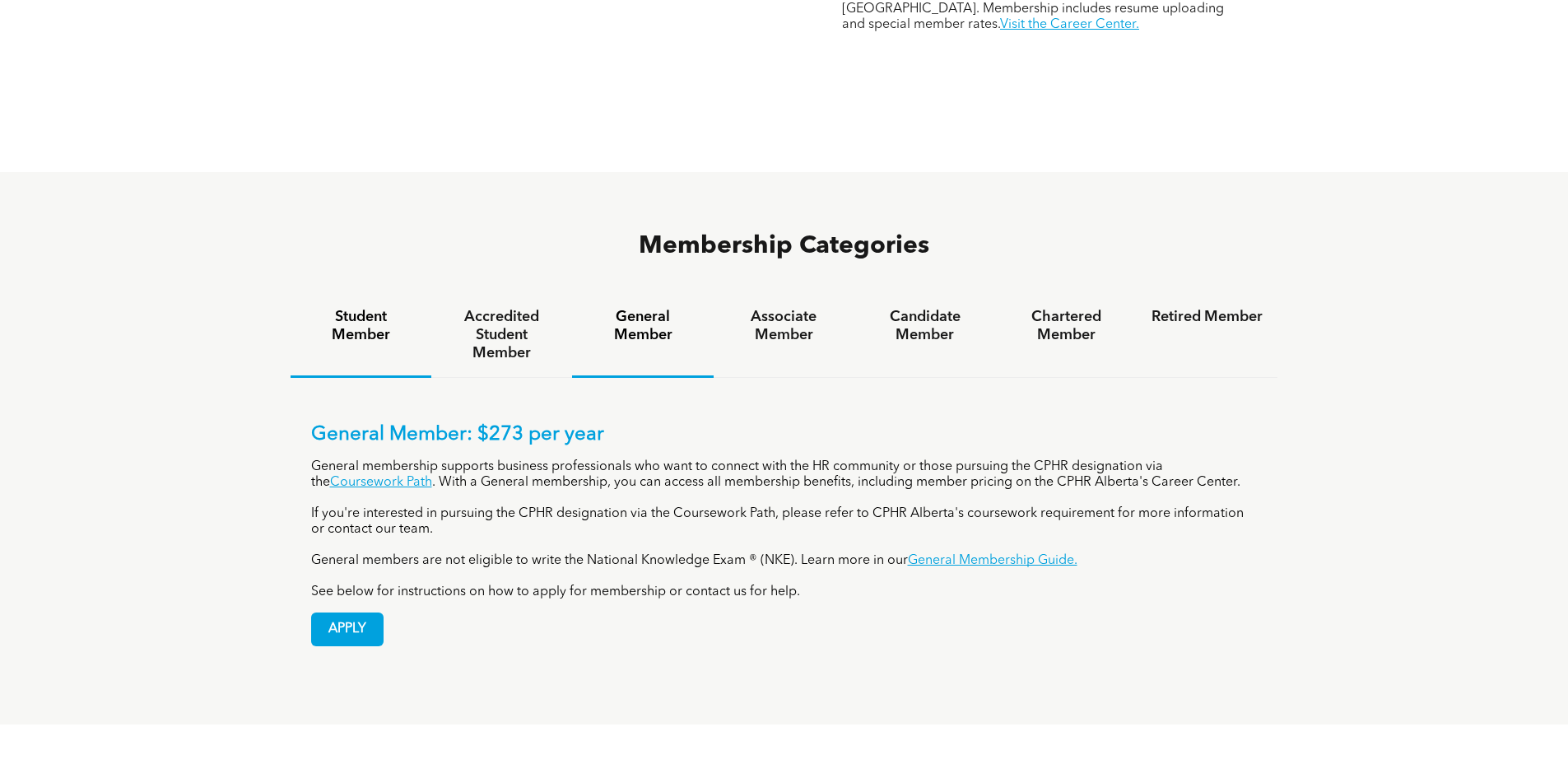
click at [353, 308] on h4 "Student Member" at bounding box center [361, 326] width 111 height 36
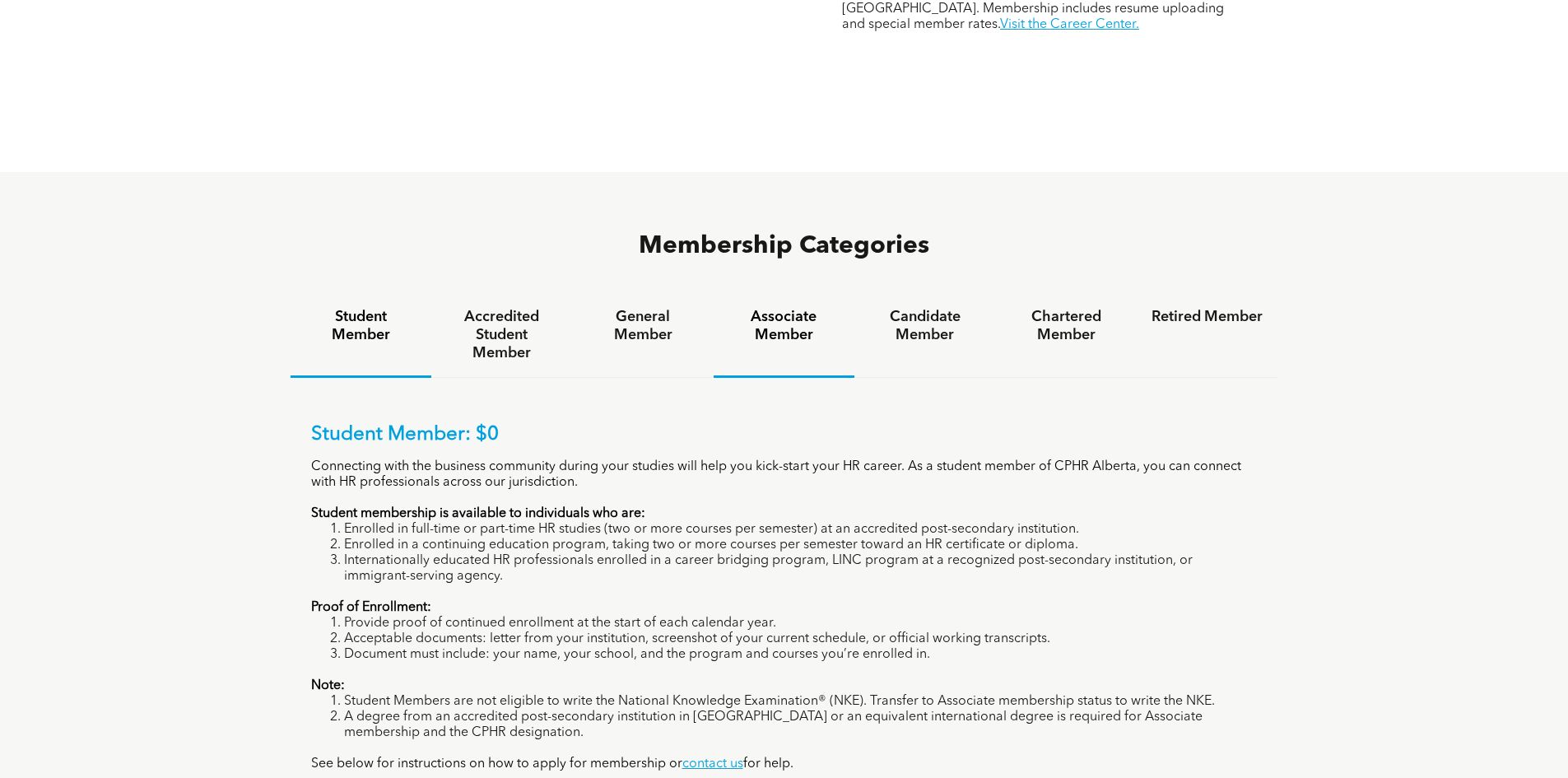
click at [824, 308] on h4 "Associate Member" at bounding box center [784, 326] width 111 height 36
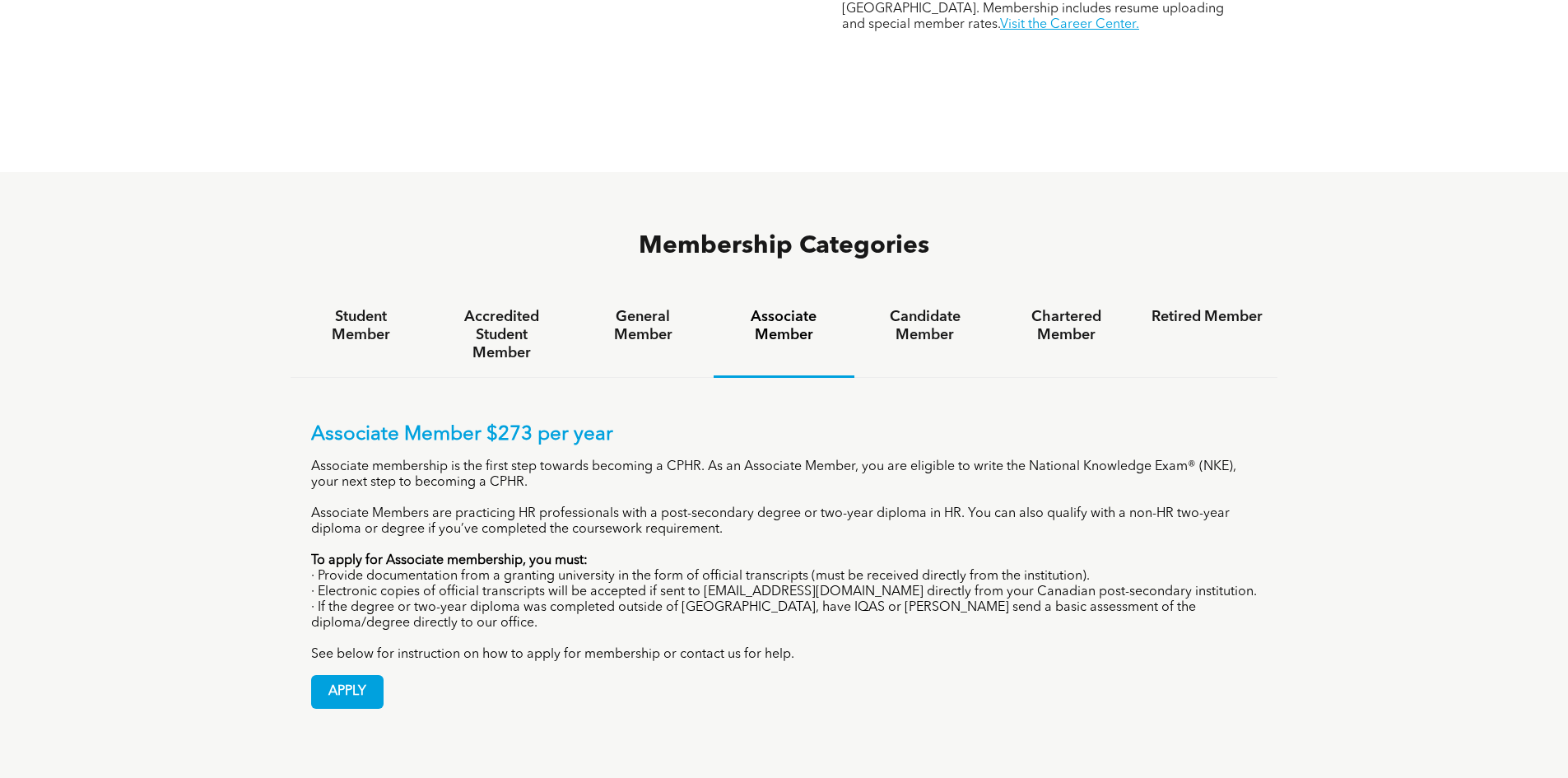
click at [749, 459] on p "Associate membership is the first step towards becoming a CPHR. As an Associate…" at bounding box center [785, 475] width 947 height 31
drag, startPoint x: 1030, startPoint y: 398, endPoint x: 1259, endPoint y: 406, distance: 229.1
click at [1259, 406] on div "Associate Member $273 per year Associate membership is the first step towards b…" at bounding box center [785, 553] width 988 height 352
click at [926, 308] on h4 "Candidate Member" at bounding box center [925, 326] width 111 height 36
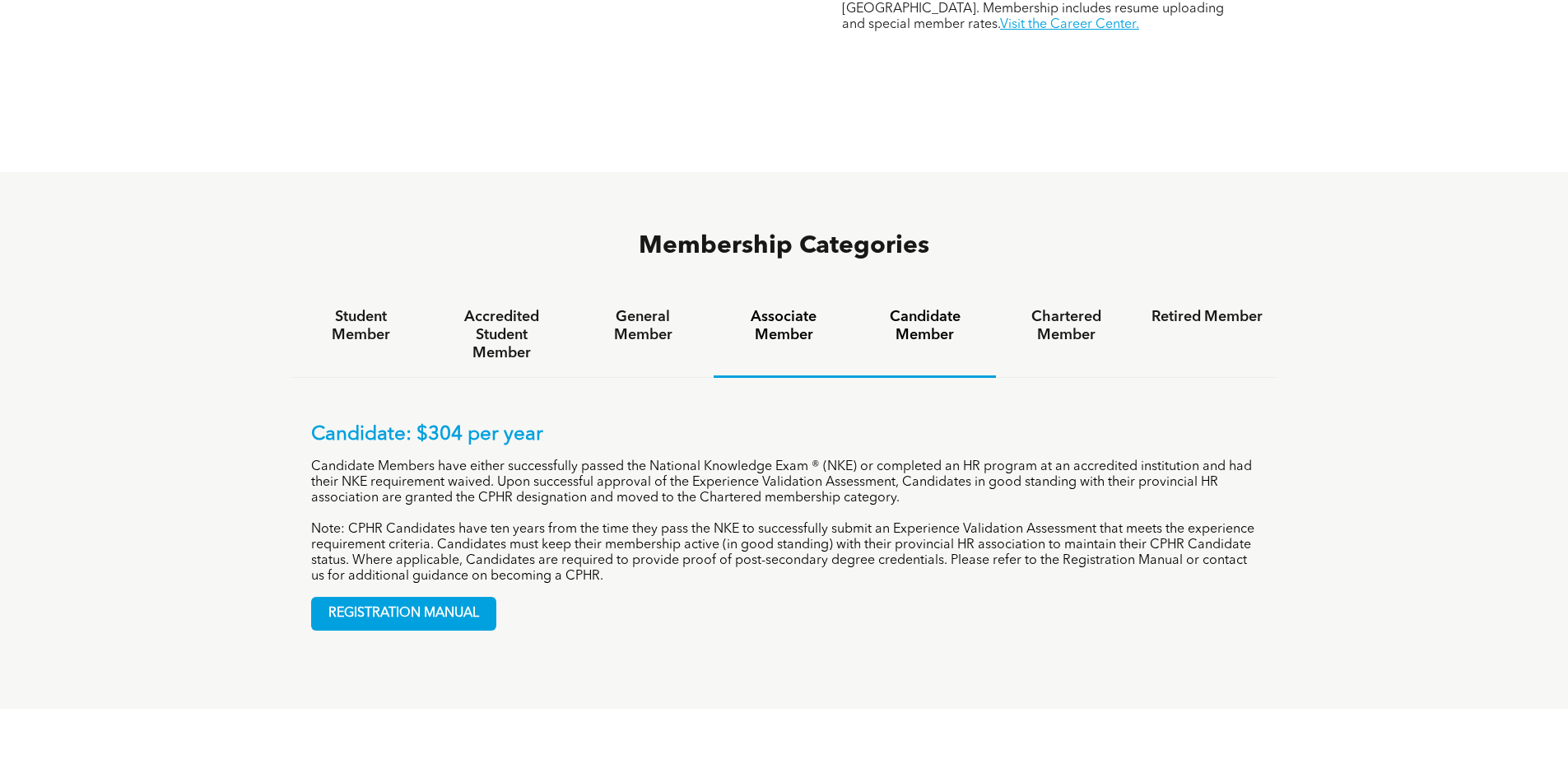
click at [792, 302] on div "Associate Member" at bounding box center [784, 335] width 141 height 85
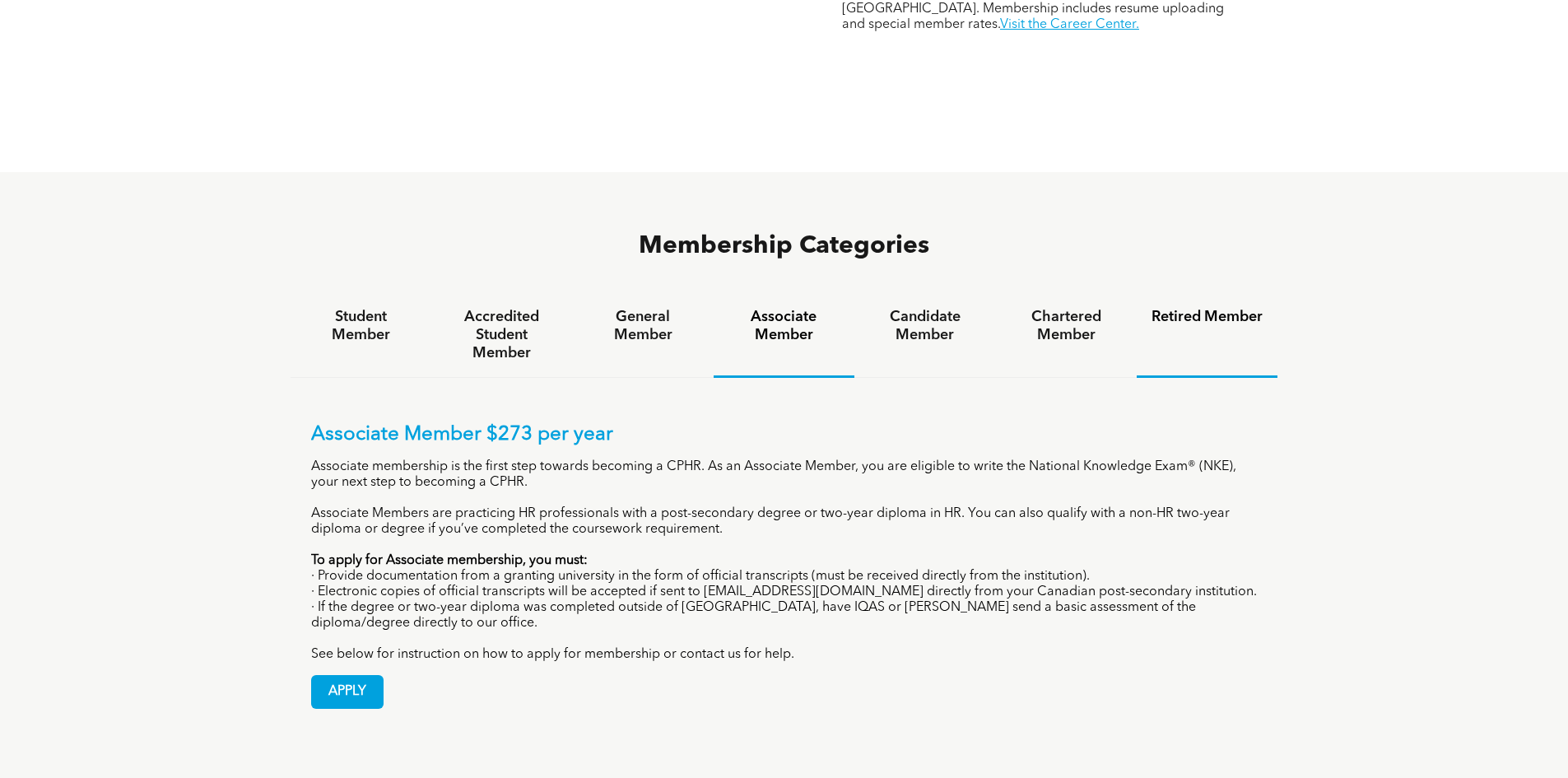
click at [1227, 293] on div "Retired Member" at bounding box center [1207, 335] width 141 height 85
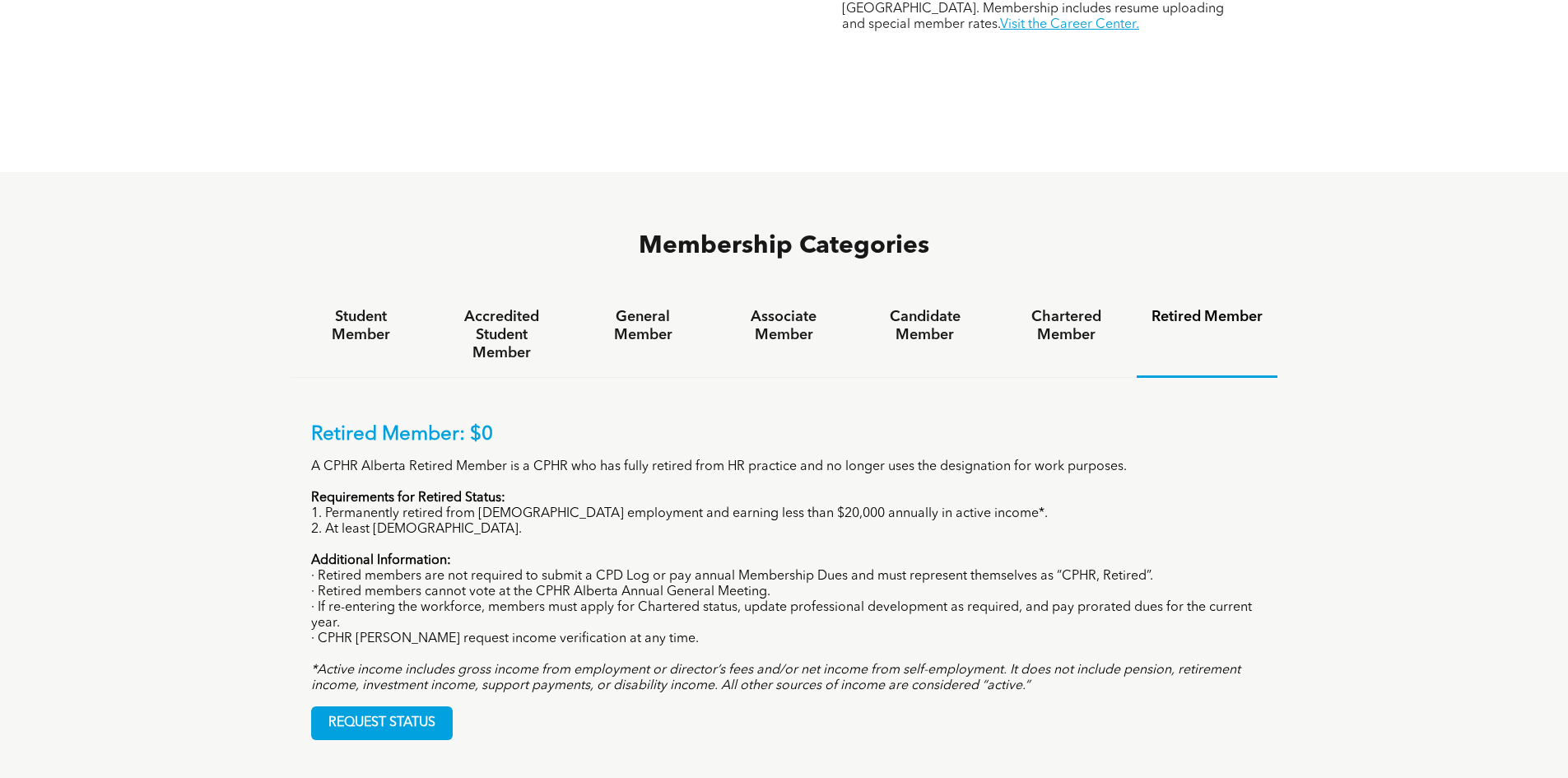
click at [1066, 308] on h4 "Chartered Member" at bounding box center [1066, 326] width 111 height 36
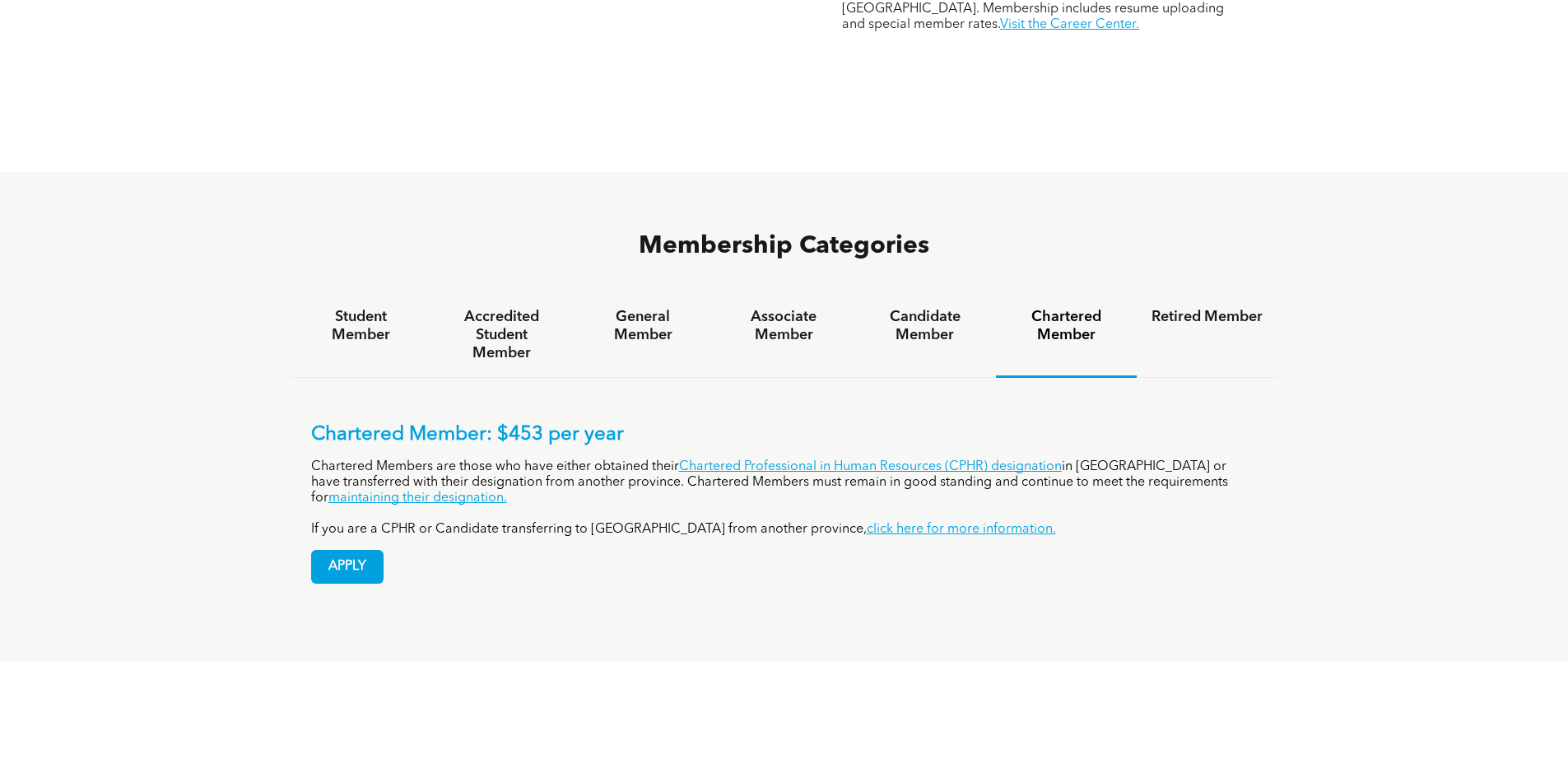
click at [492, 423] on p "Chartered Member: $453 per year" at bounding box center [785, 435] width 947 height 24
drag, startPoint x: 498, startPoint y: 371, endPoint x: 675, endPoint y: 371, distance: 177.0
click at [675, 423] on p "Chartered Member: $453 per year" at bounding box center [785, 435] width 947 height 24
click at [644, 234] on span "Membership Categories" at bounding box center [784, 246] width 291 height 25
click at [737, 308] on h4 "Associate Member" at bounding box center [784, 326] width 111 height 36
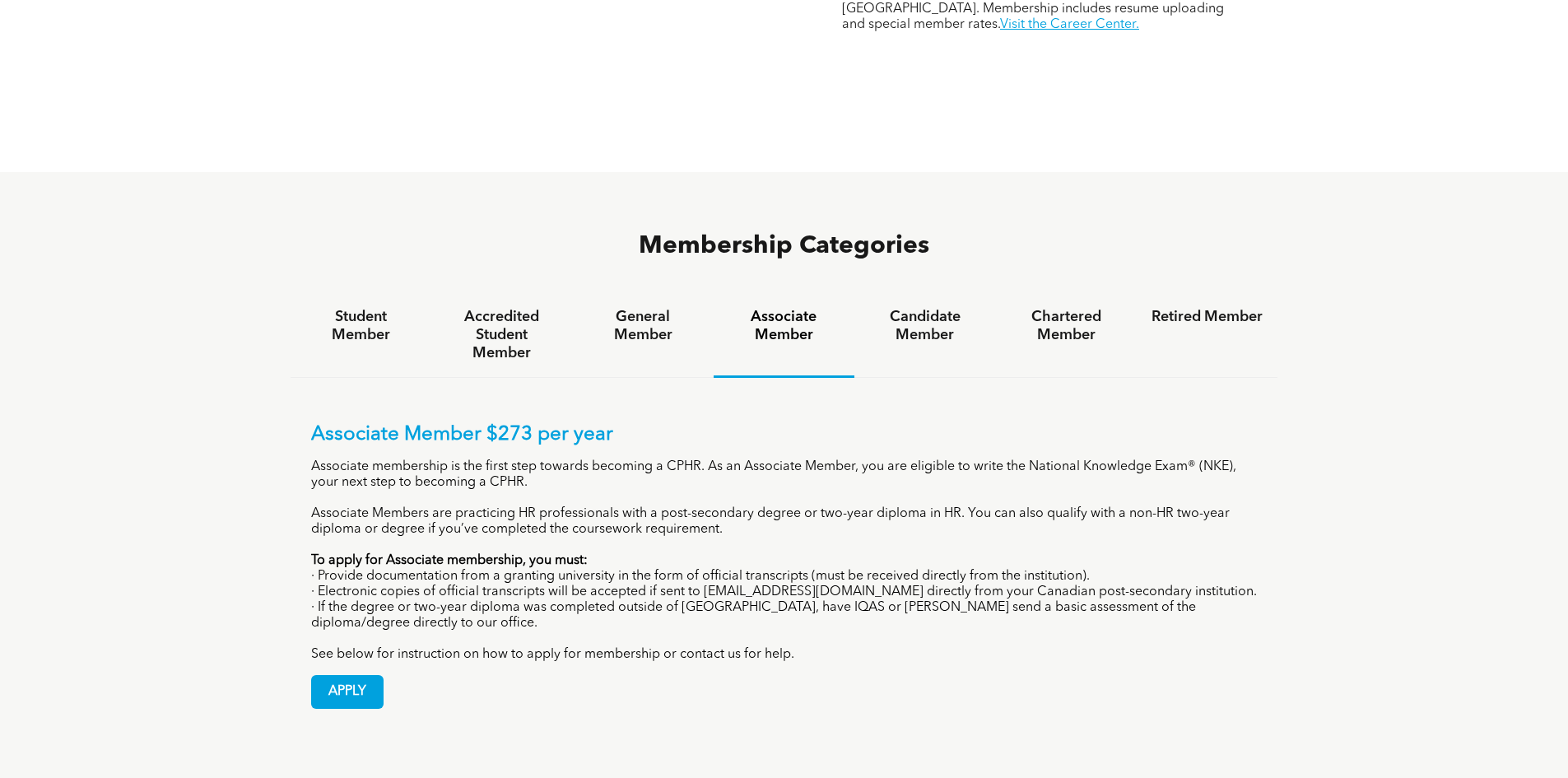
drag, startPoint x: 956, startPoint y: 266, endPoint x: 987, endPoint y: 276, distance: 32.6
click at [963, 308] on h4 "Candidate Member" at bounding box center [925, 326] width 111 height 36
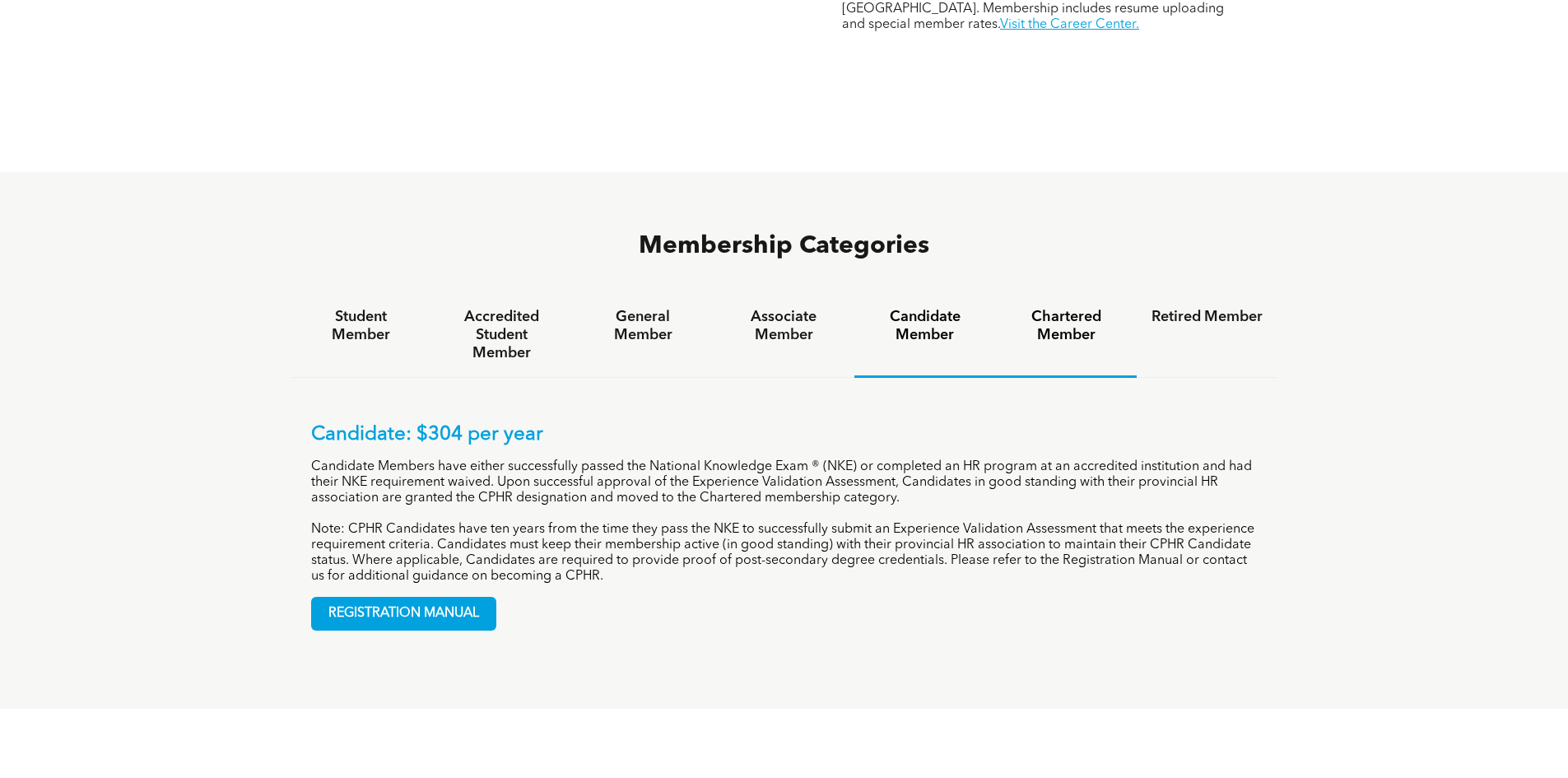
click at [1066, 308] on h4 "Chartered Member" at bounding box center [1066, 326] width 111 height 36
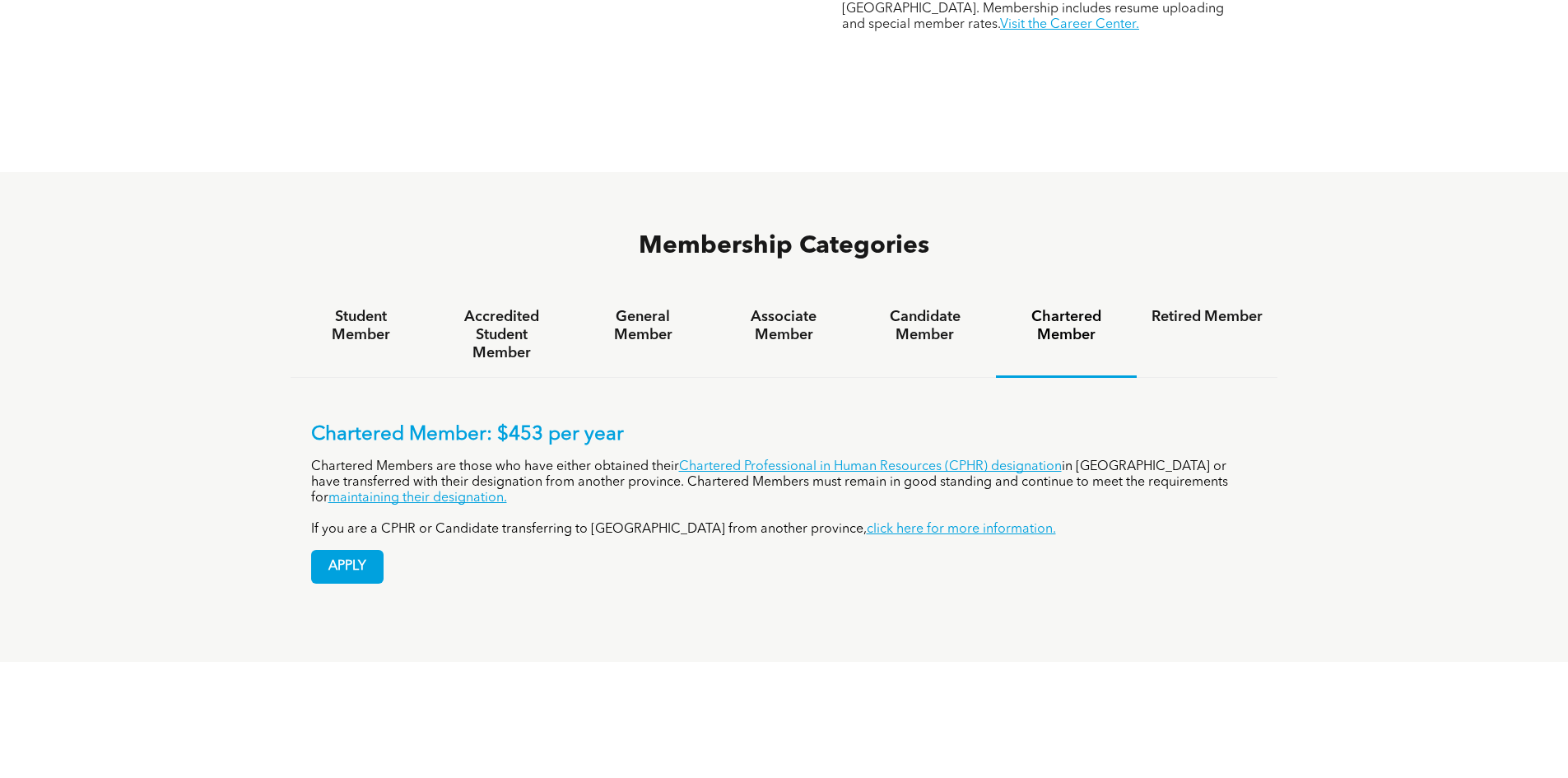
click at [1006, 293] on div "Chartered Member" at bounding box center [1066, 335] width 141 height 85
click at [933, 308] on h4 "Candidate Member" at bounding box center [925, 326] width 111 height 36
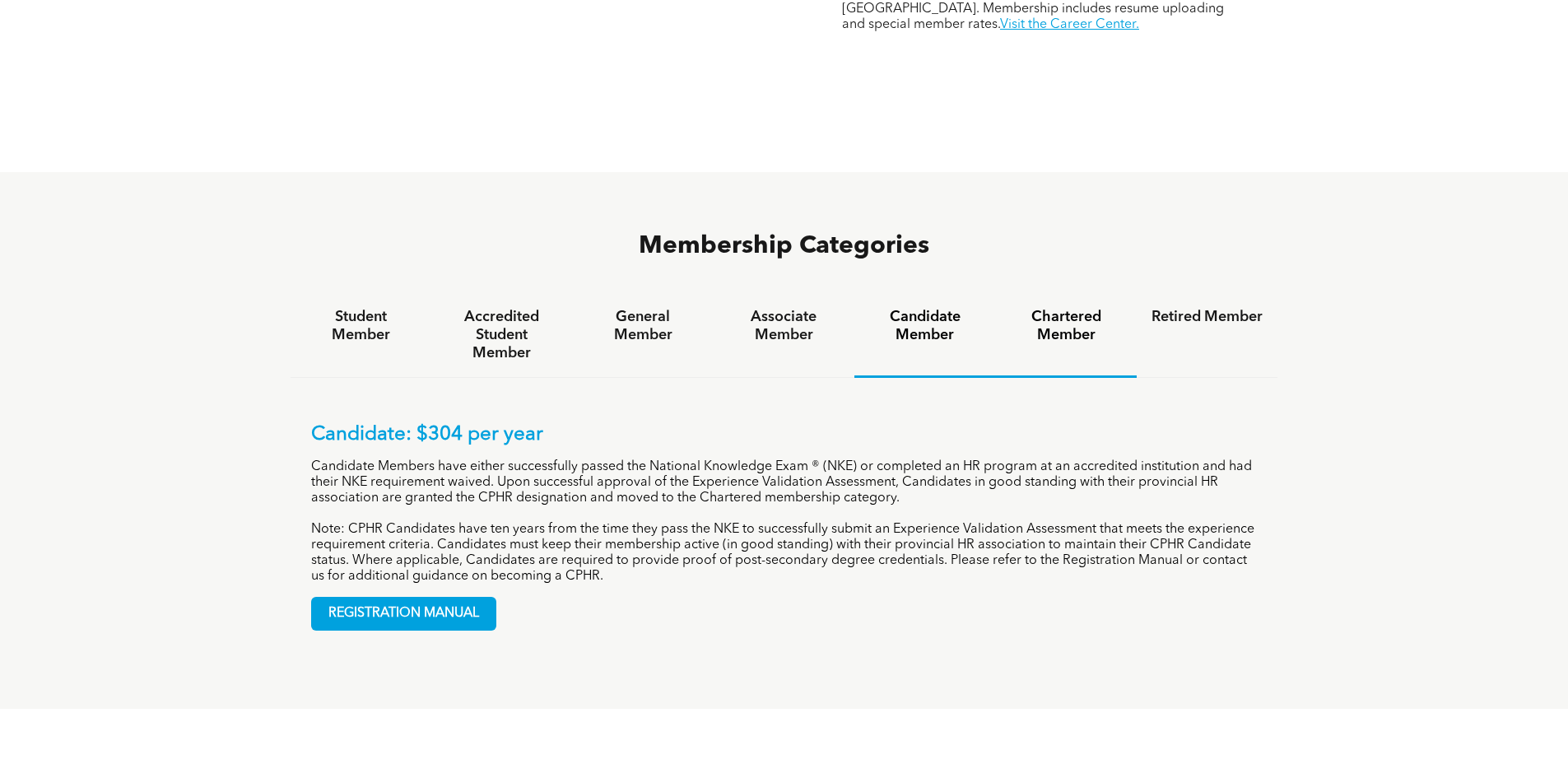
click at [998, 293] on div "Chartered Member" at bounding box center [1066, 335] width 141 height 85
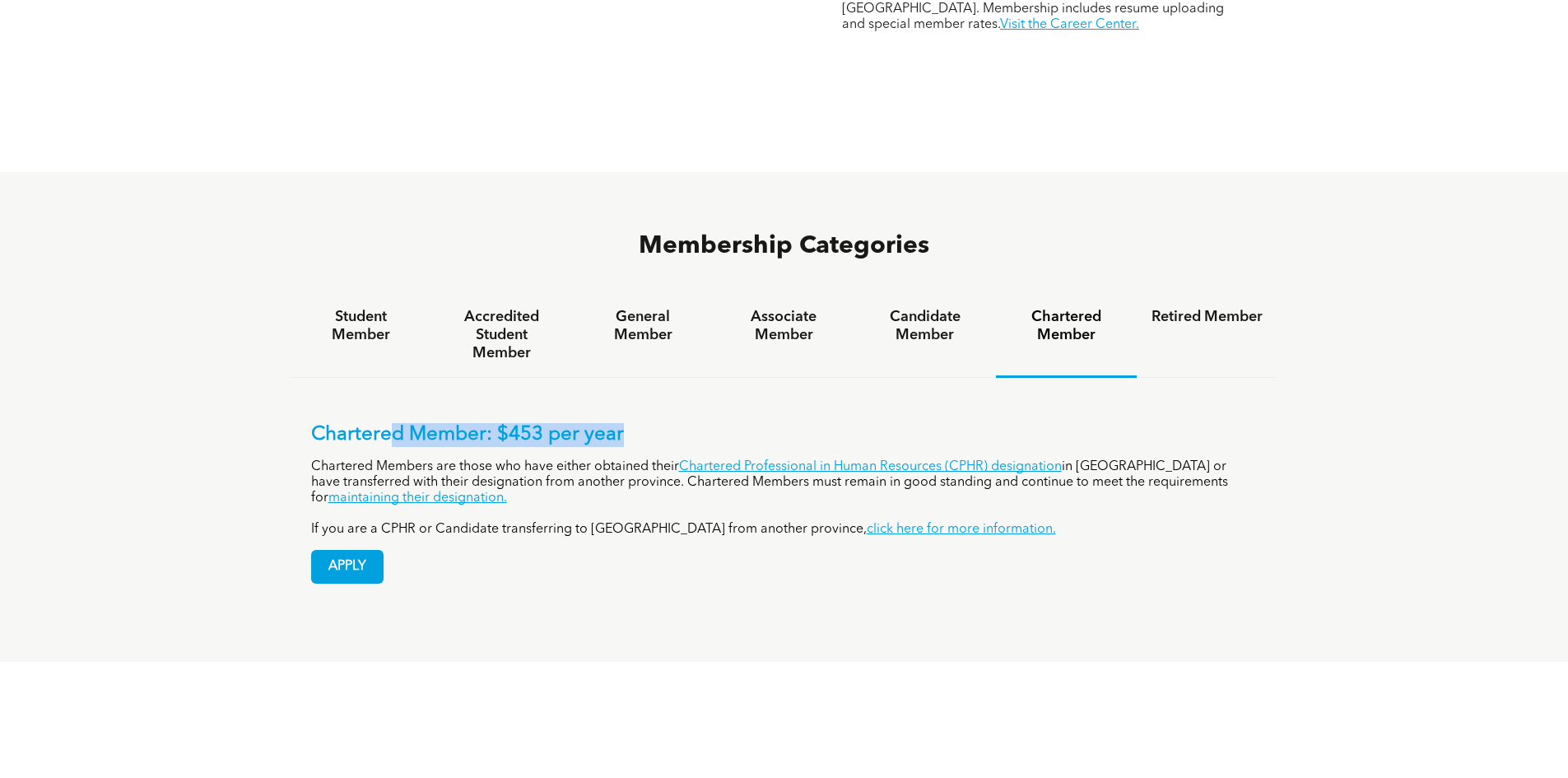
drag, startPoint x: 388, startPoint y: 363, endPoint x: 620, endPoint y: 366, distance: 232.0
click at [620, 423] on p "Chartered Member: $453 per year" at bounding box center [785, 435] width 947 height 24
click at [619, 423] on p "Chartered Member: $453 per year" at bounding box center [785, 435] width 947 height 24
click at [615, 423] on p "Chartered Member: $453 per year" at bounding box center [785, 435] width 947 height 24
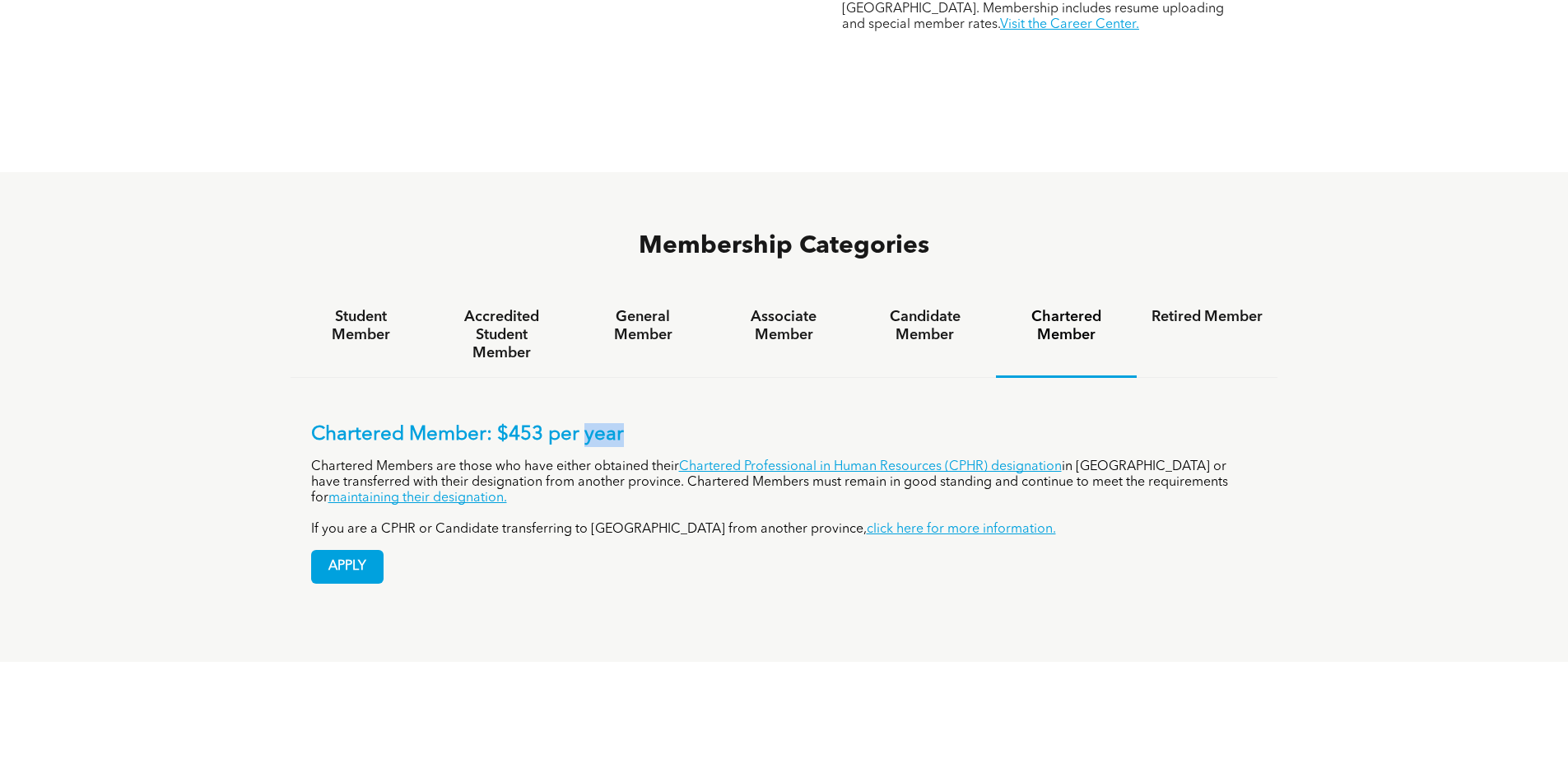
click at [615, 423] on p "Chartered Member: $453 per year" at bounding box center [785, 435] width 947 height 24
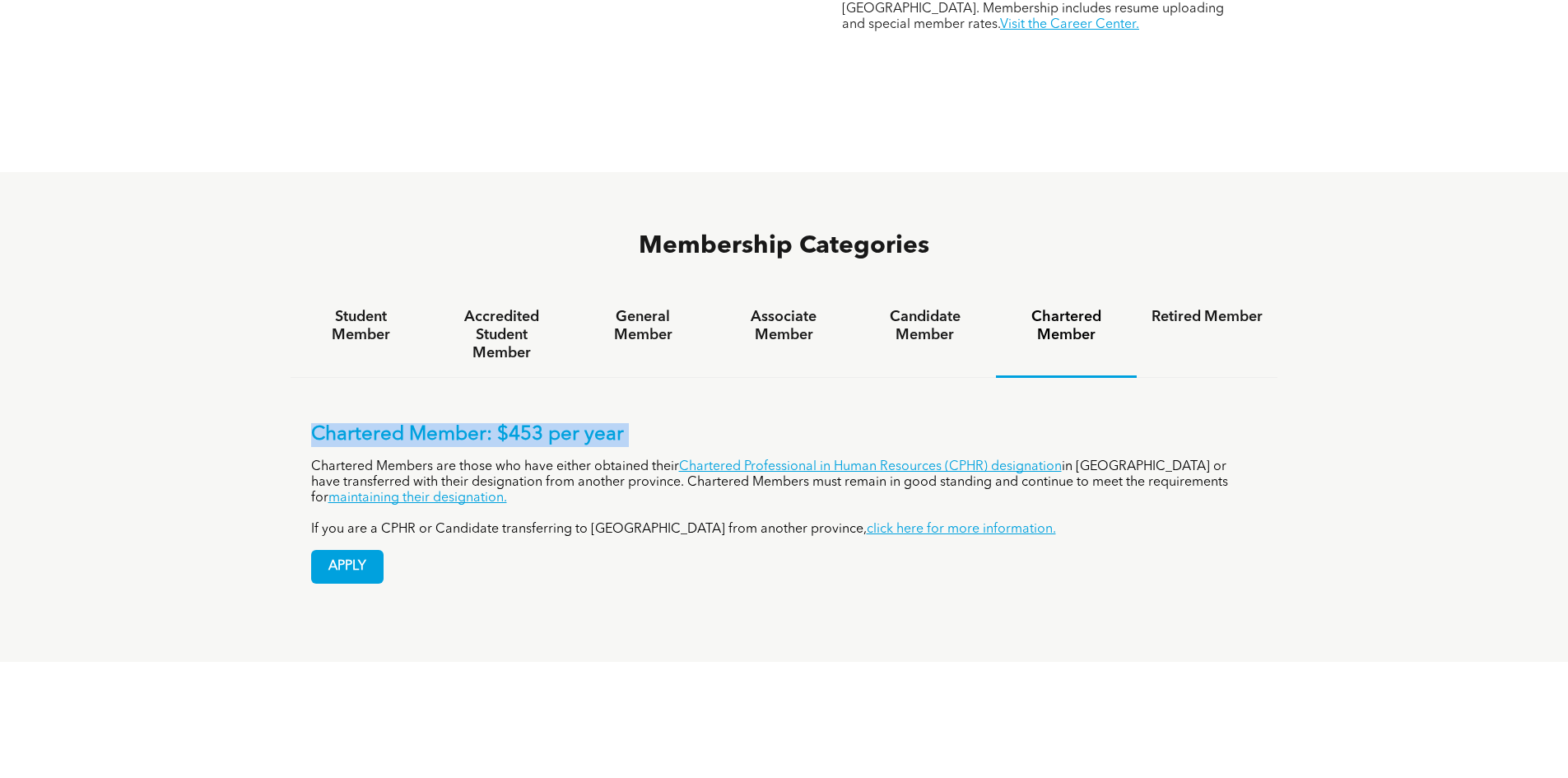
click at [615, 423] on p "Chartered Member: $453 per year" at bounding box center [785, 435] width 947 height 24
click at [614, 423] on p "Chartered Member: $453 per year" at bounding box center [785, 435] width 947 height 24
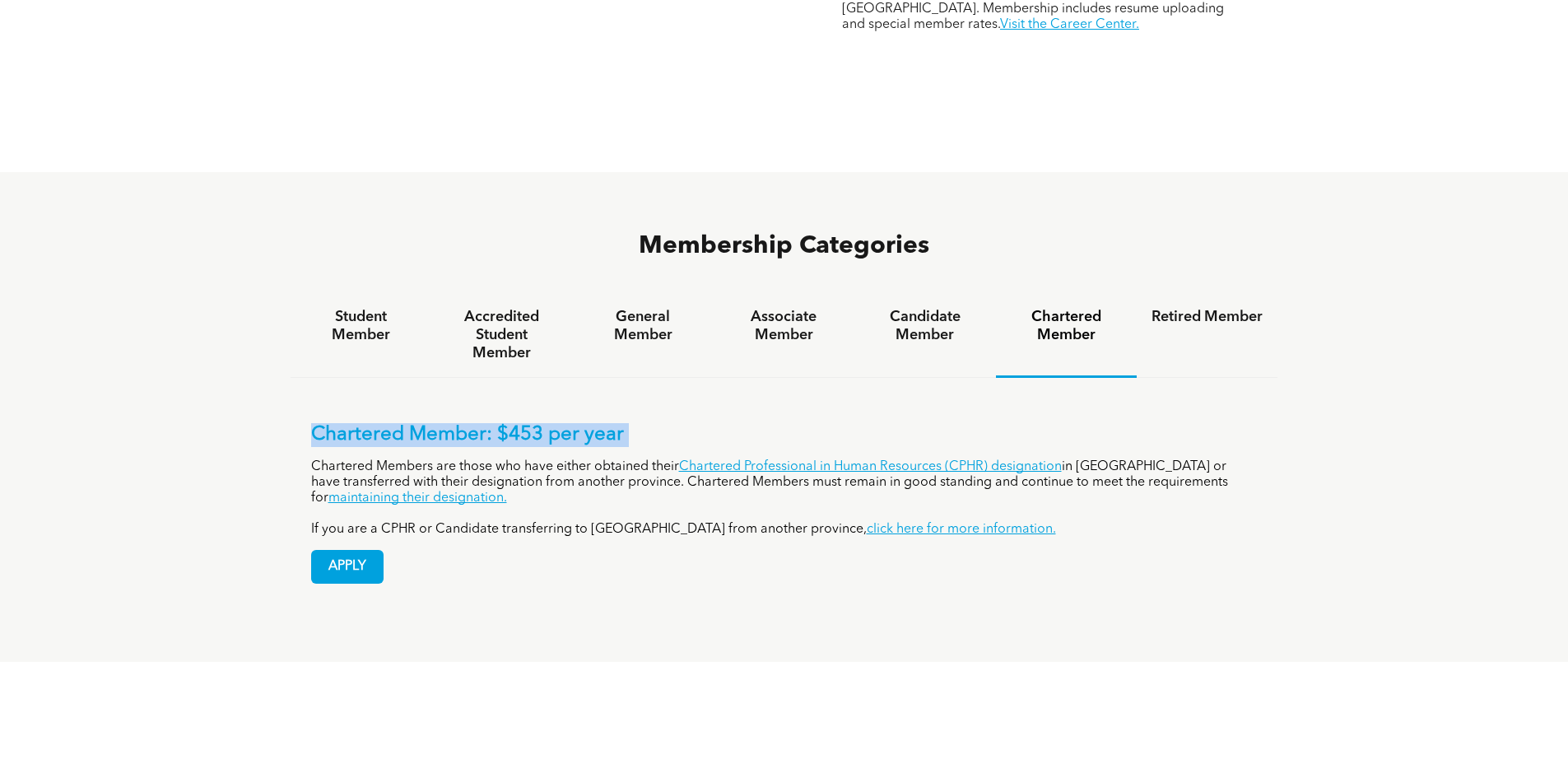
click at [525, 423] on p "Chartered Member: $453 per year" at bounding box center [785, 435] width 947 height 24
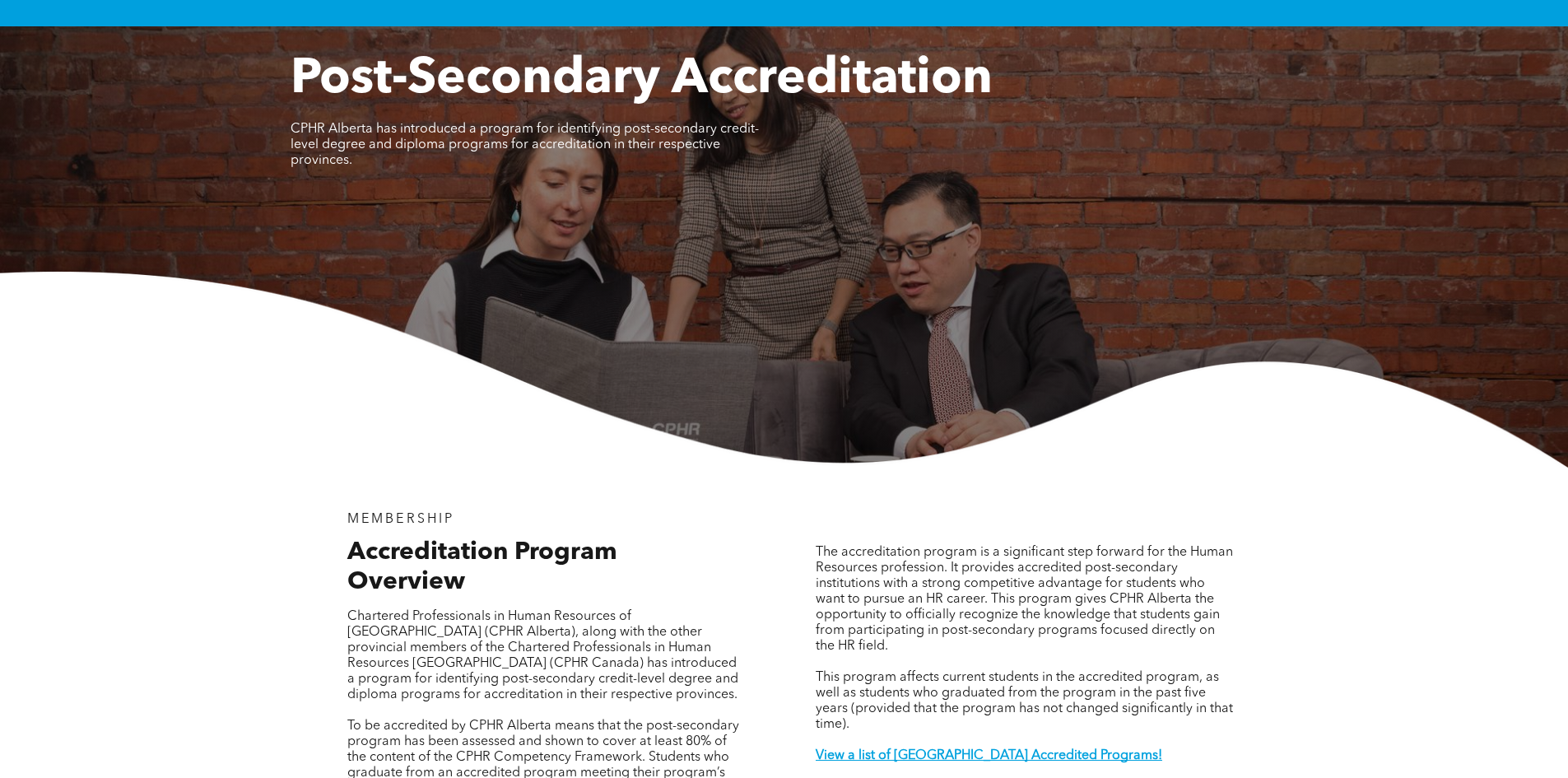
scroll to position [412, 0]
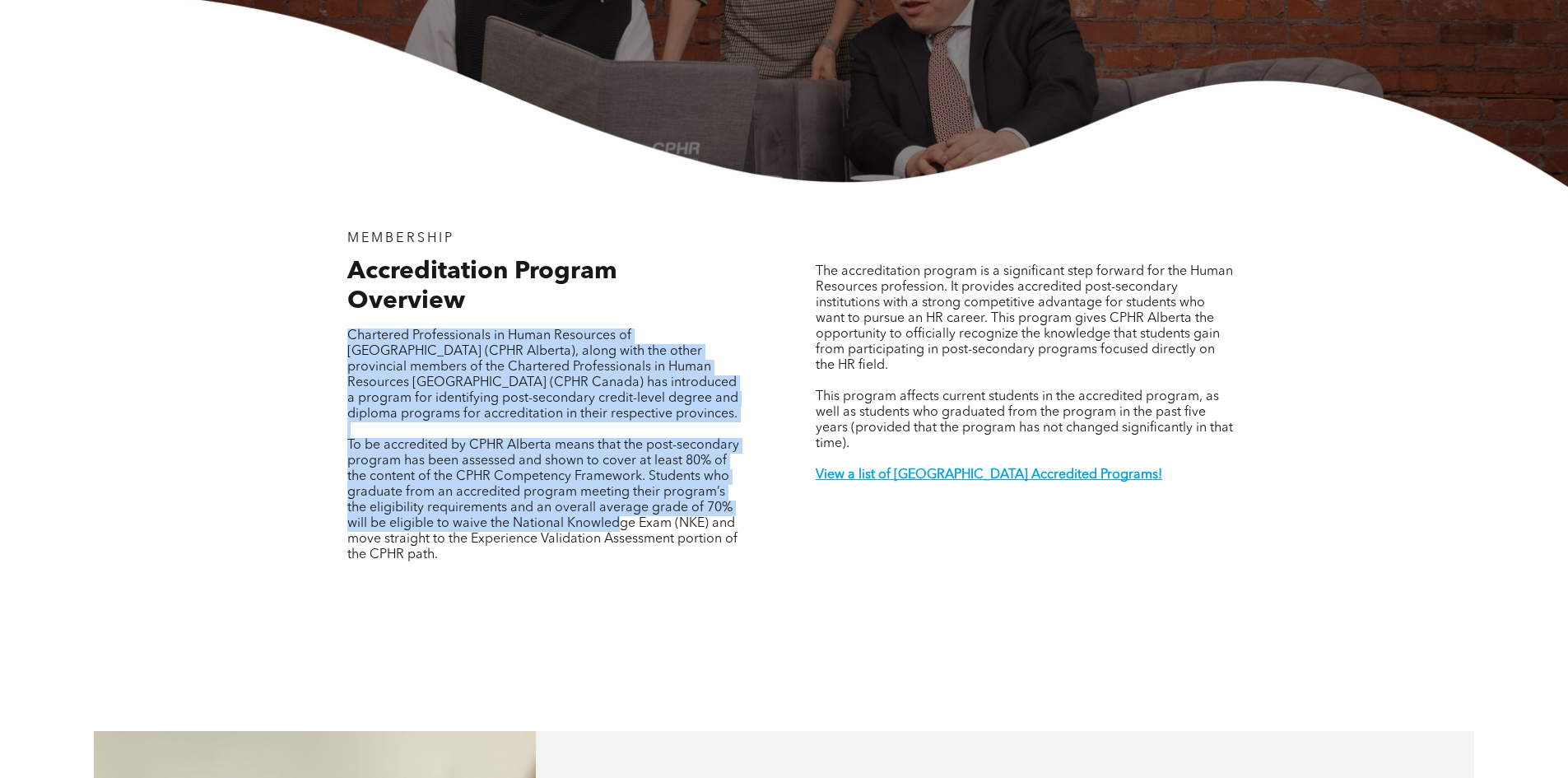
drag, startPoint x: 345, startPoint y: 292, endPoint x: 634, endPoint y: 478, distance: 343.7
click at [627, 476] on div "Accreditation Program Overview Chartered Professionals in Human Resources of Al…" at bounding box center [544, 424] width 418 height 335
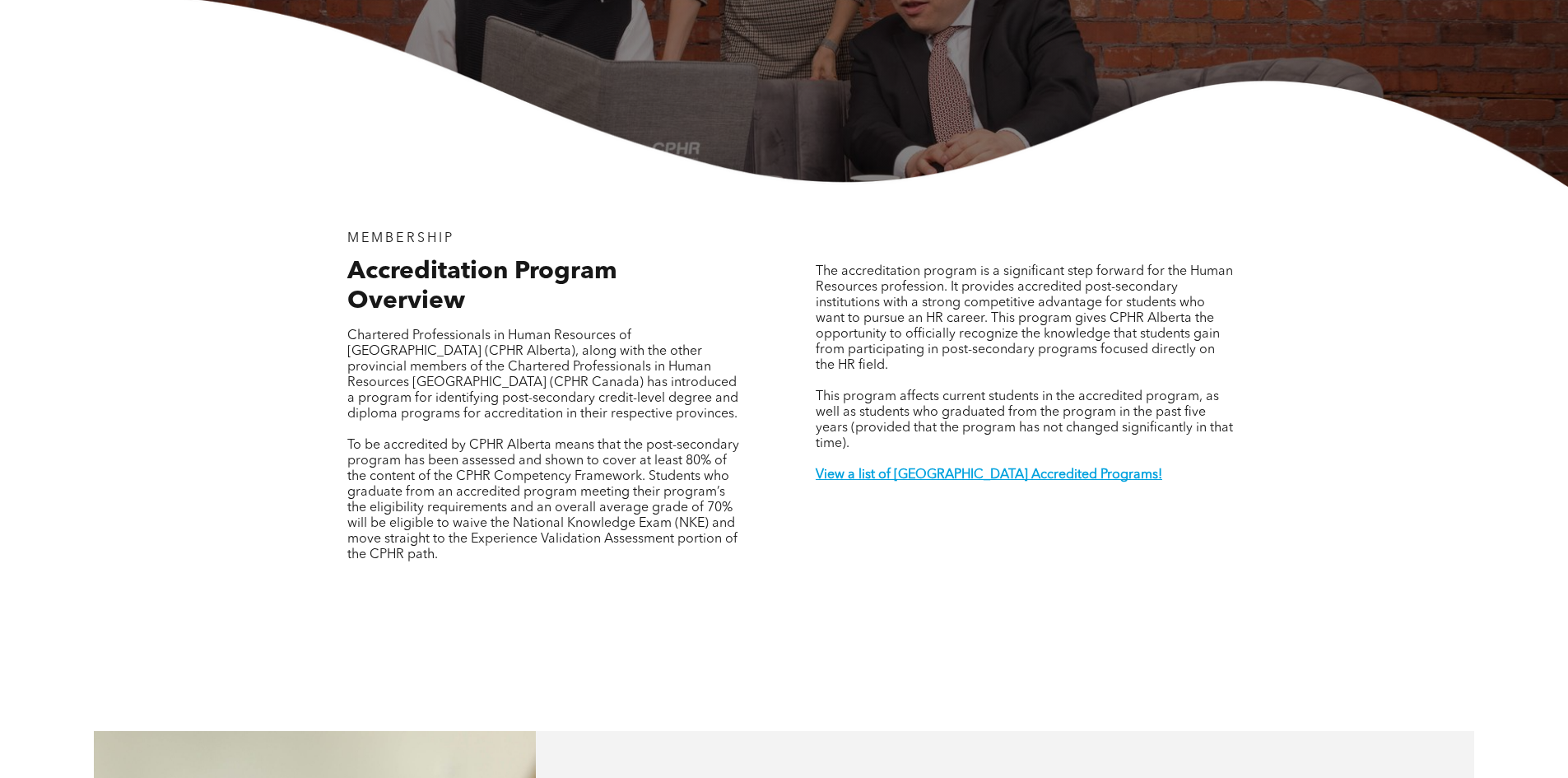
click at [634, 478] on span "To be accredited by CPHR Alberta means that the post-secondary program has been…" at bounding box center [544, 500] width 392 height 123
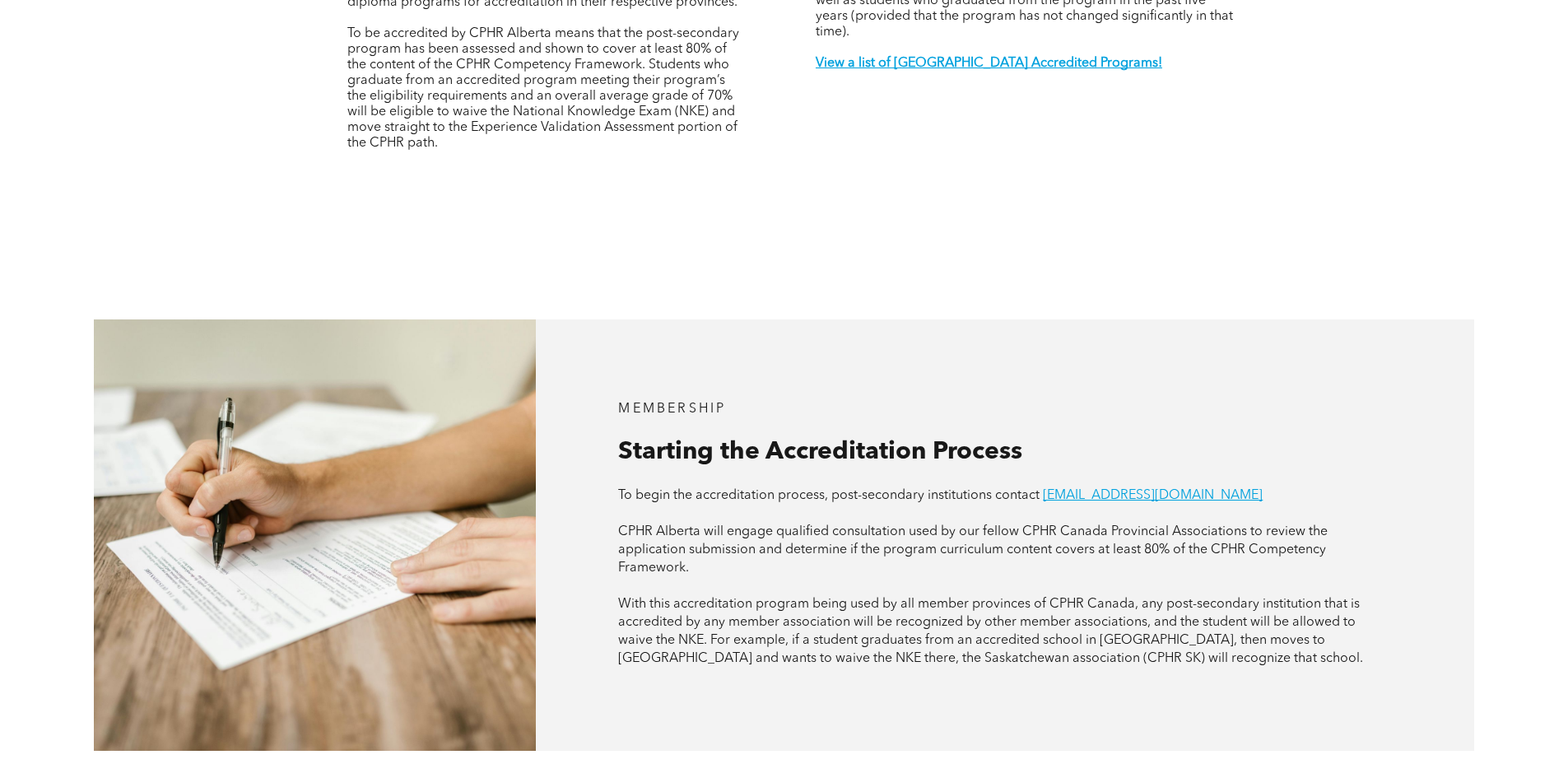
scroll to position [1316, 0]
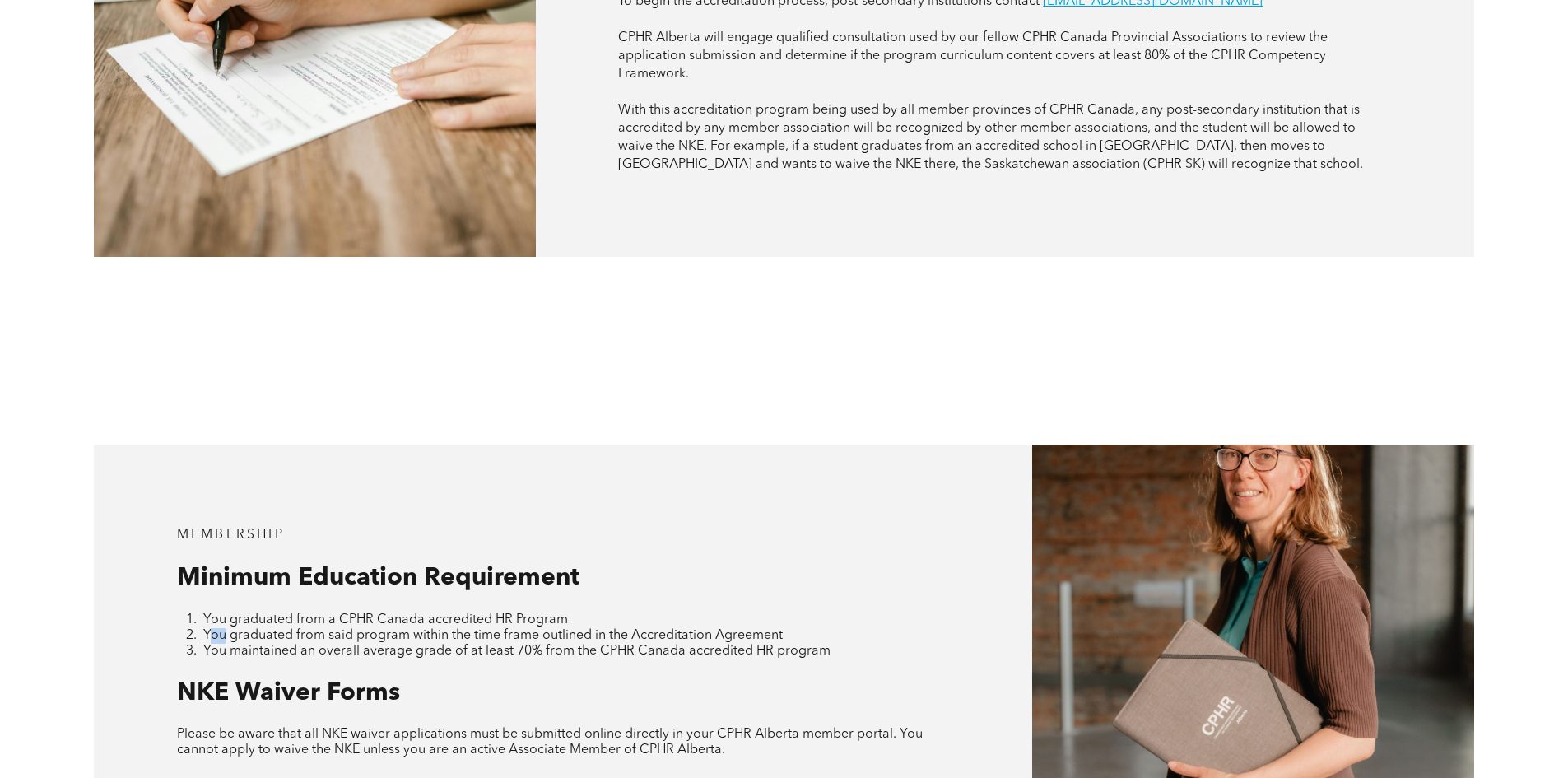
drag, startPoint x: 223, startPoint y: 588, endPoint x: 206, endPoint y: 585, distance: 17.3
click at [206, 629] on span "You graduated from said program within the time frame outlined in the Accredita…" at bounding box center [493, 636] width 580 height 13
click at [909, 563] on h3 "Minimum Education Requirement" at bounding box center [563, 578] width 773 height 30
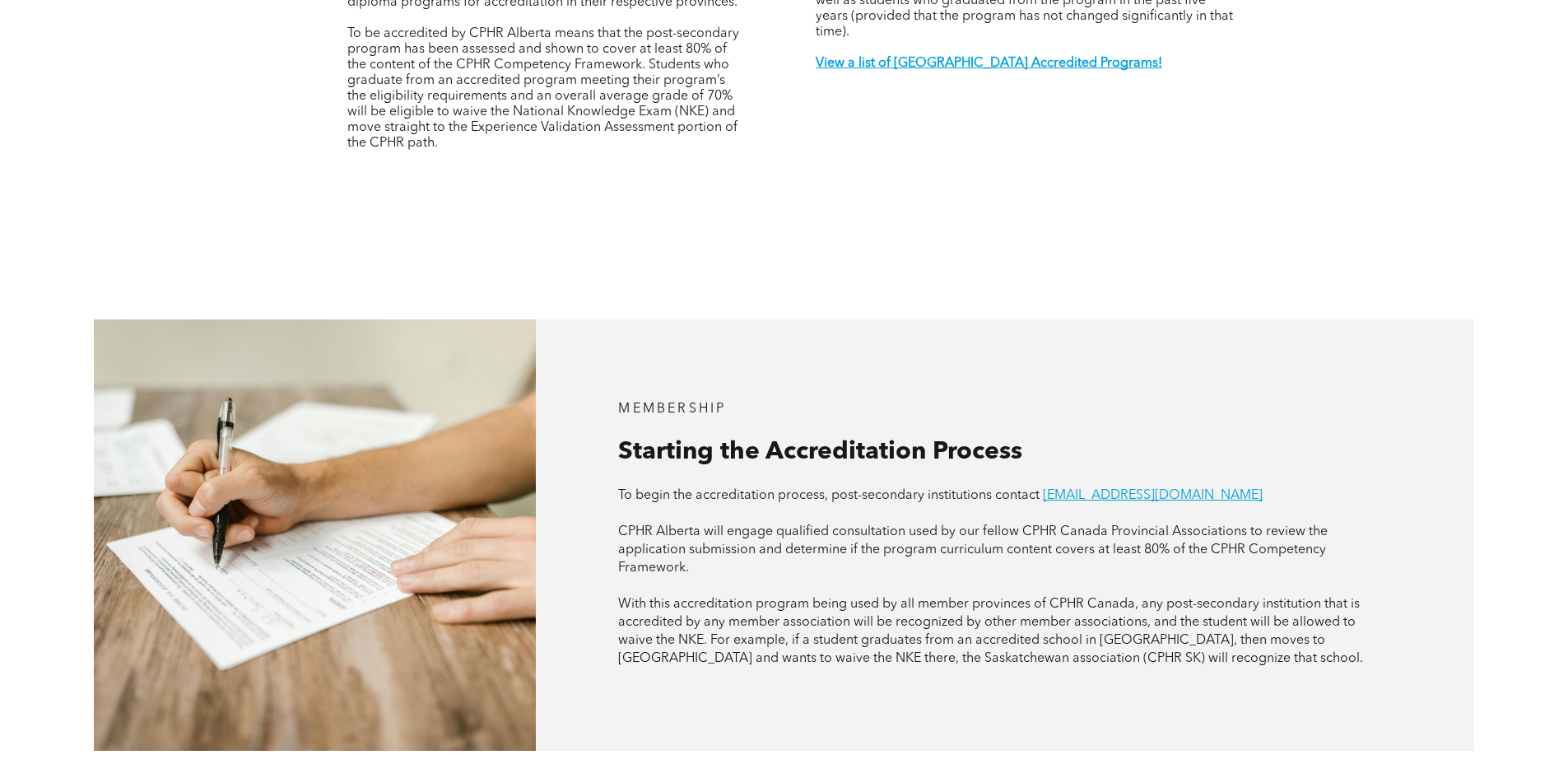
drag, startPoint x: 795, startPoint y: 453, endPoint x: 702, endPoint y: 129, distance: 337.1
click at [708, 113] on div "Accreditation Program Overview Chartered Professionals in Human Resources of Al…" at bounding box center [544, 12] width 418 height 335
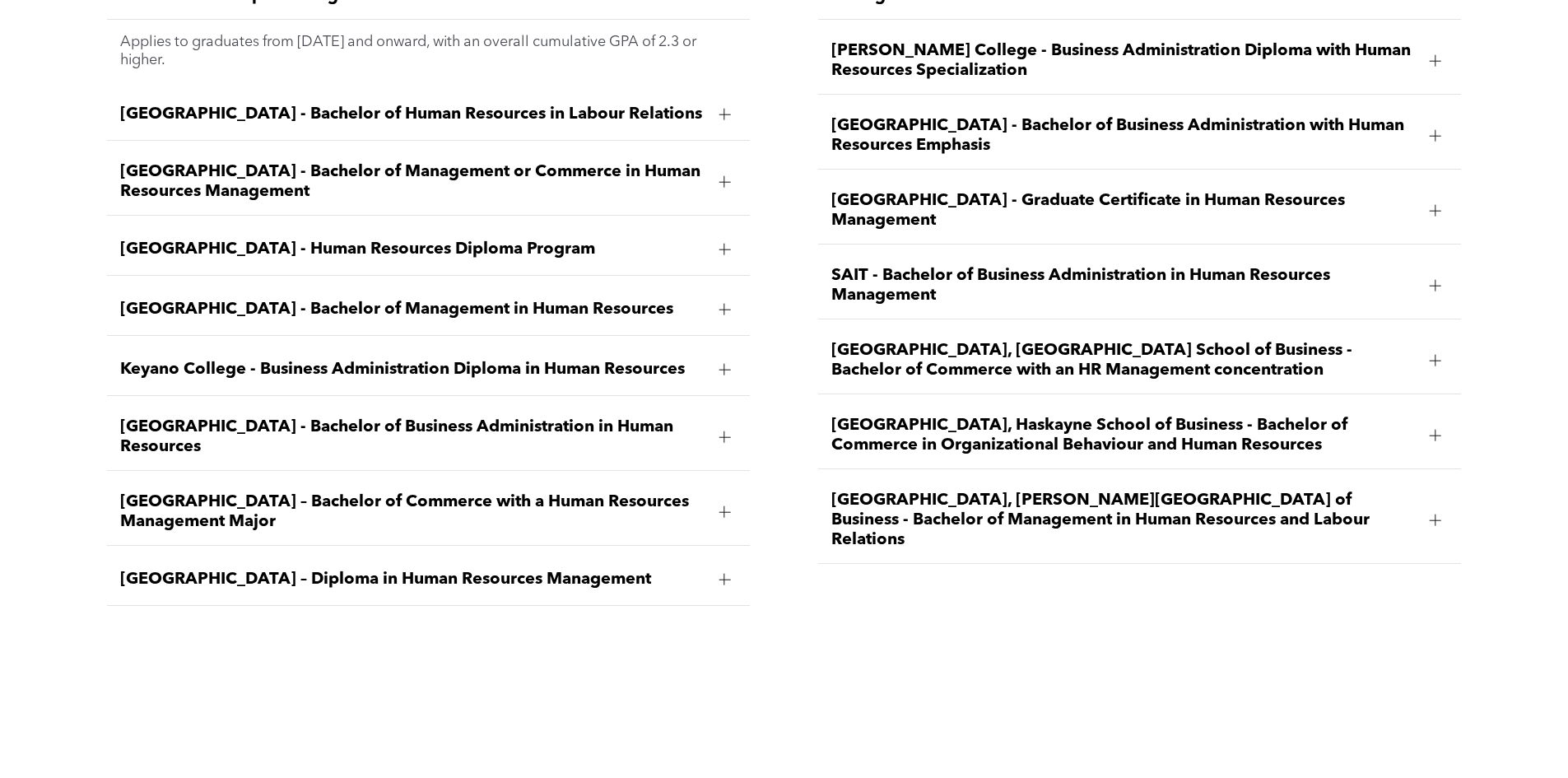
scroll to position [2634, 0]
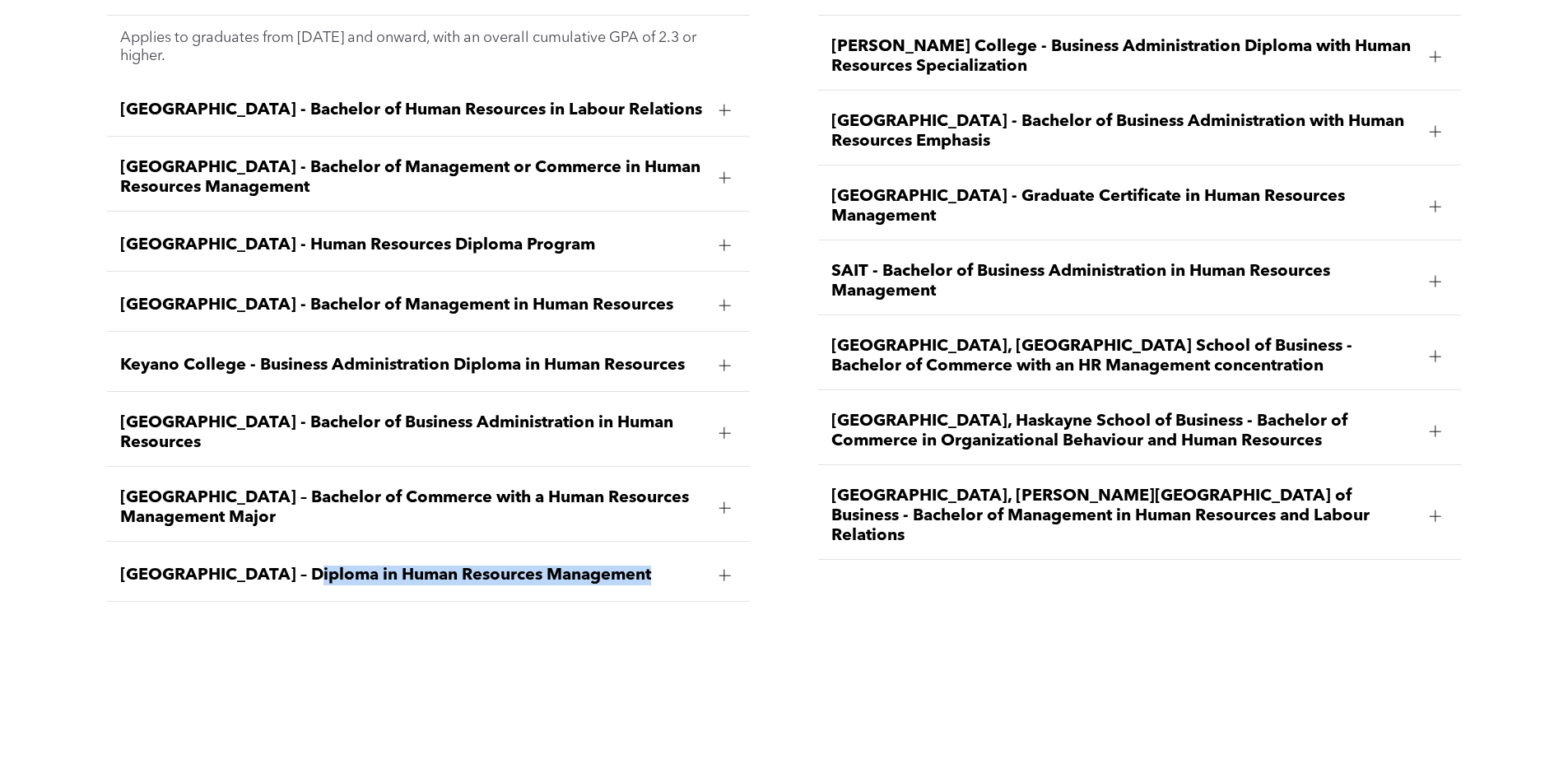
drag, startPoint x: 298, startPoint y: 548, endPoint x: 632, endPoint y: 539, distance: 334.1
click at [632, 566] on span "MacEwan University – Diploma in Human Resources Management" at bounding box center [413, 575] width 586 height 20
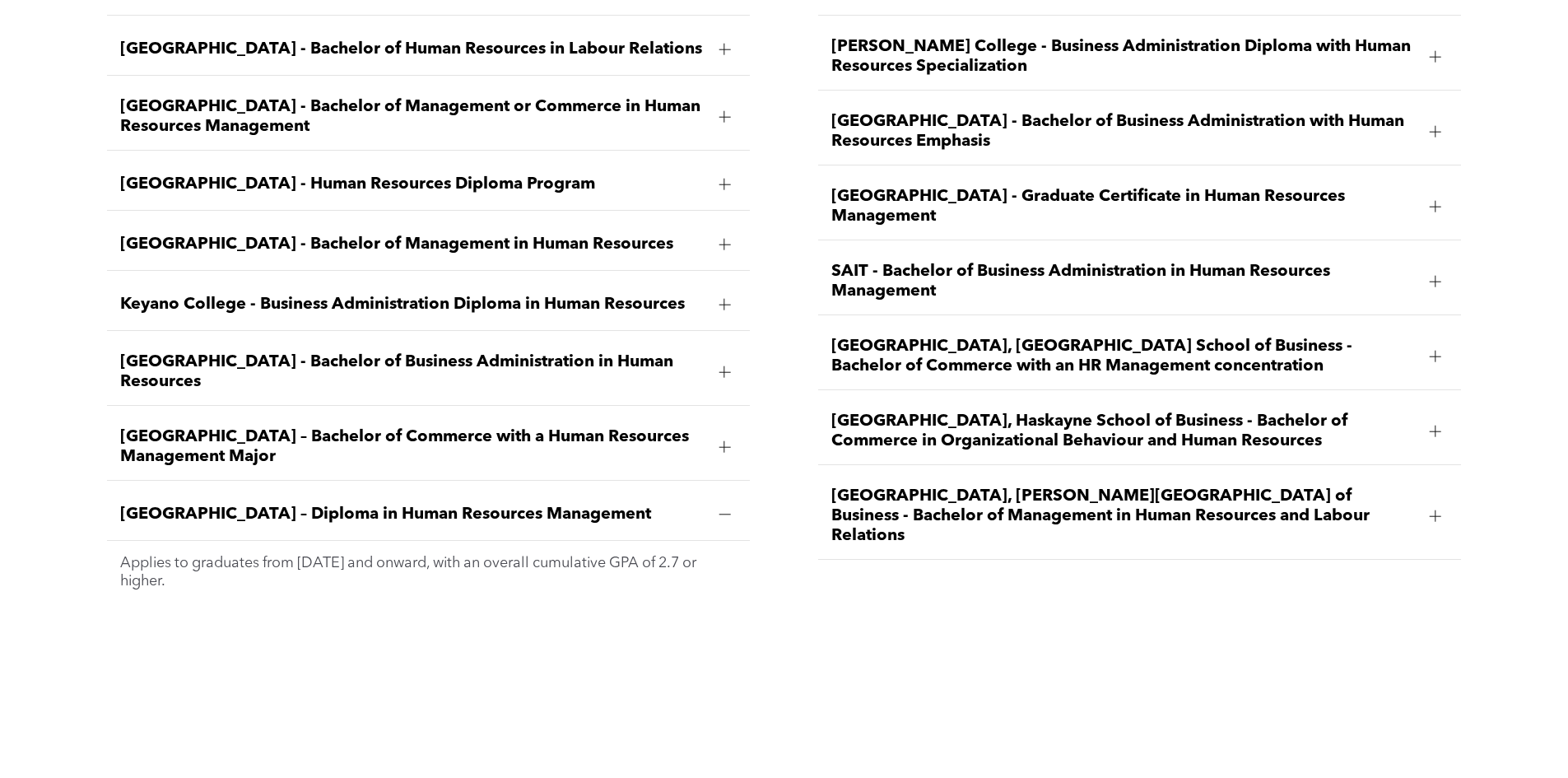
click at [917, 600] on div "Ambrose University - Bachelor of Business Administration Specializing in Human …" at bounding box center [784, 291] width 1568 height 742
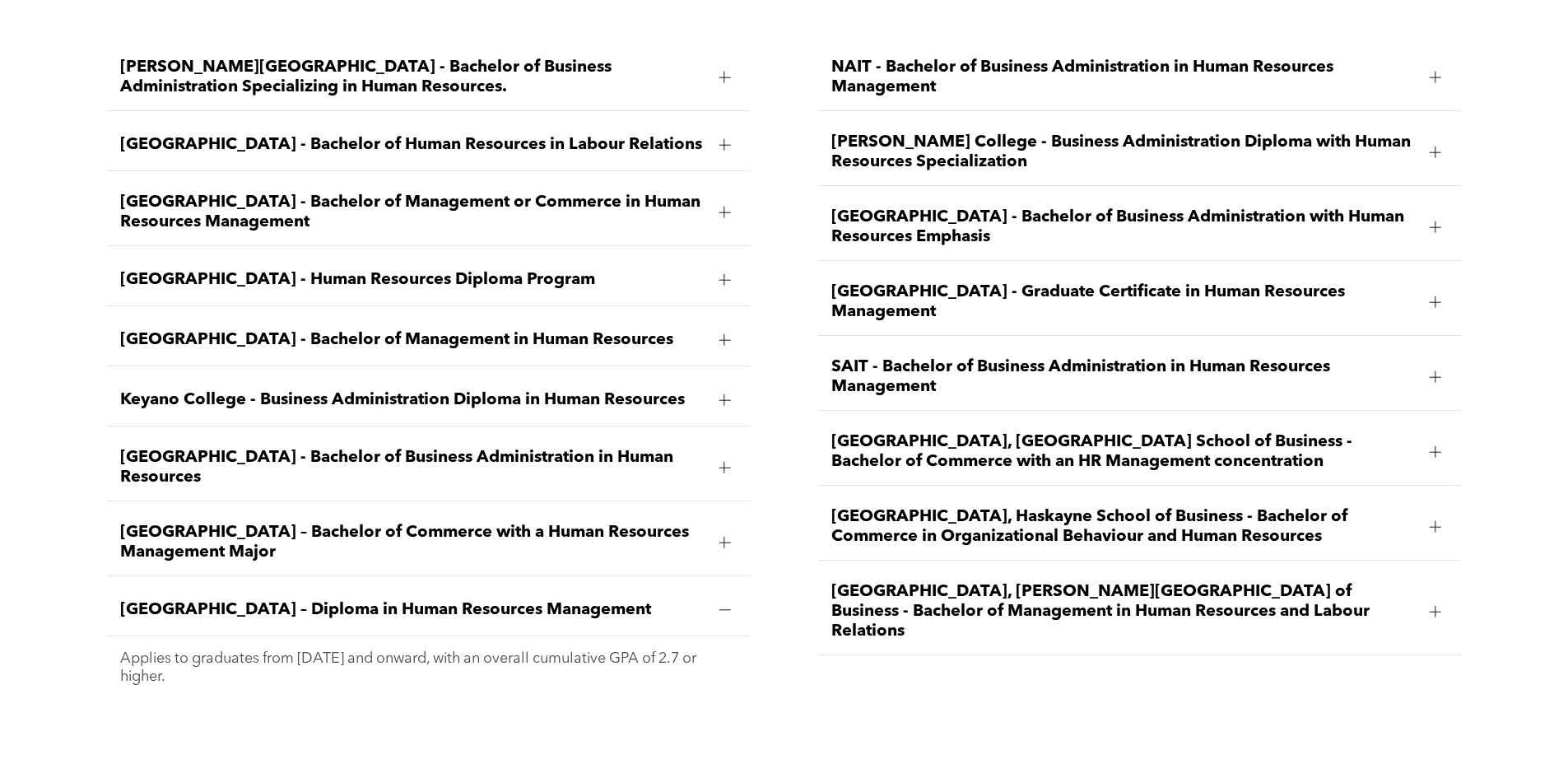
scroll to position [2551, 0]
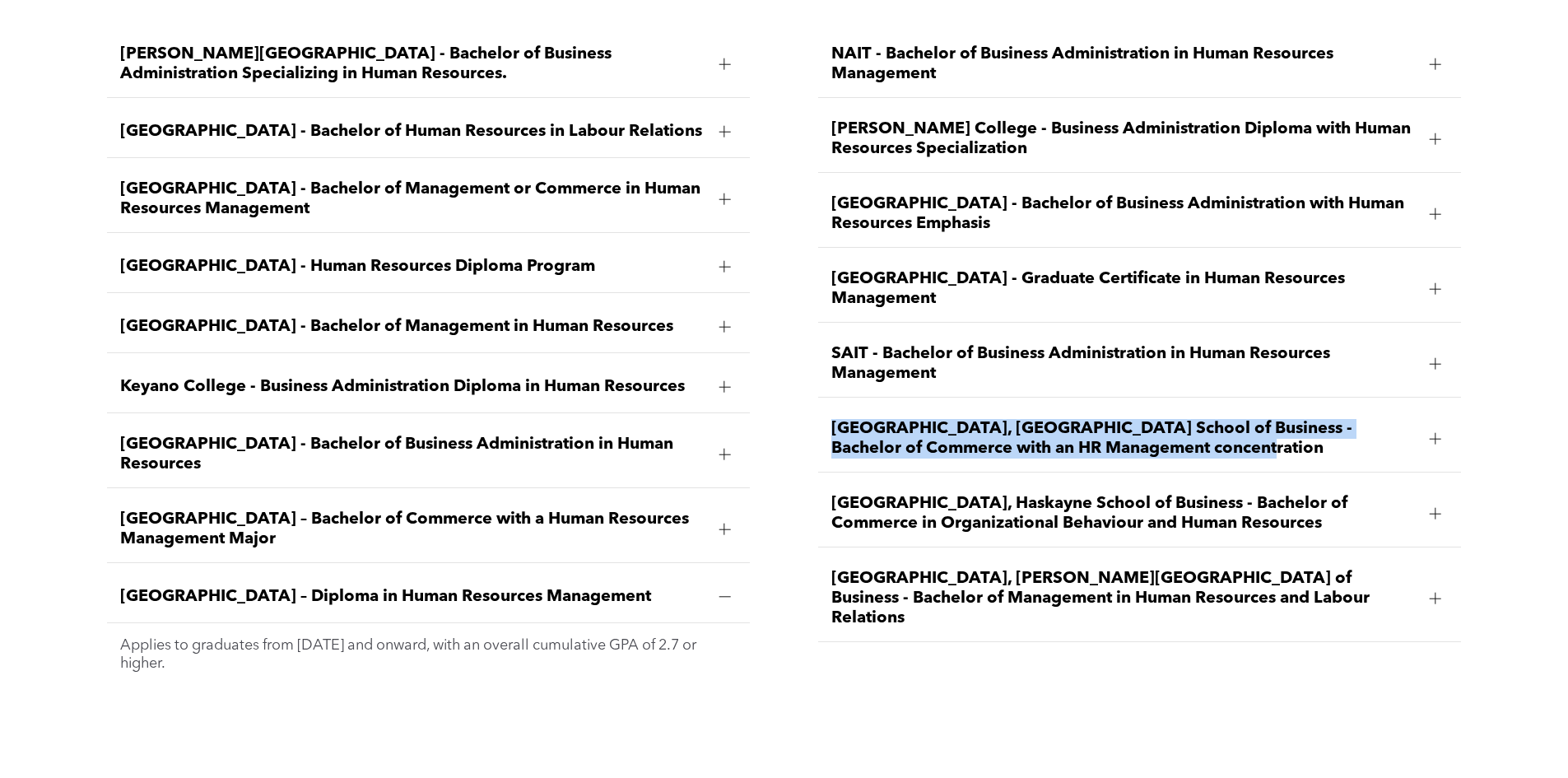
drag, startPoint x: 817, startPoint y: 384, endPoint x: 1416, endPoint y: 398, distance: 599.2
click at [1416, 398] on div "NAIT - Bachelor of Business Administration in Human Resources Management Applie…" at bounding box center [1140, 357] width 670 height 679
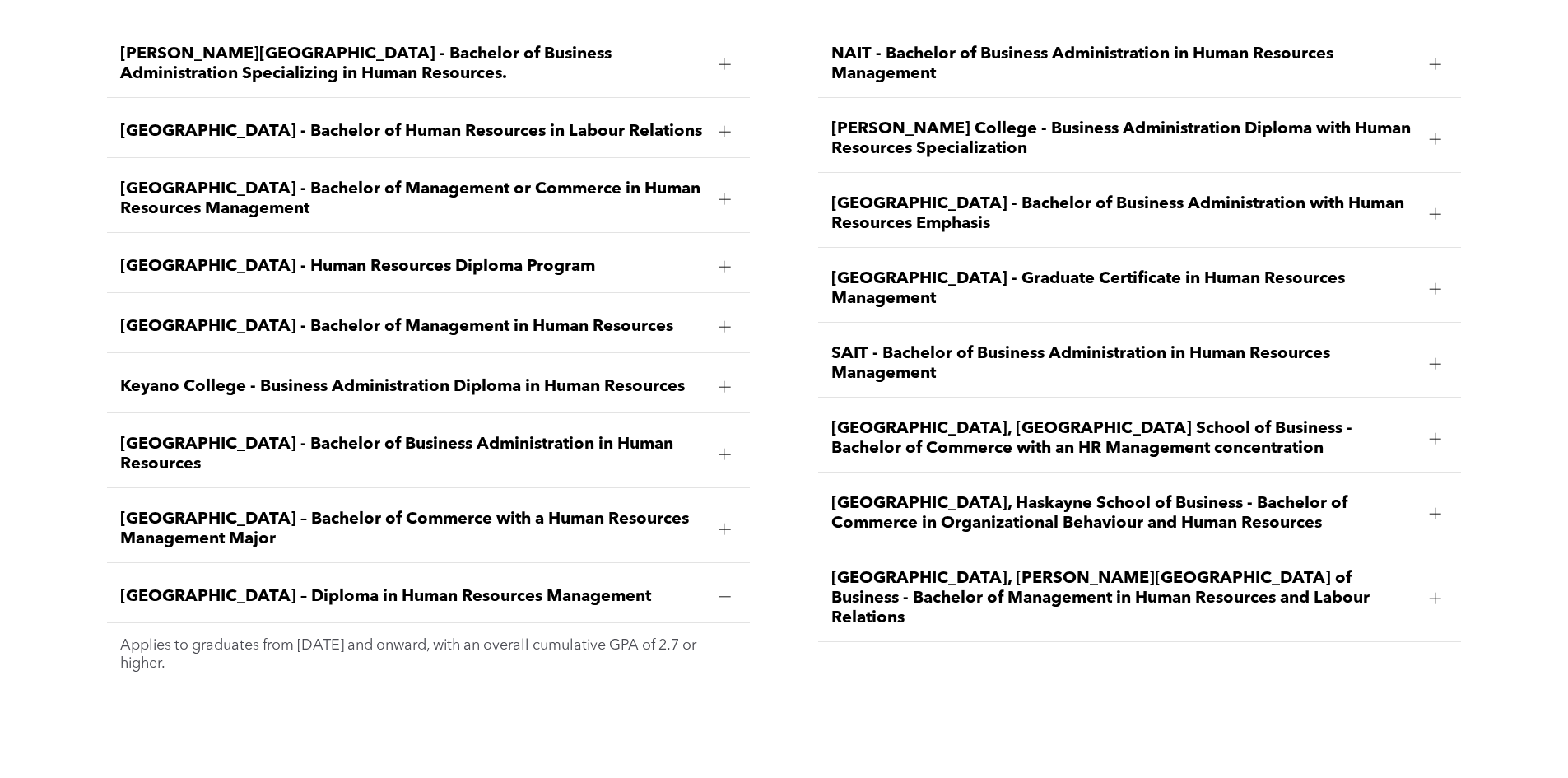
click at [800, 645] on div "Ambrose University - Bachelor of Business Administration Specializing in Human …" at bounding box center [784, 373] width 1568 height 742
drag, startPoint x: 907, startPoint y: 404, endPoint x: 1146, endPoint y: 402, distance: 239.0
click at [1146, 419] on span "University of Alberta, Alberta School of Business - Bachelor of Commerce with a…" at bounding box center [1124, 439] width 586 height 40
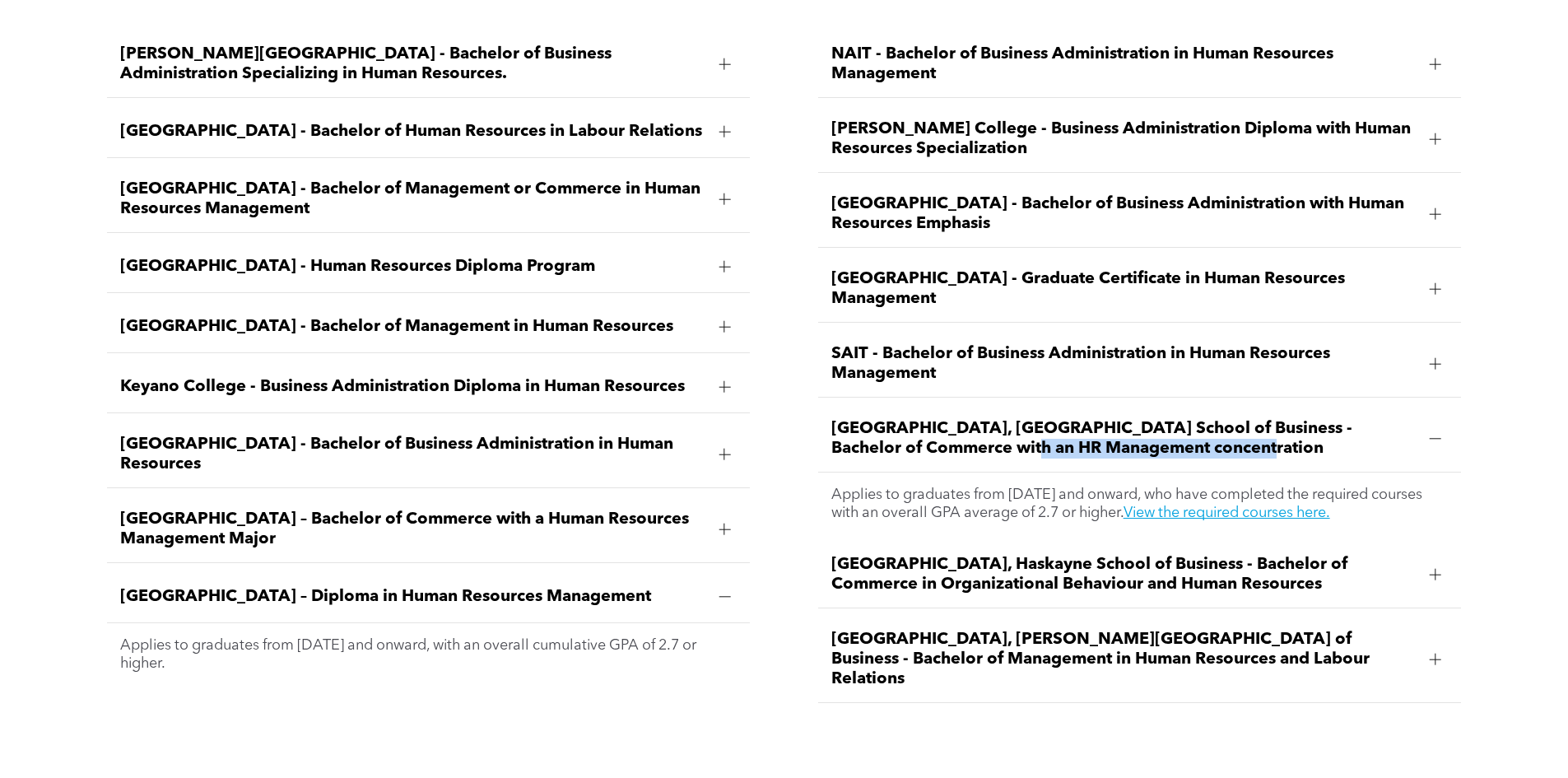
click at [1042, 419] on span "University of Alberta, Alberta School of Business - Bachelor of Commerce with a…" at bounding box center [1124, 439] width 586 height 40
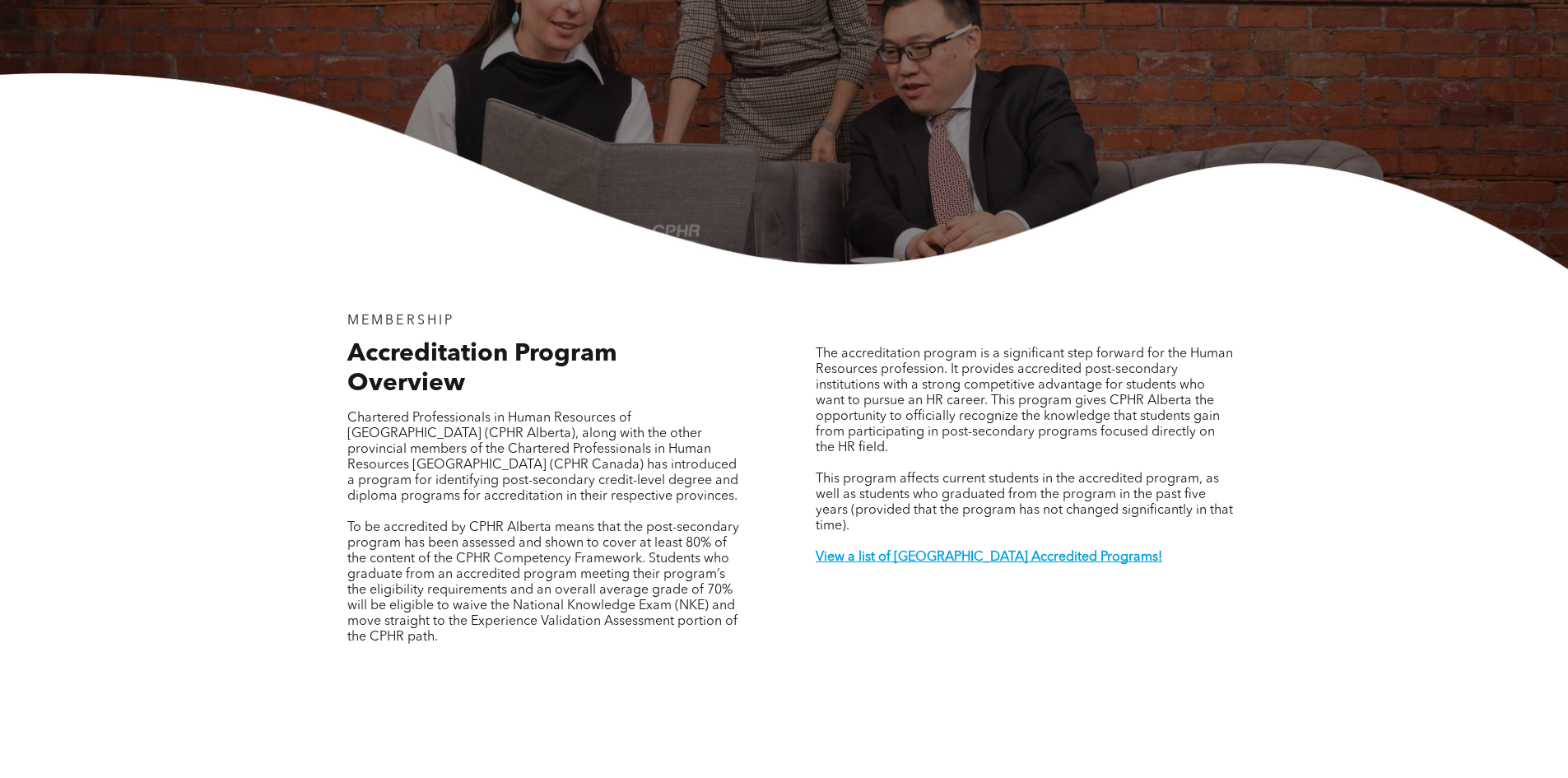
scroll to position [0, 0]
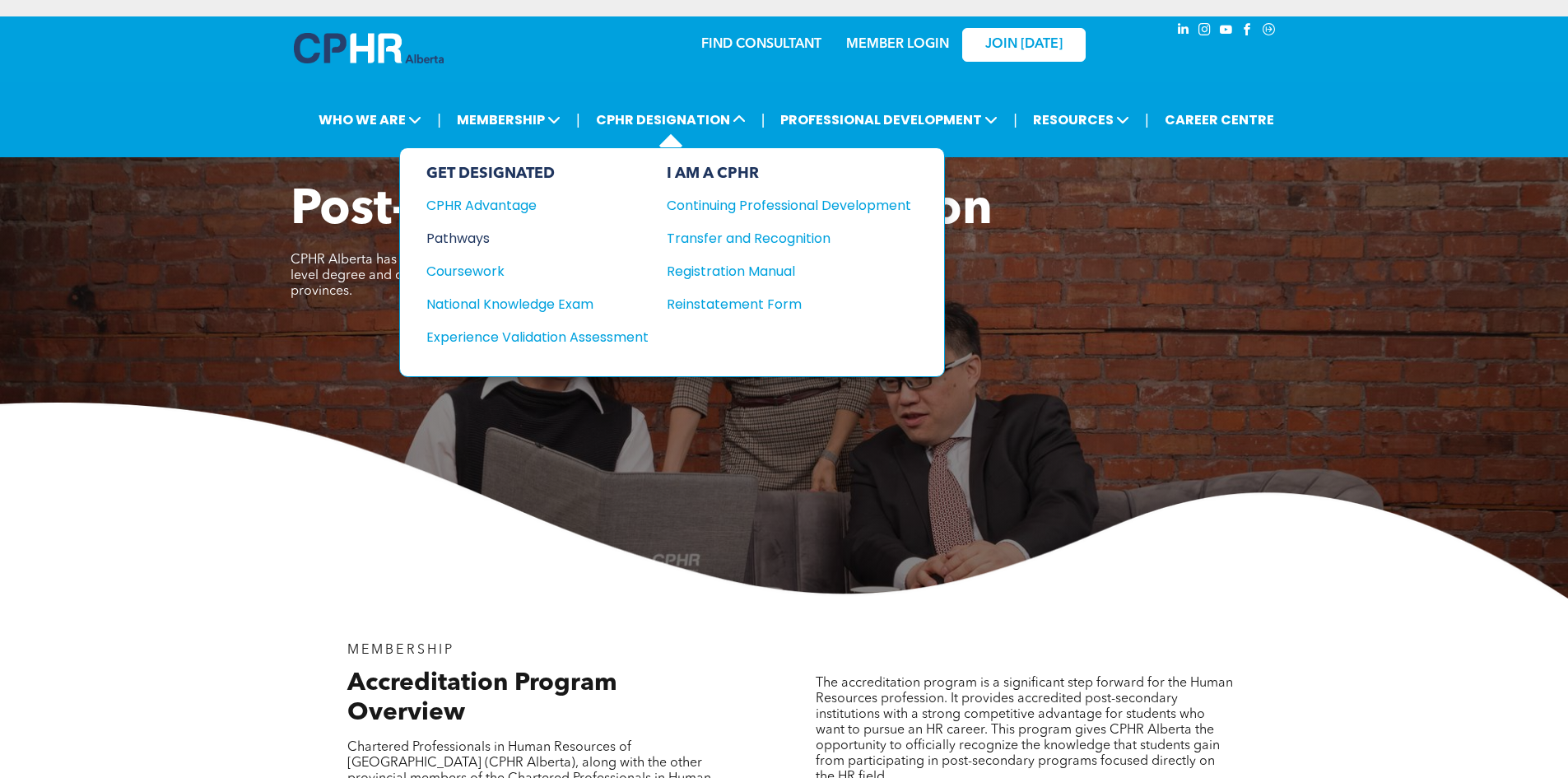
click at [471, 230] on div "Pathways" at bounding box center [526, 238] width 200 height 21
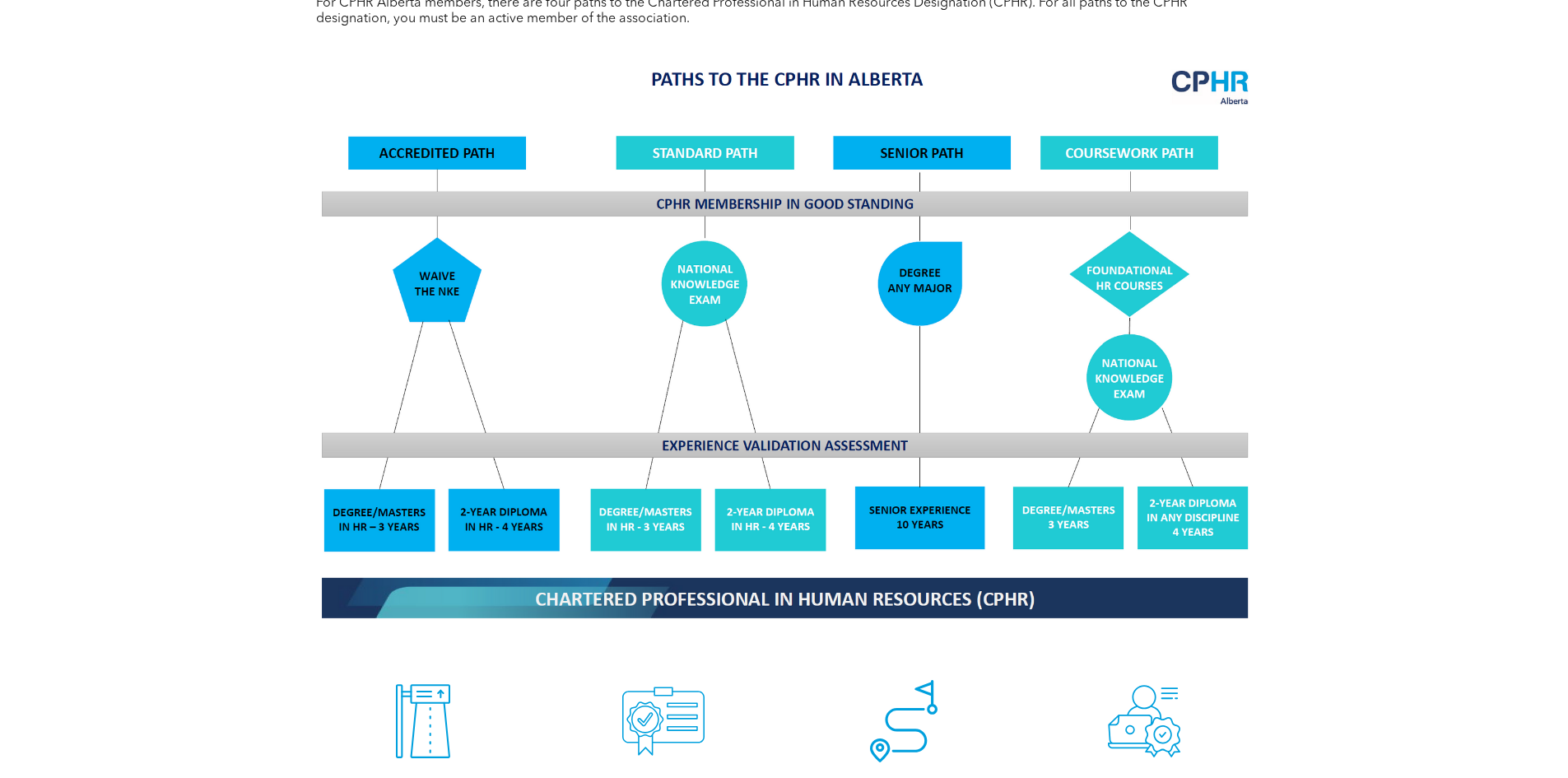
scroll to position [1316, 0]
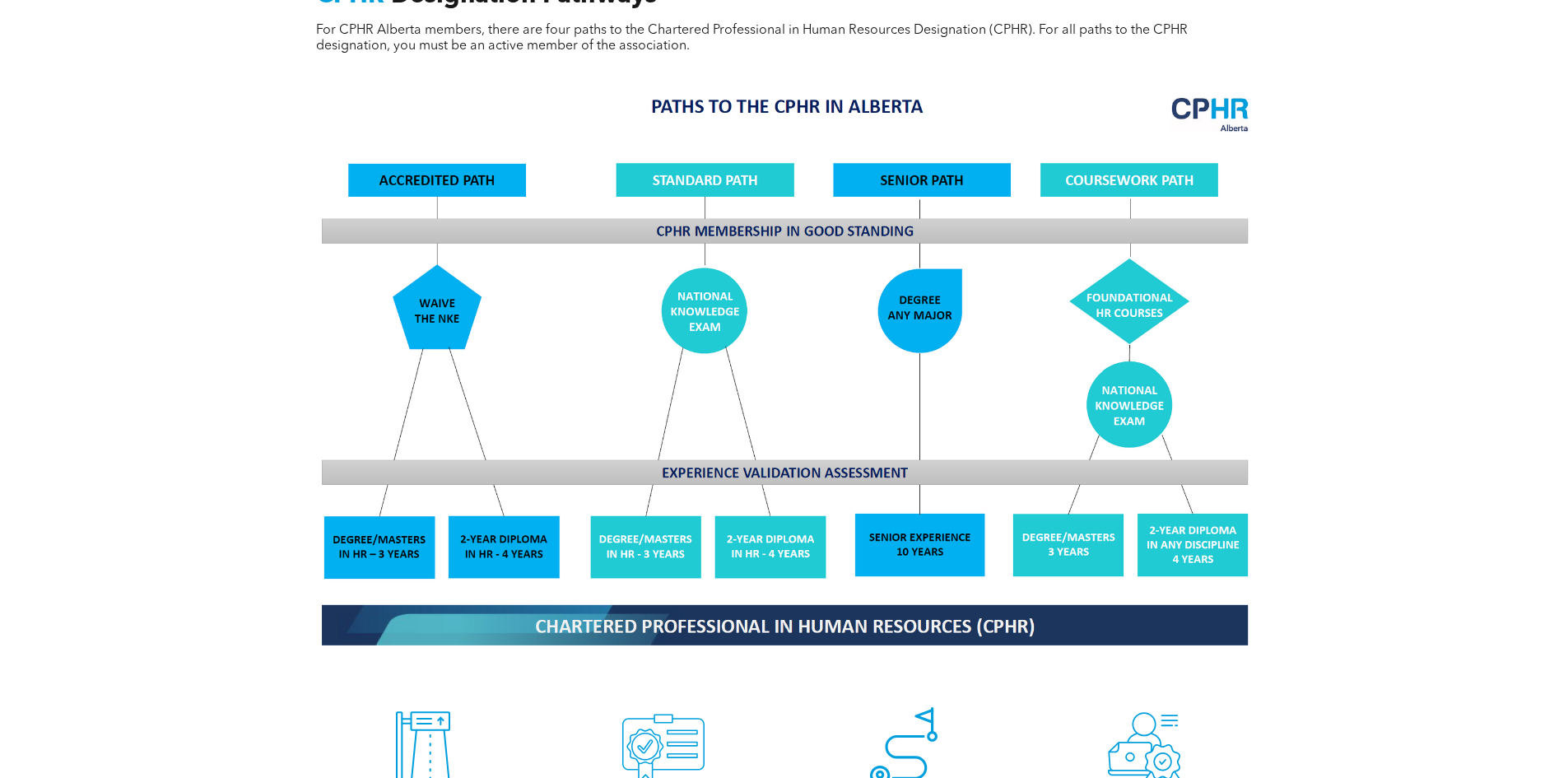
click at [518, 547] on img at bounding box center [785, 370] width 954 height 574
drag, startPoint x: 518, startPoint y: 547, endPoint x: 478, endPoint y: 524, distance: 46.1
click at [517, 547] on img at bounding box center [785, 370] width 954 height 574
click at [478, 524] on img at bounding box center [785, 370] width 954 height 574
click at [335, 524] on img at bounding box center [785, 370] width 954 height 574
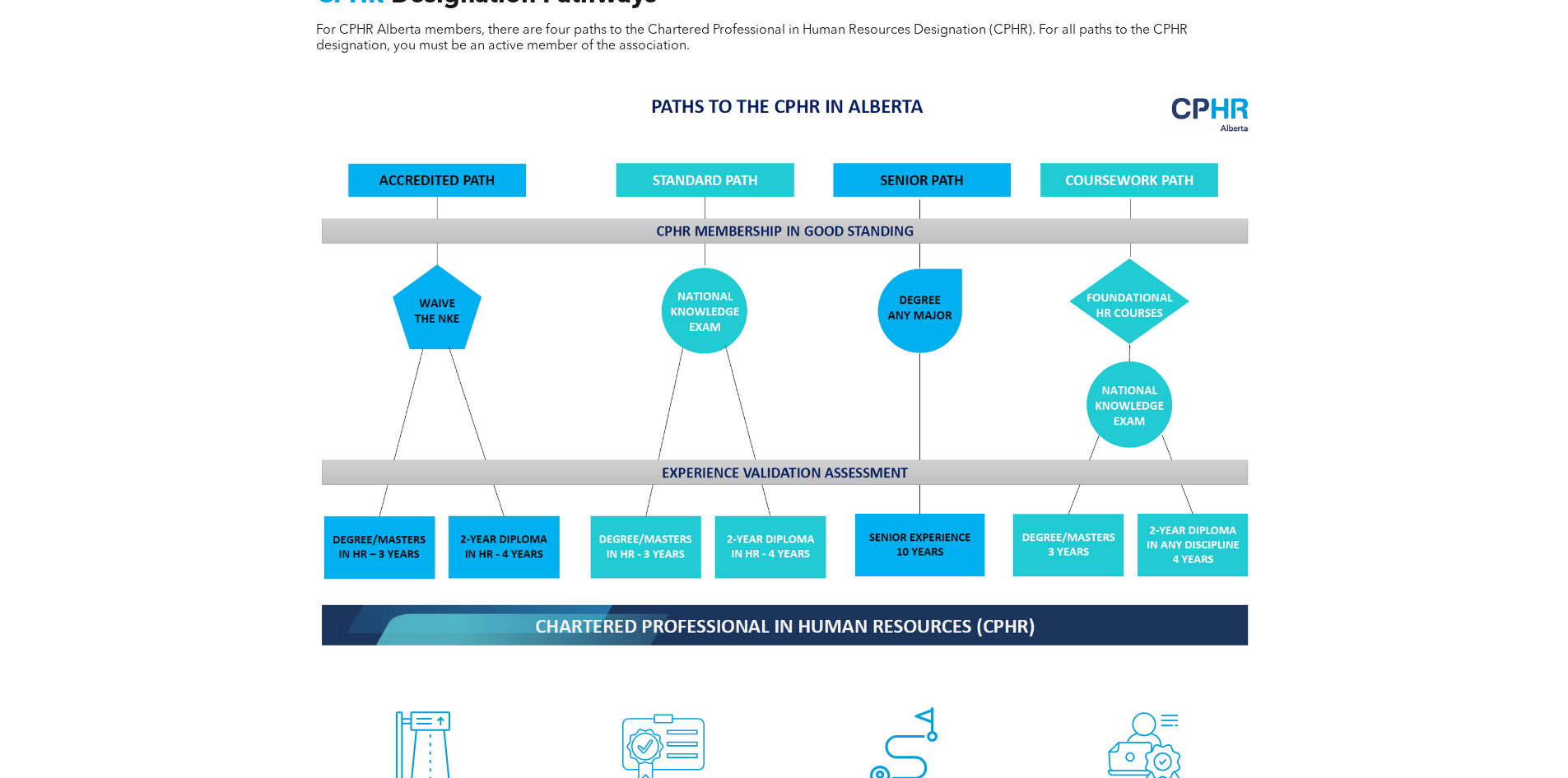
click at [554, 539] on img at bounding box center [785, 370] width 954 height 574
drag, startPoint x: 1291, startPoint y: 153, endPoint x: 1108, endPoint y: 143, distance: 183.3
click at [1109, 143] on div "CPHR Designation Pathways For CPHR Alberta members, there are four paths to the…" at bounding box center [784, 450] width 1568 height 1090
drag, startPoint x: 1284, startPoint y: 589, endPoint x: 902, endPoint y: 300, distance: 479.0
click at [897, 297] on div "CPHR Designation Pathways For CPHR Alberta members, there are four paths to the…" at bounding box center [784, 450] width 1568 height 1090
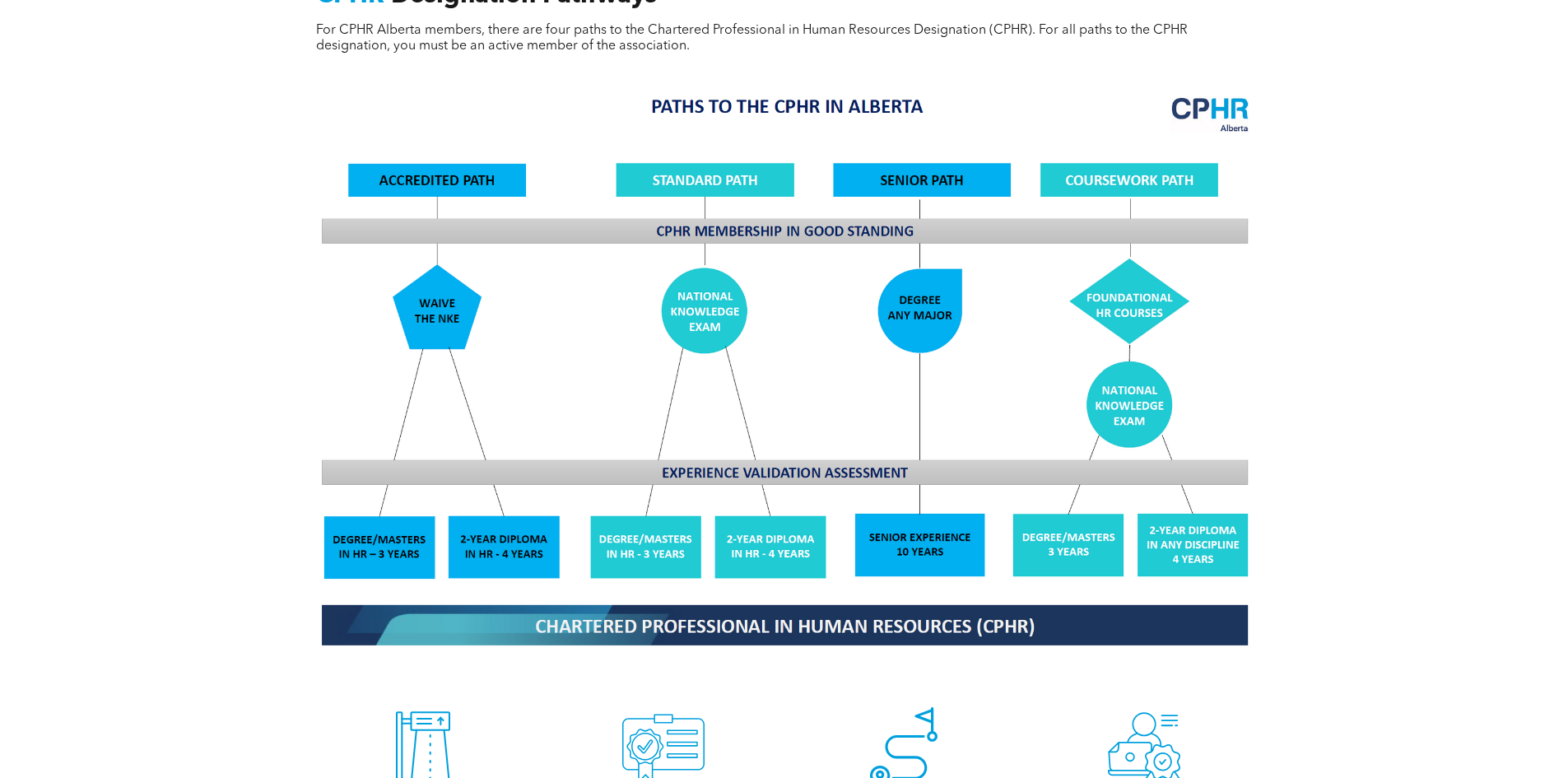
click at [1057, 531] on img at bounding box center [785, 370] width 954 height 574
click at [1131, 266] on img at bounding box center [785, 370] width 954 height 574
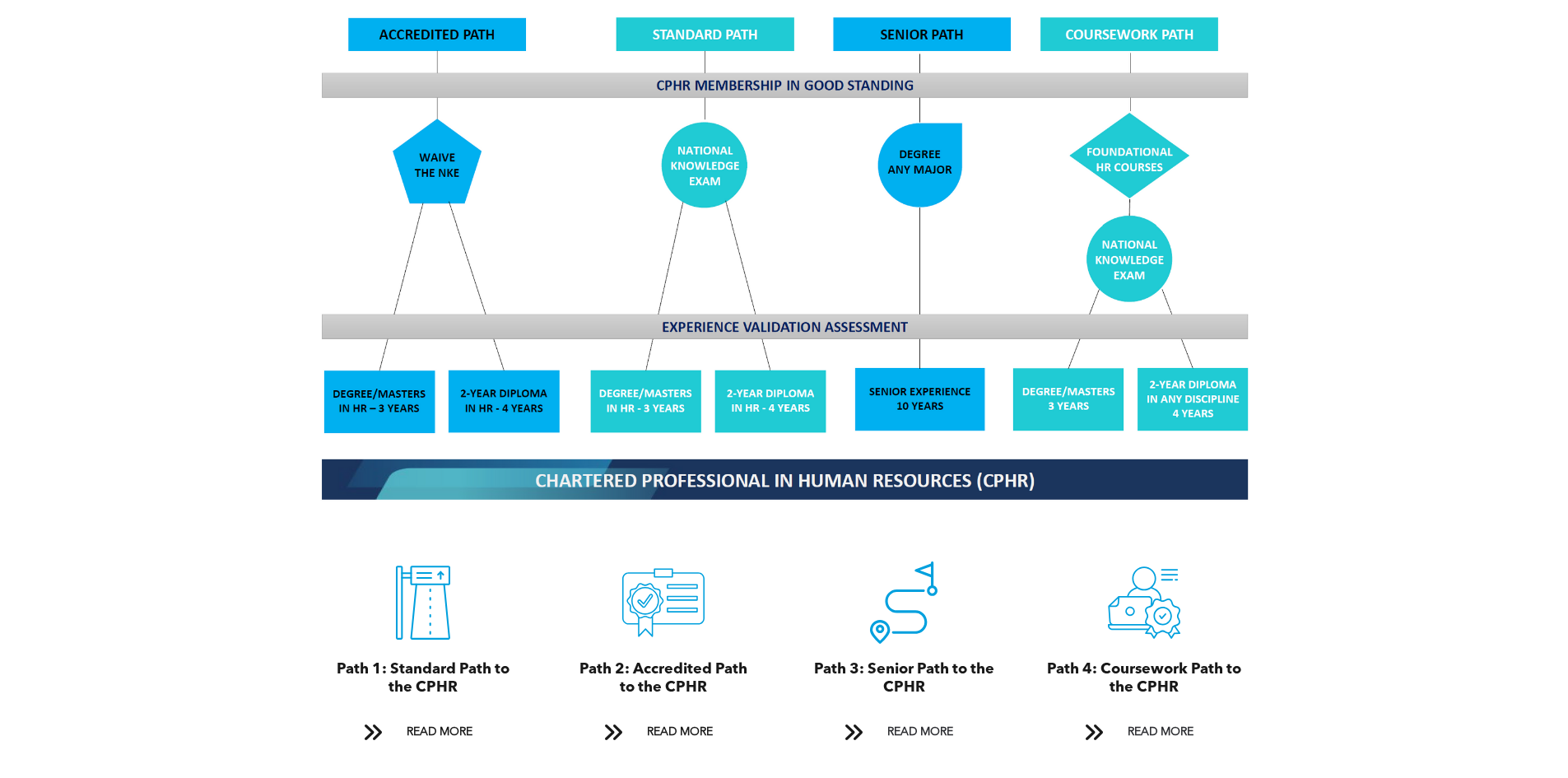
scroll to position [1728, 0]
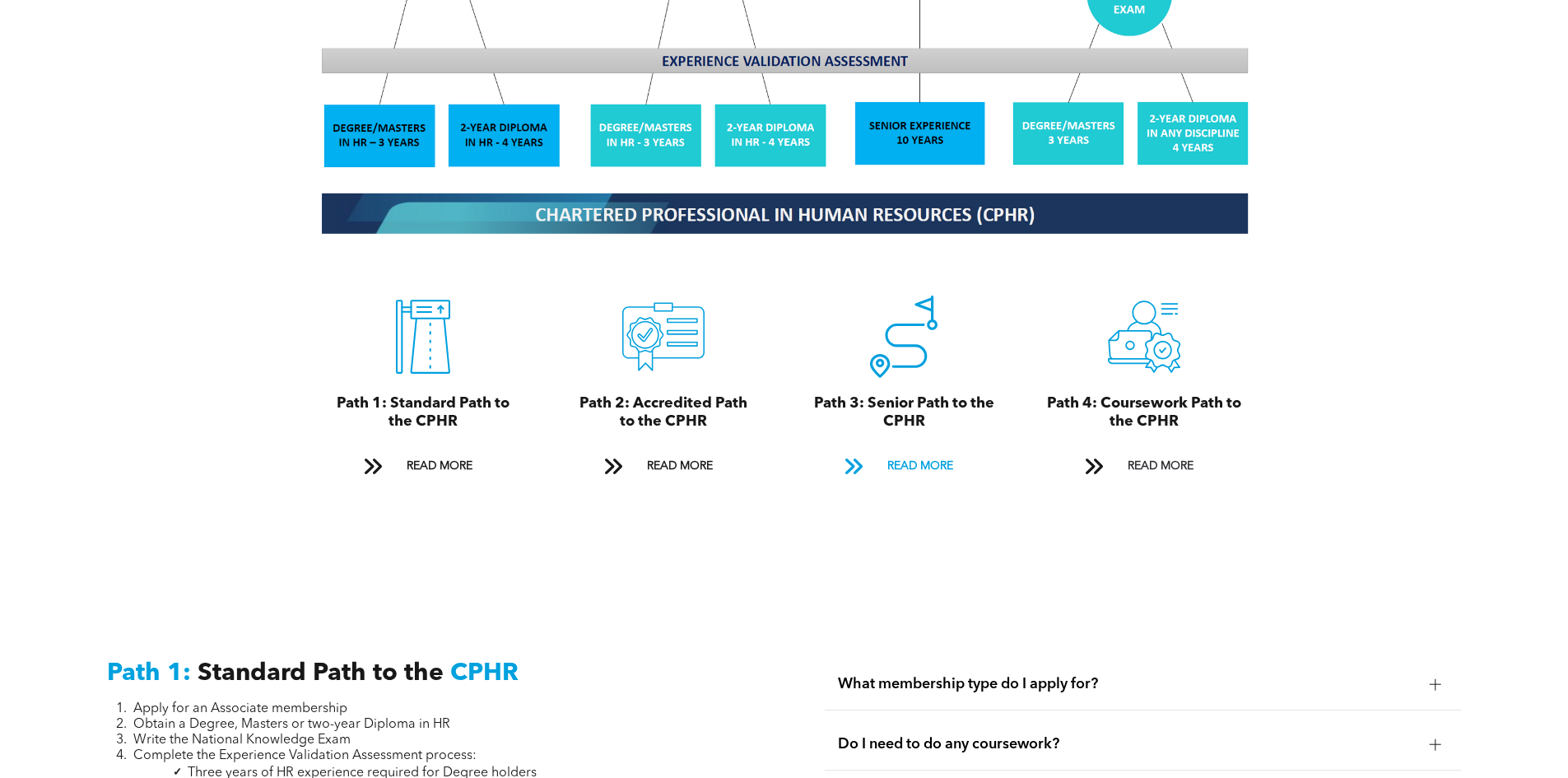
click at [917, 451] on span "READ MORE" at bounding box center [921, 466] width 77 height 30
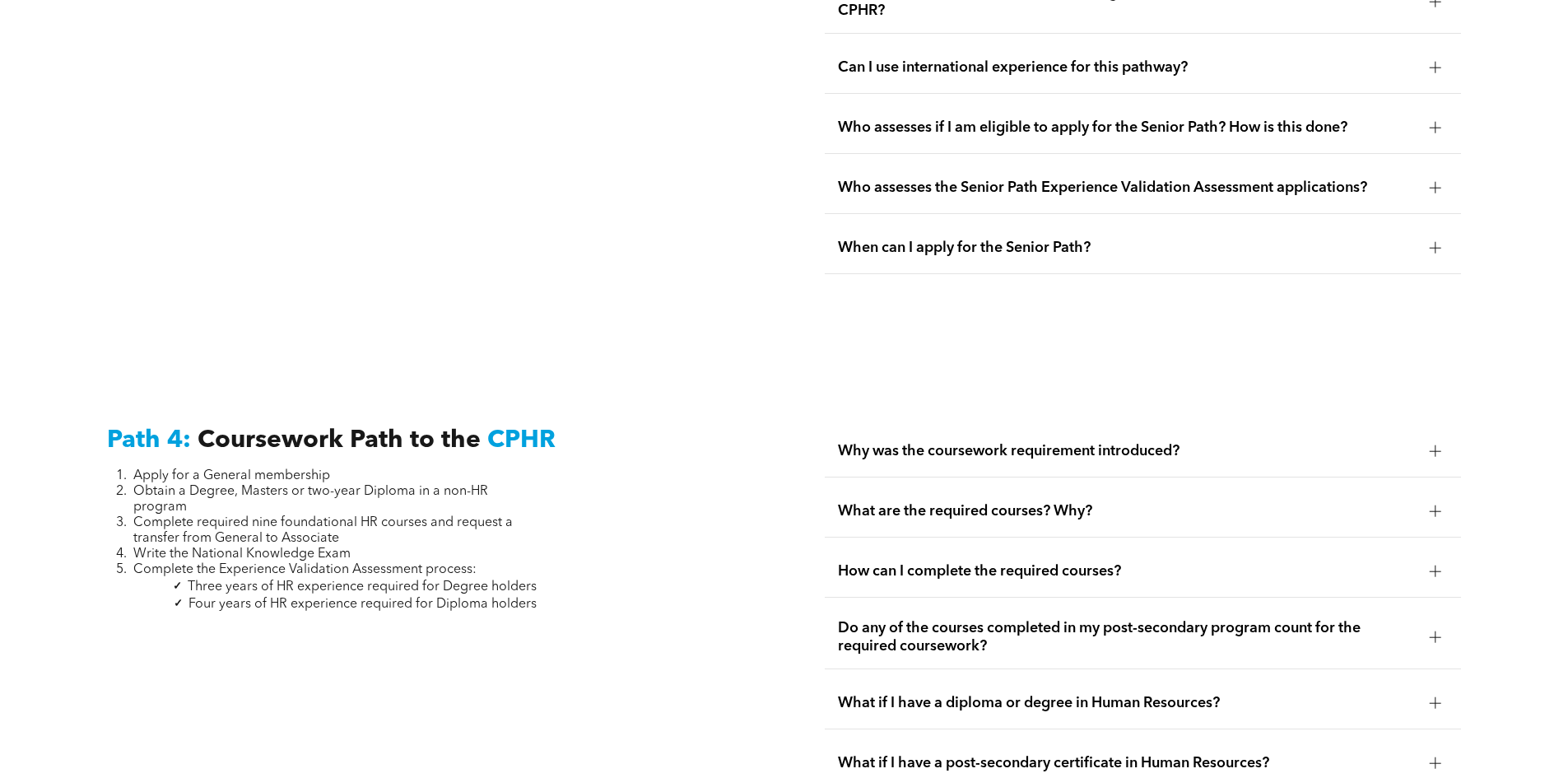
scroll to position [4792, 0]
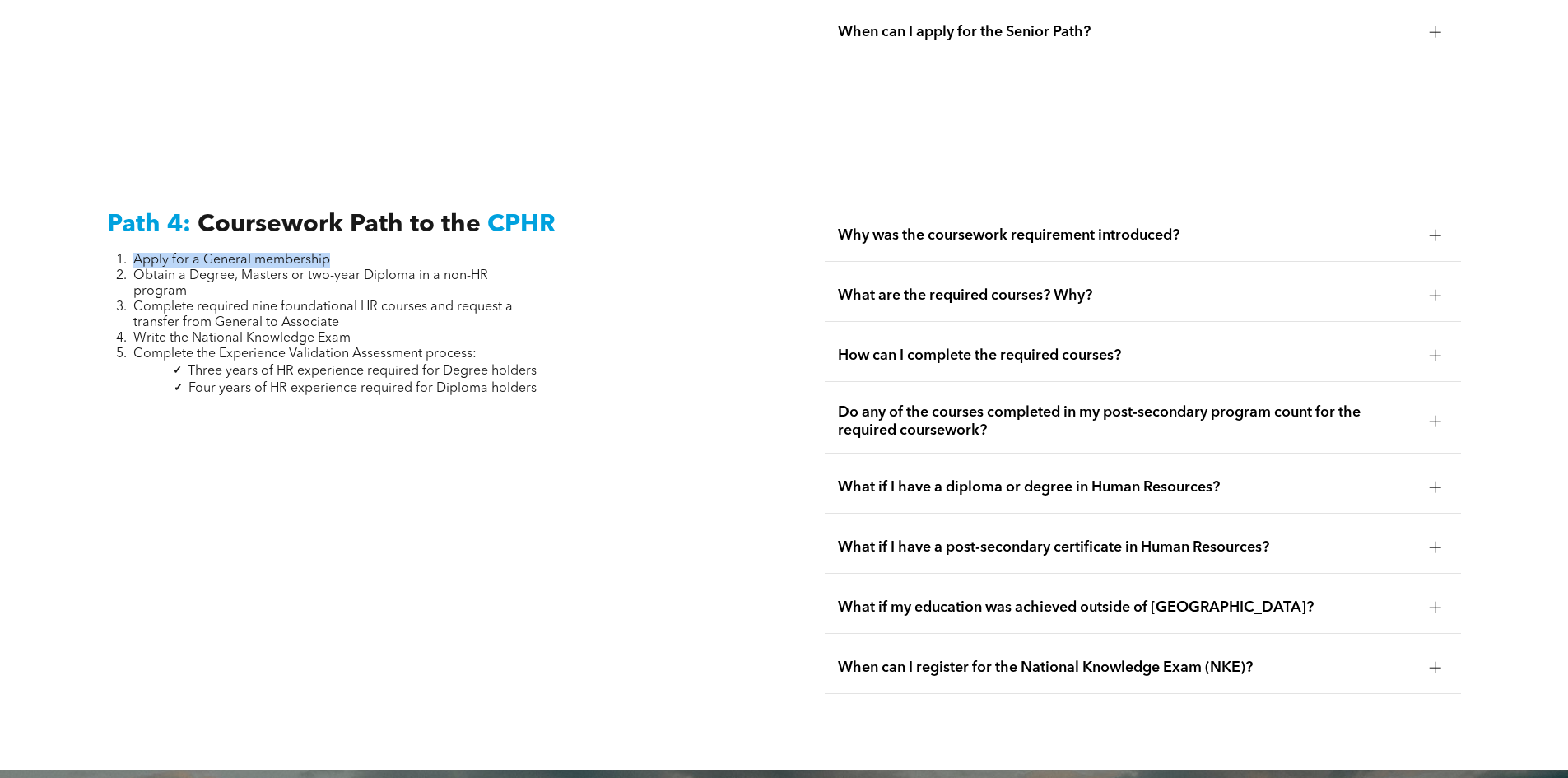
drag, startPoint x: 131, startPoint y: 220, endPoint x: 393, endPoint y: 226, distance: 262.1
click at [393, 253] on li "Apply for a General membership" at bounding box center [335, 260] width 404 height 16
click at [137, 269] on span "Obtain a Degree, Masters or two-year Diploma in a non-HR program" at bounding box center [310, 283] width 355 height 29
drag, startPoint x: 137, startPoint y: 240, endPoint x: 209, endPoint y: 257, distance: 74.0
click at [209, 268] on li "Obtain a Degree, Masters or two-year Diploma in a non-HR program" at bounding box center [335, 284] width 404 height 31
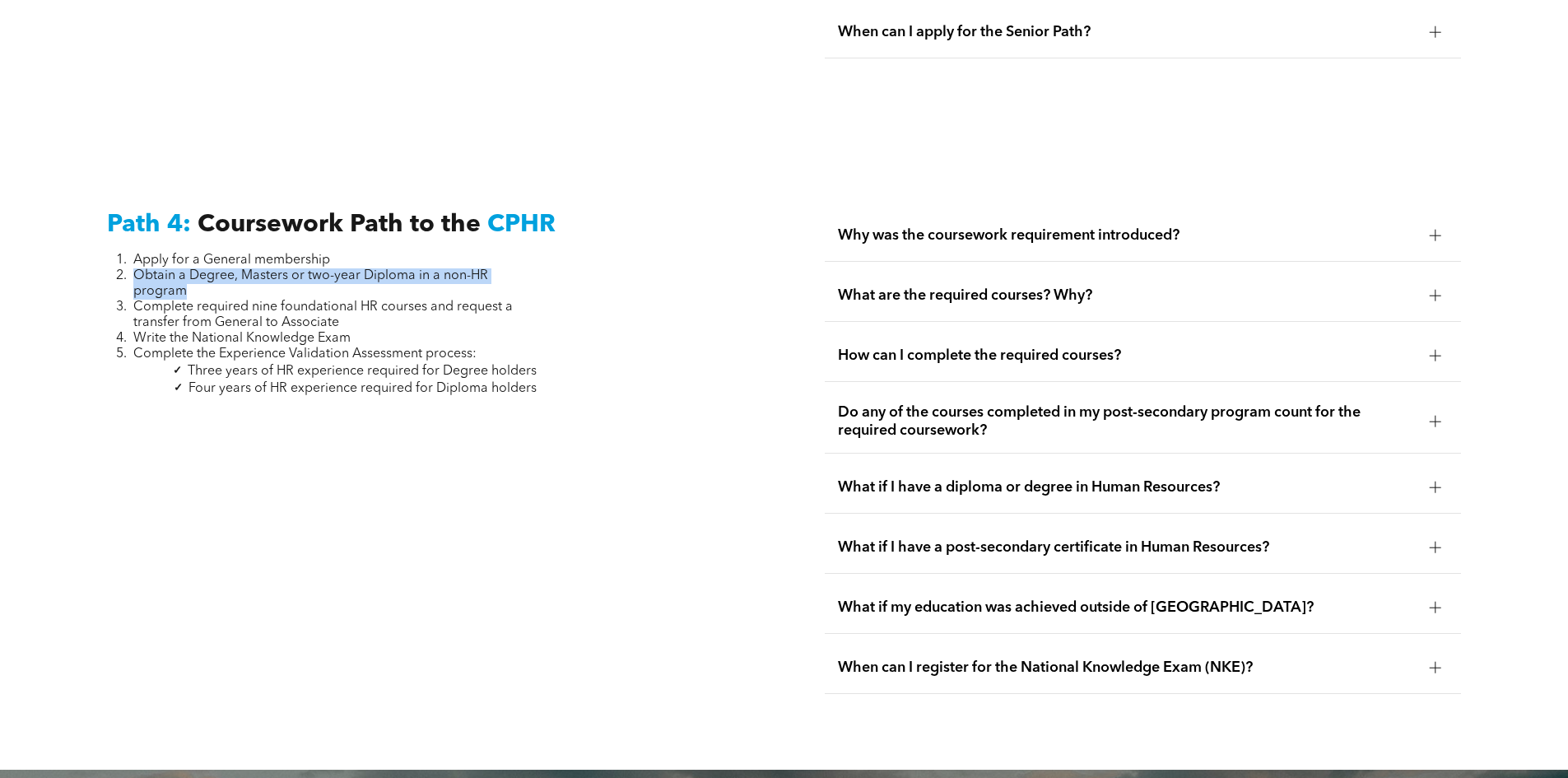
click at [209, 268] on li "Obtain a Degree, Masters or two-year Diploma in a non-HR program" at bounding box center [335, 284] width 404 height 31
drag, startPoint x: 186, startPoint y: 254, endPoint x: 128, endPoint y: 240, distance: 59.7
click at [133, 268] on li "Obtain a Degree, Masters or two-year Diploma in a non-HR program" at bounding box center [335, 284] width 404 height 31
click at [481, 269] on span "Obtain a Degree, Masters or two-year Diploma in a non-HR program" at bounding box center [310, 283] width 355 height 29
drag, startPoint x: 441, startPoint y: 235, endPoint x: 543, endPoint y: 249, distance: 103.0
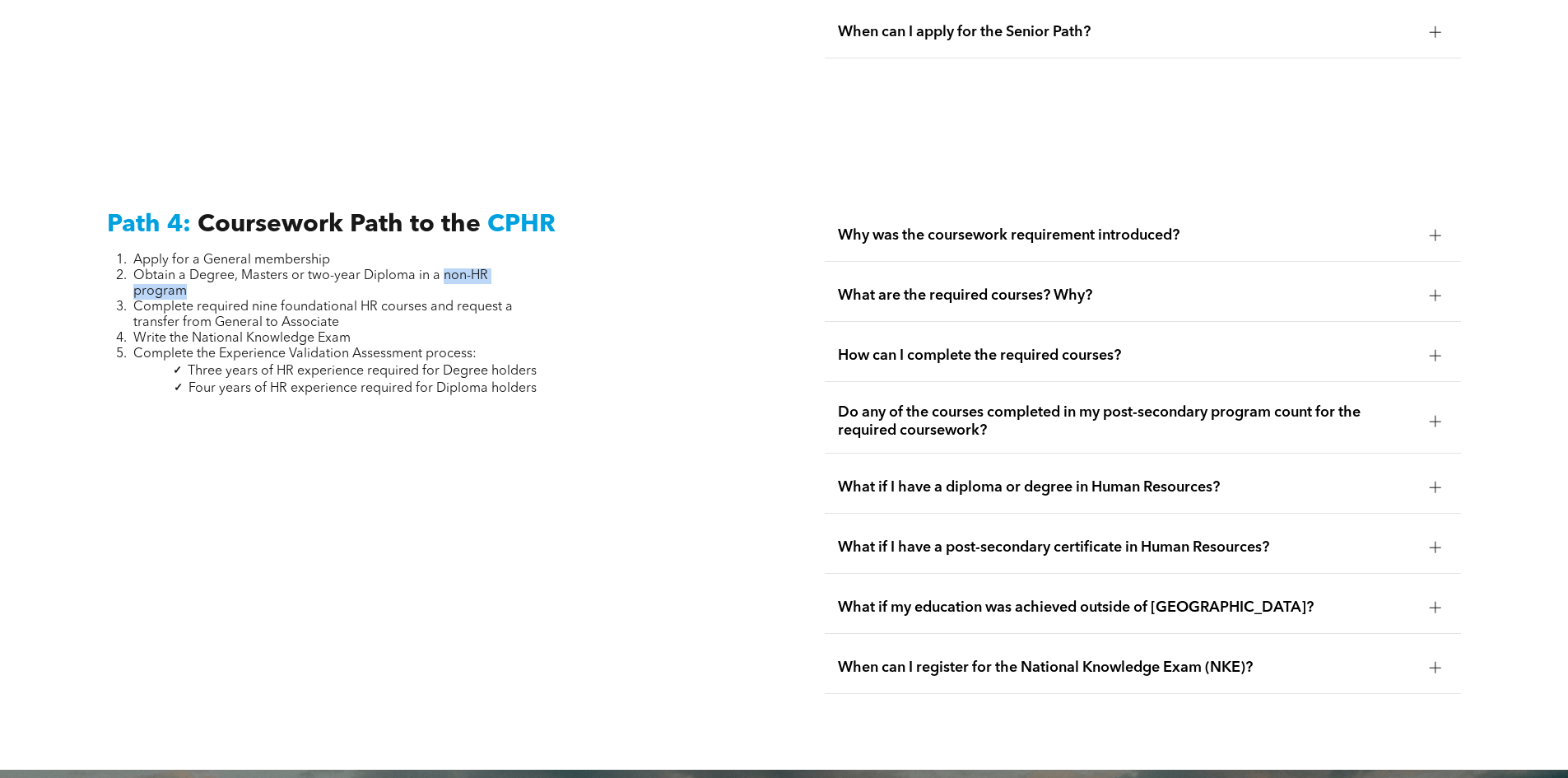
click at [543, 249] on div "Path 4: Coursework Path to the CPHR Apply for a General membership Obtain a Deg…" at bounding box center [425, 452] width 663 height 510
drag, startPoint x: 141, startPoint y: 268, endPoint x: 407, endPoint y: 287, distance: 266.7
click at [407, 300] on li "Complete required nine foundational HR courses and request a transfer from Gene…" at bounding box center [335, 315] width 404 height 31
click at [141, 300] on span "Complete required nine foundational HR courses and request a transfer from Gene…" at bounding box center [323, 314] width 380 height 29
drag, startPoint x: 132, startPoint y: 269, endPoint x: 349, endPoint y: 287, distance: 217.7
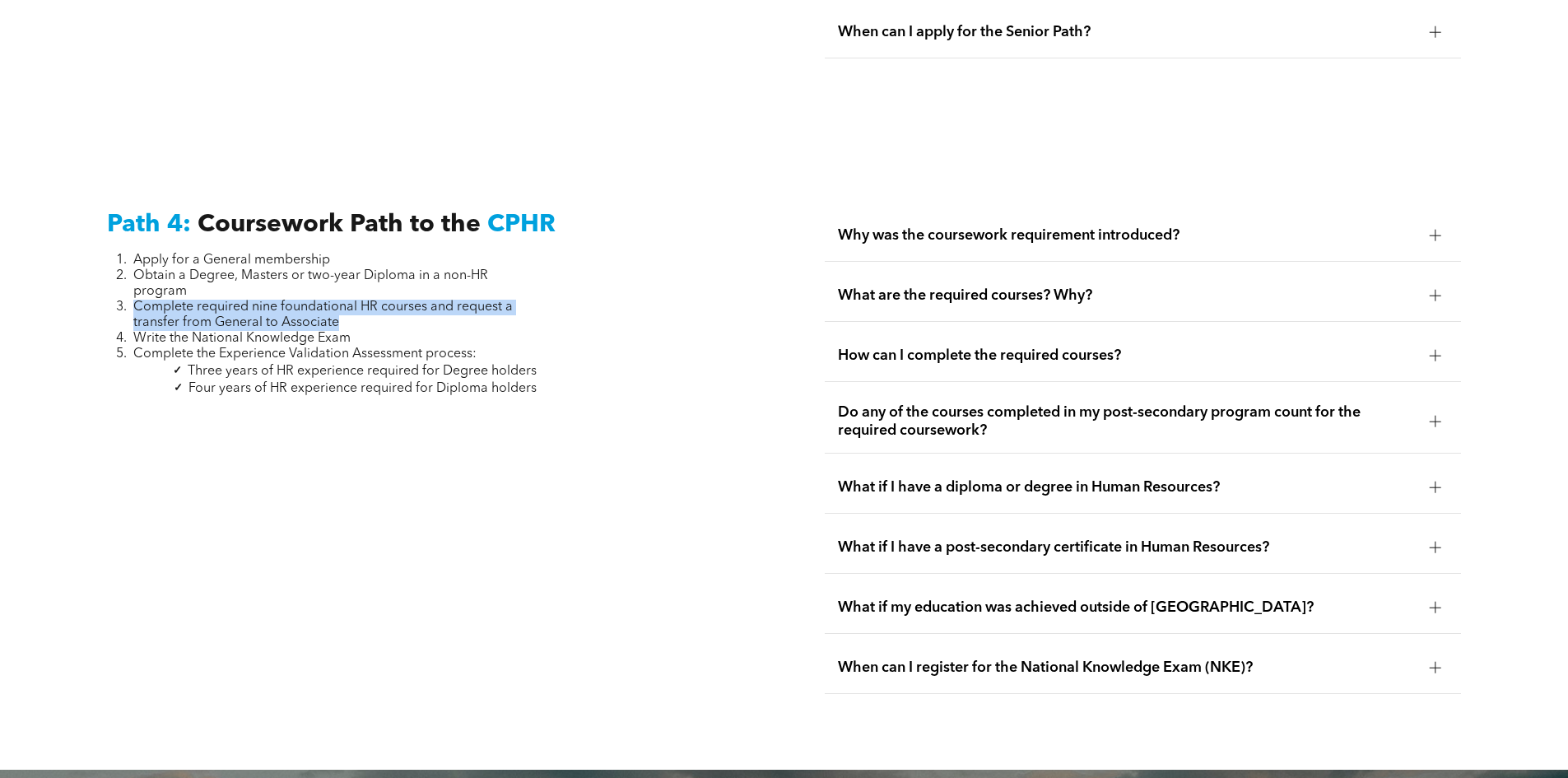
click at [349, 300] on li "Complete required nine foundational HR courses and request a transfer from Gene…" at bounding box center [335, 315] width 404 height 31
click at [242, 332] on span "Write the National Knowledge Exam" at bounding box center [242, 338] width 217 height 13
click at [282, 347] on span "Complete the Experience Validation Assessment process:" at bounding box center [305, 354] width 343 height 13
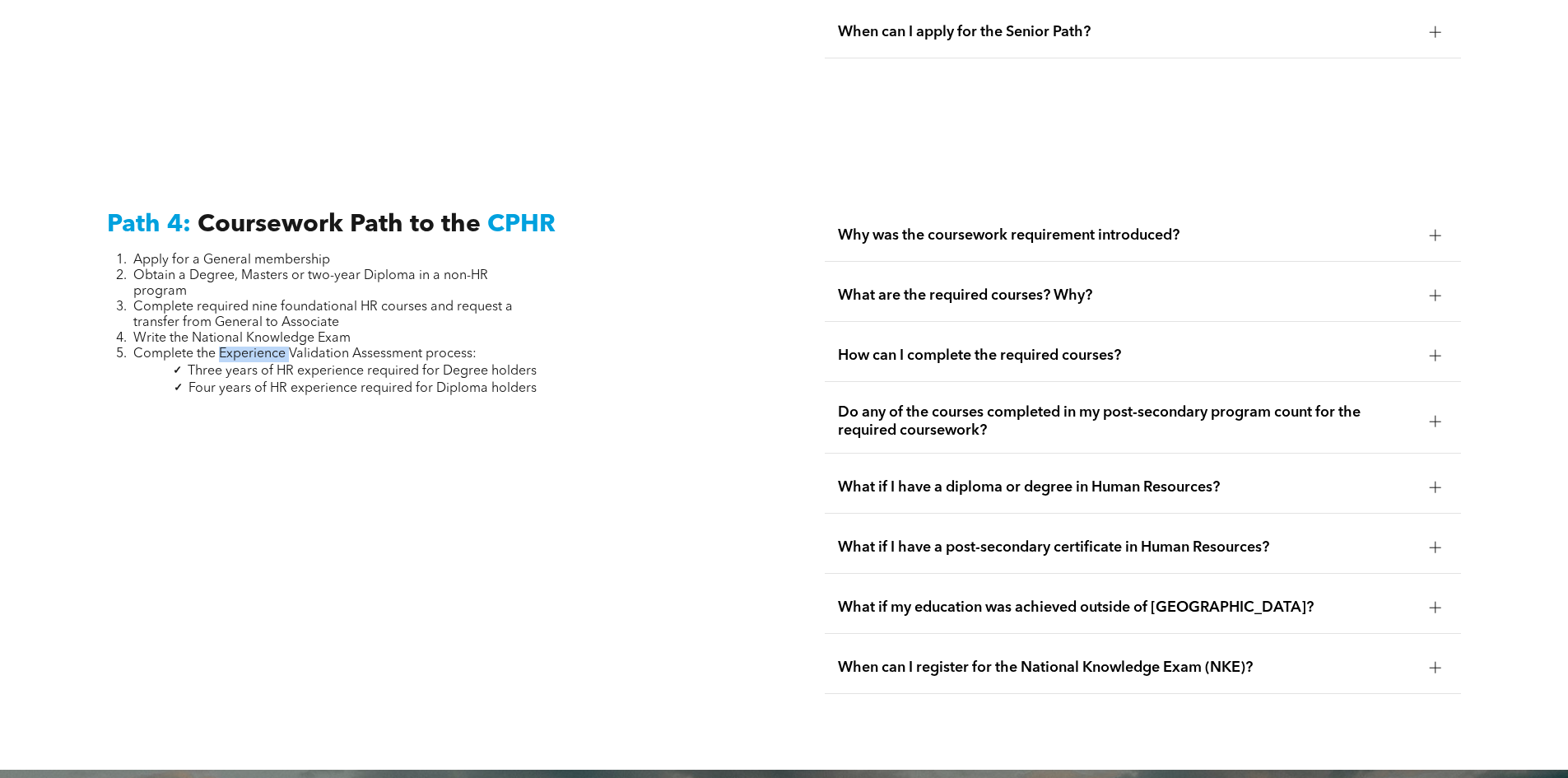
click at [282, 347] on span "Complete the Experience Validation Assessment process:" at bounding box center [305, 354] width 343 height 13
click at [488, 365] on span "Three years of HR experience required for Degree holders" at bounding box center [362, 371] width 349 height 13
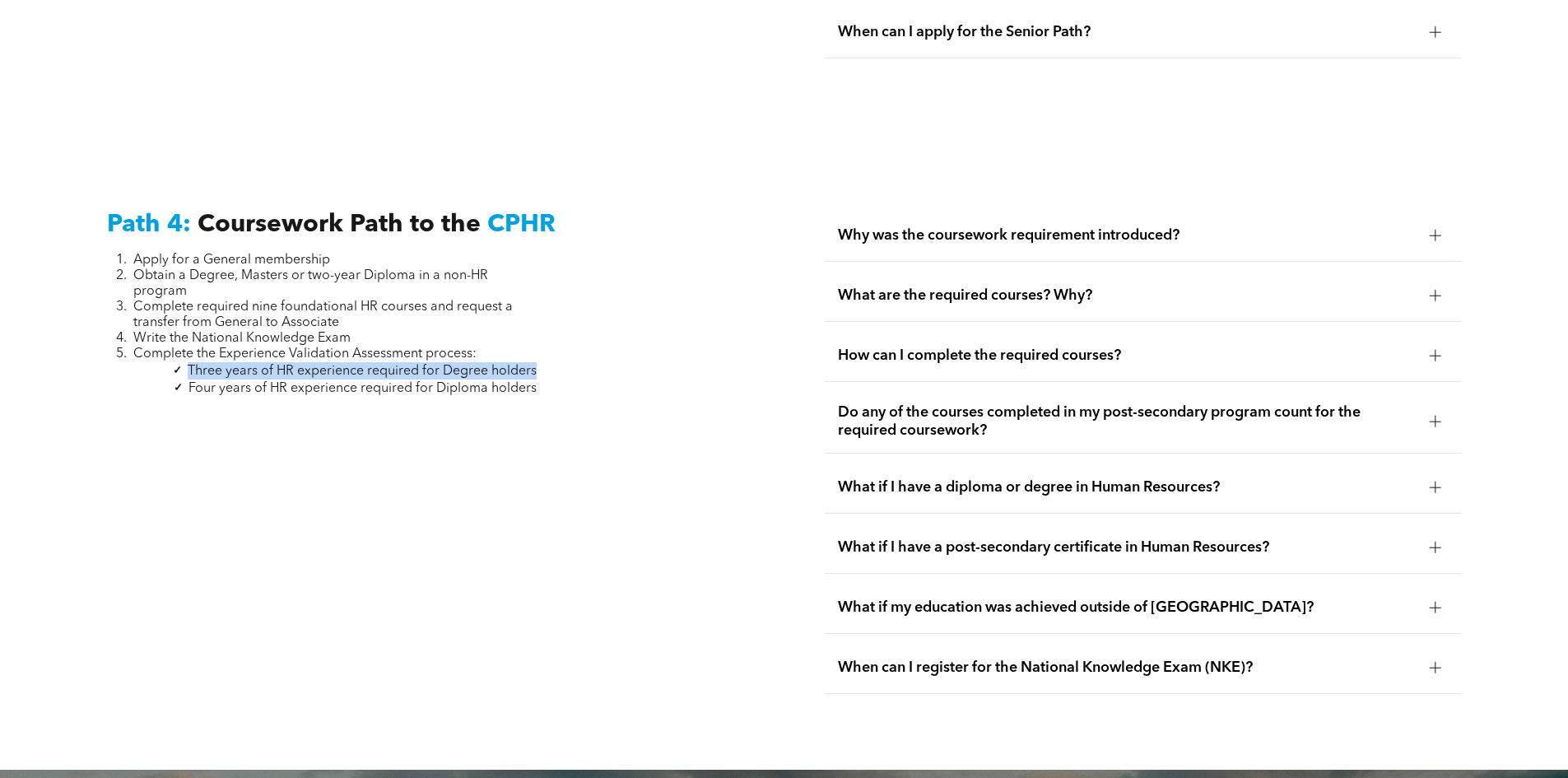
click at [555, 342] on div "Path 4: Coursework Path to the CPHR Apply for a General membership Obtain a Deg…" at bounding box center [425, 452] width 663 height 510
drag, startPoint x: 546, startPoint y: 336, endPoint x: 111, endPoint y: 320, distance: 435.3
click at [111, 320] on div "Path 4: Coursework Path to the CPHR Apply for a General membership Obtain a Deg…" at bounding box center [425, 452] width 663 height 510
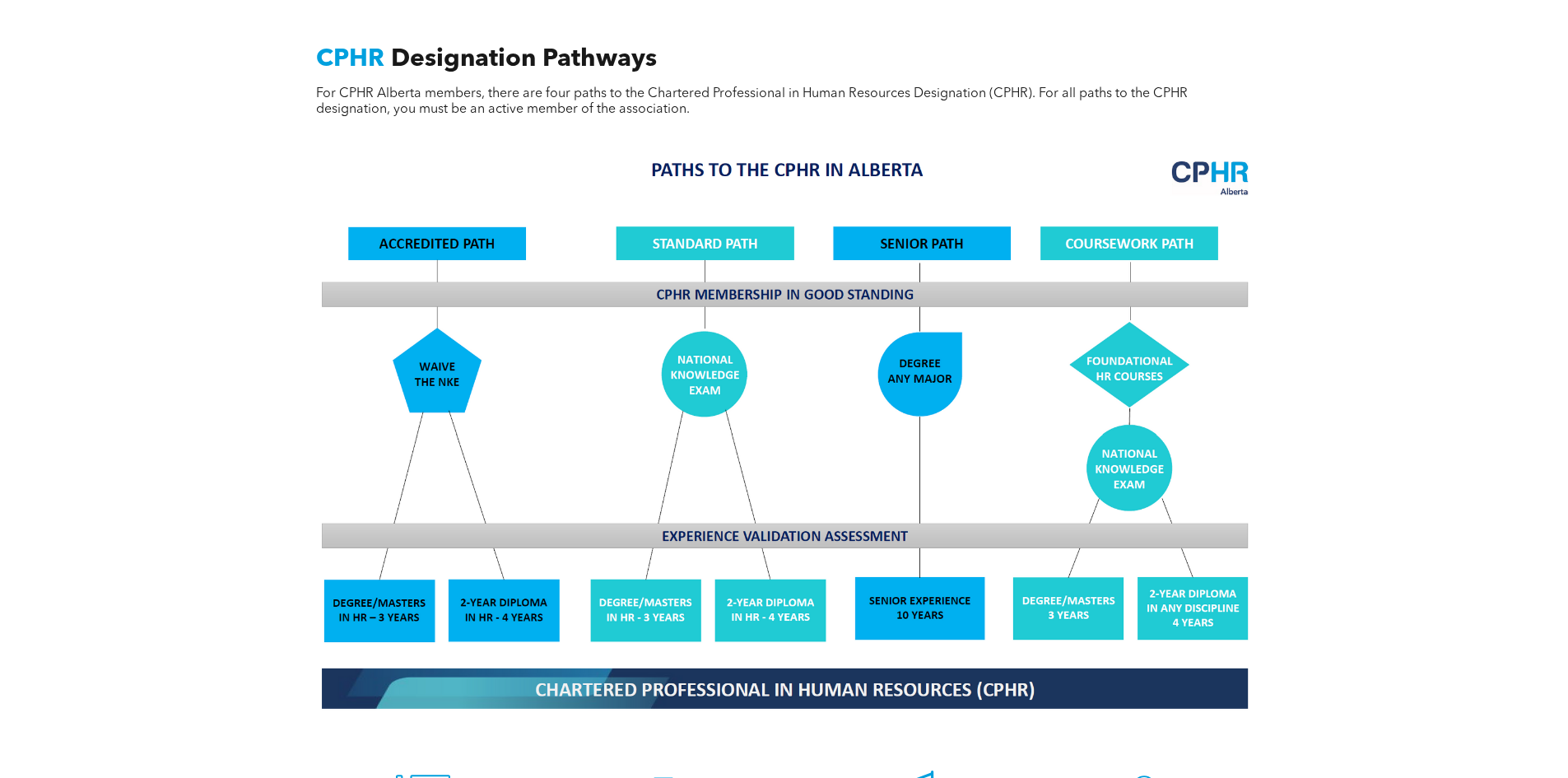
scroll to position [0, 0]
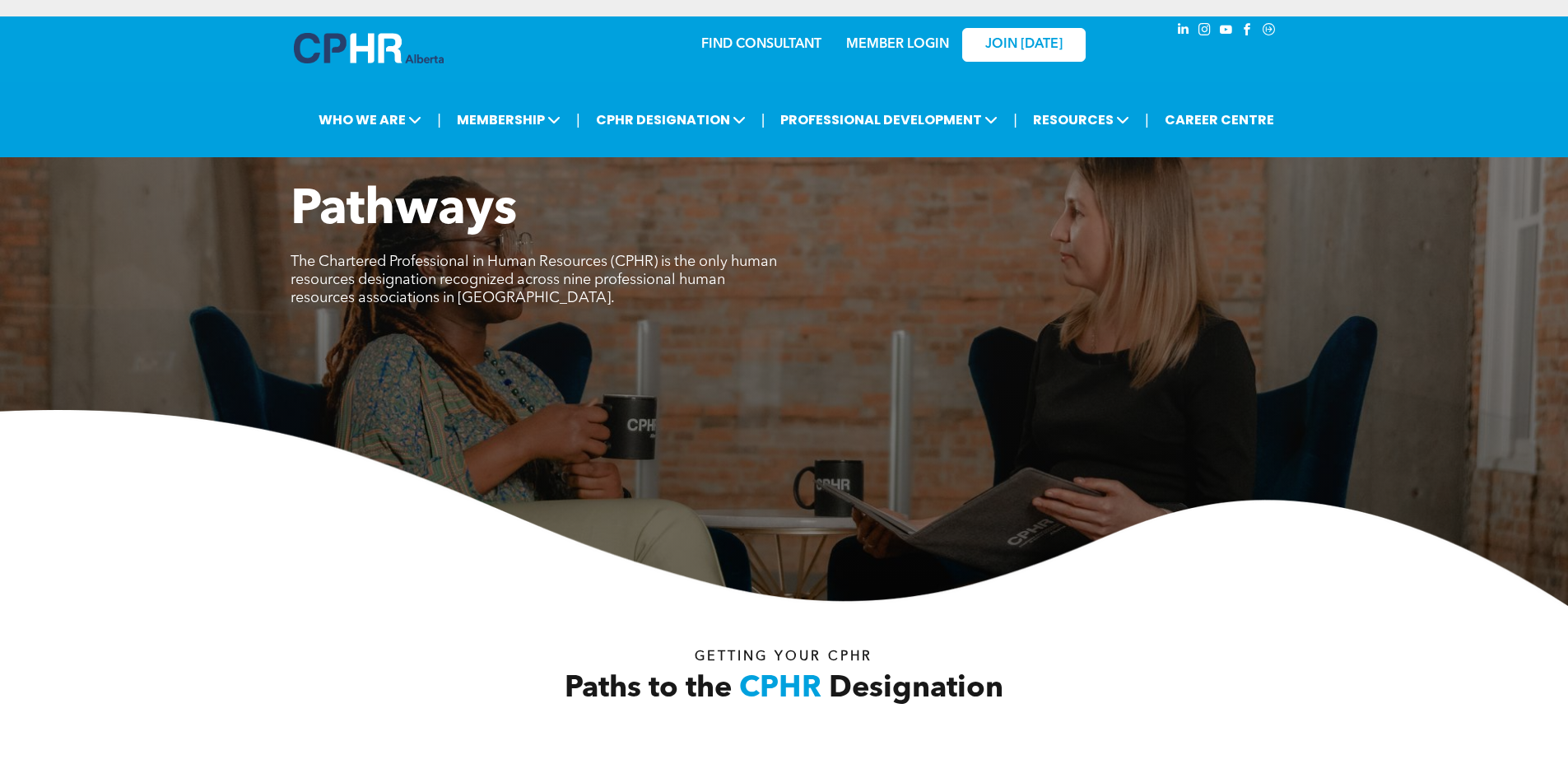
drag, startPoint x: 576, startPoint y: 479, endPoint x: 557, endPoint y: 165, distance: 314.6
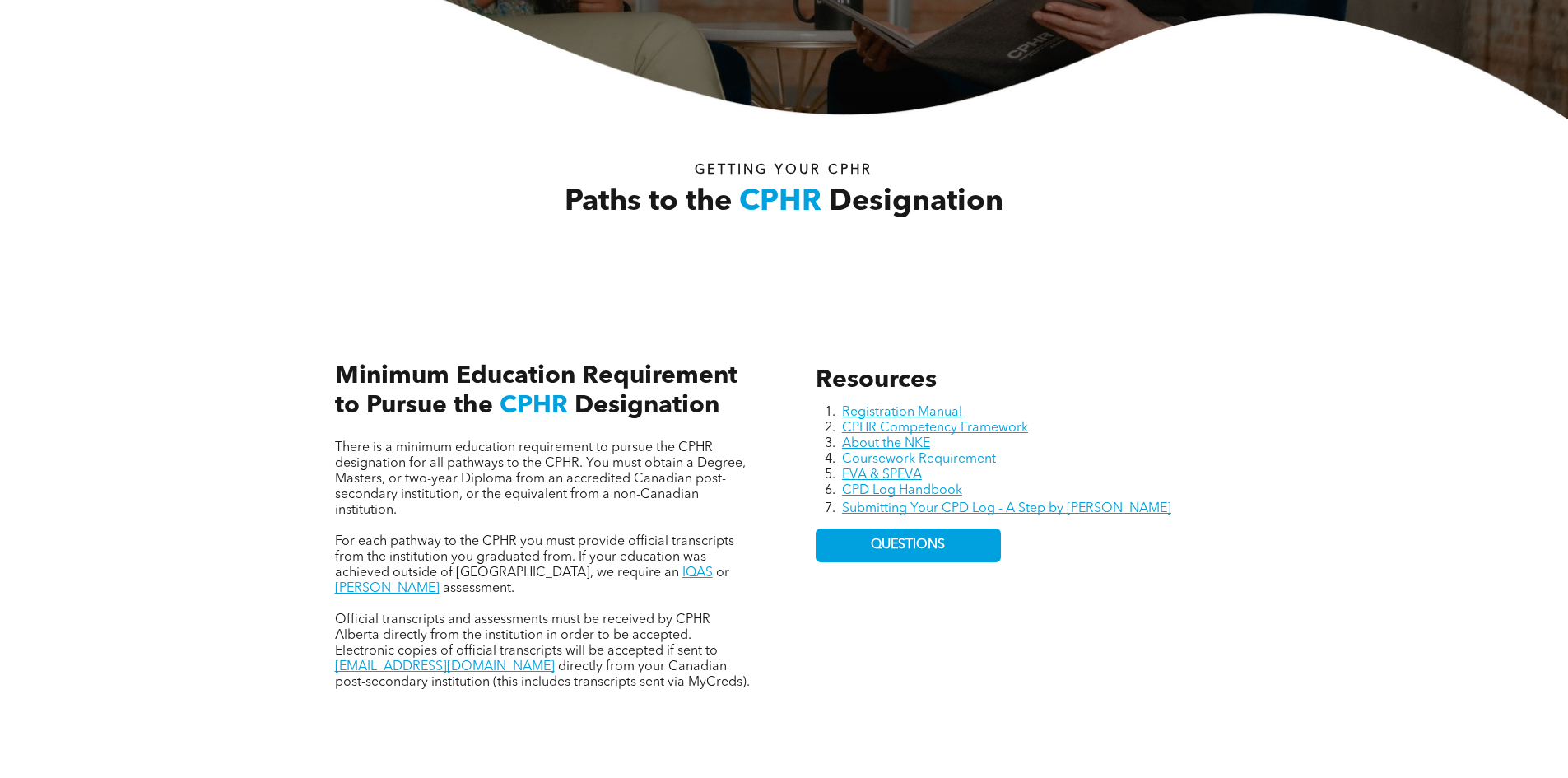
scroll to position [659, 0]
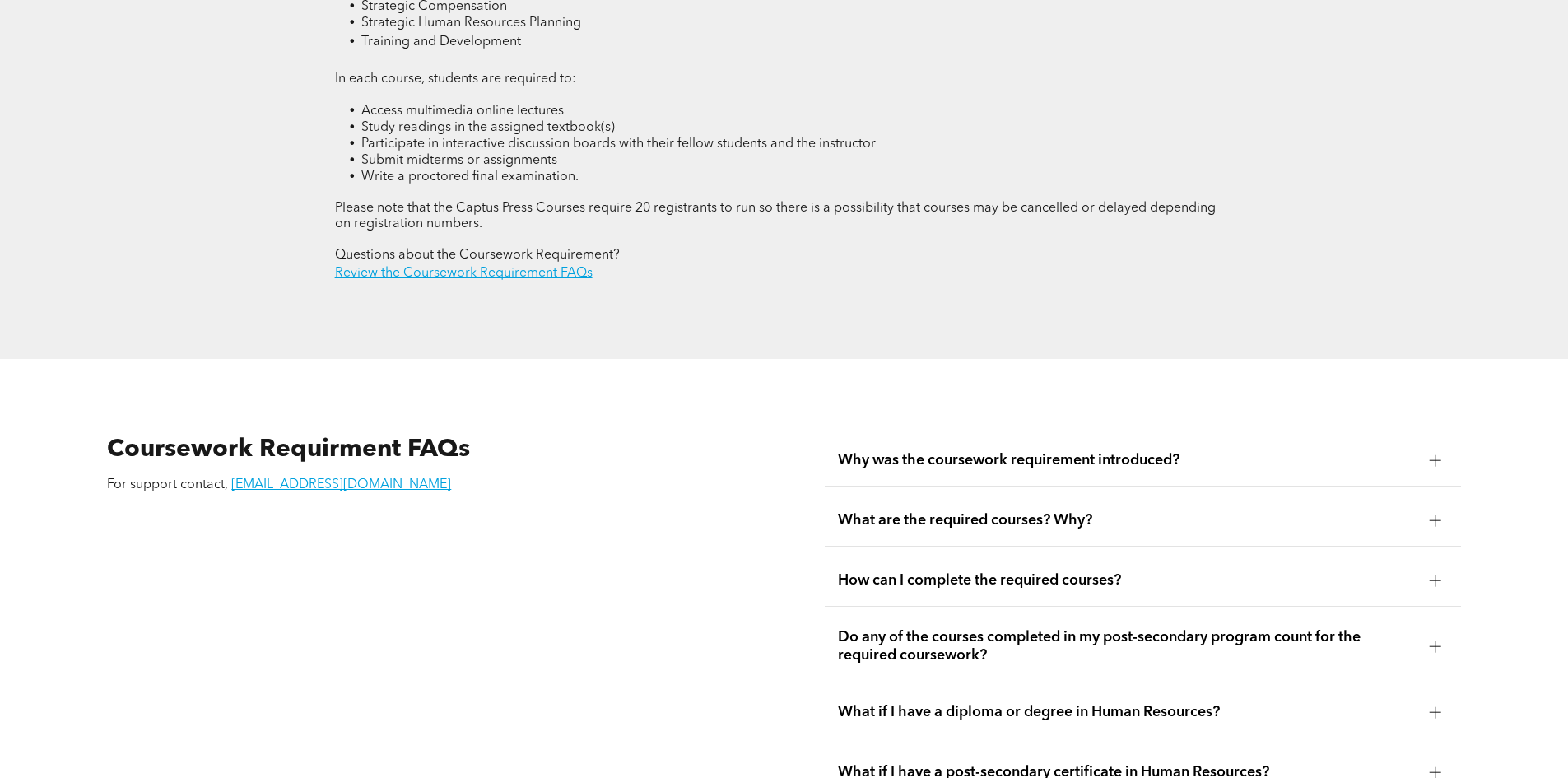
scroll to position [2798, 0]
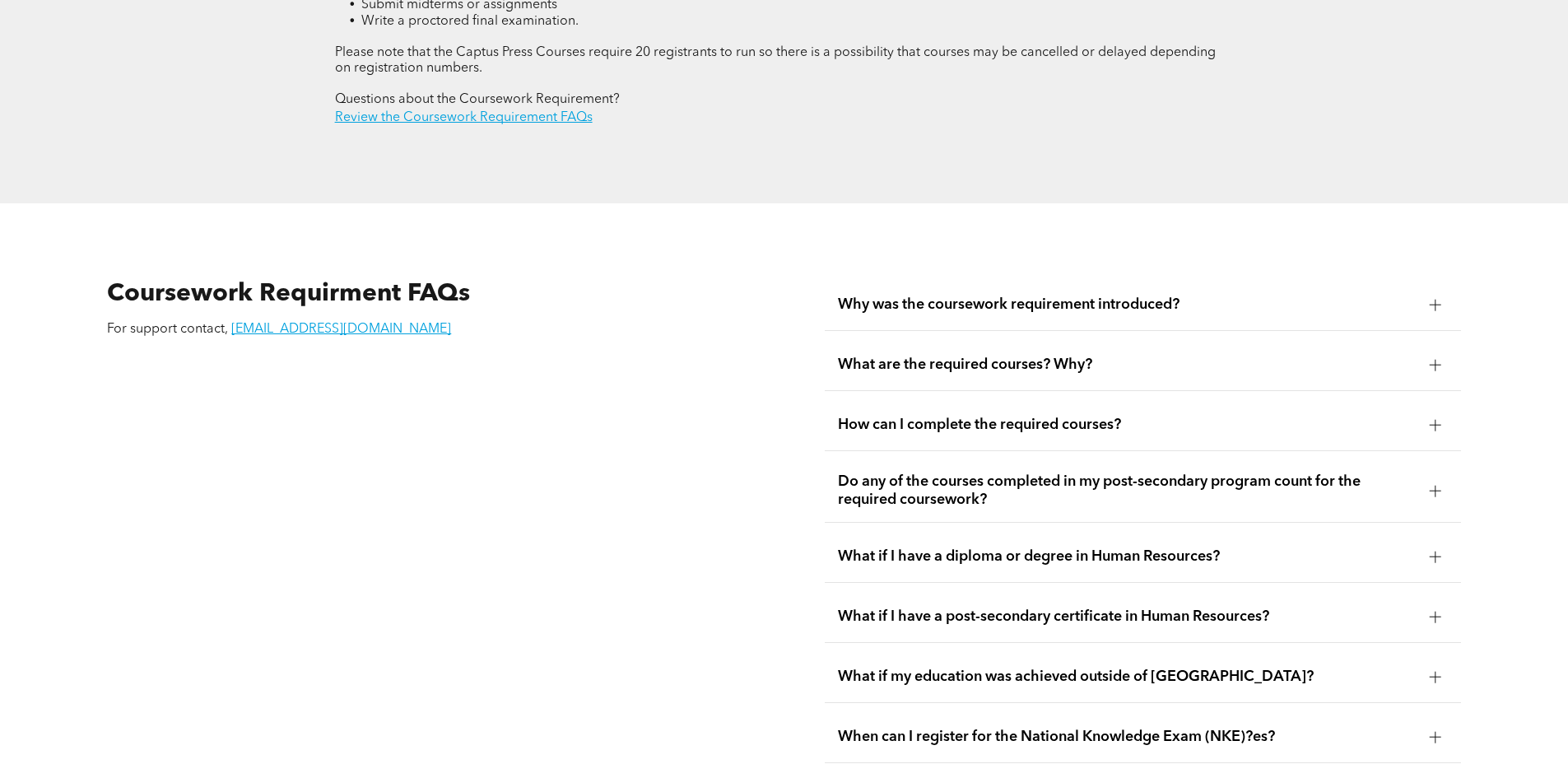
click at [914, 346] on div "What are the required courses? Why?" at bounding box center [1143, 365] width 637 height 52
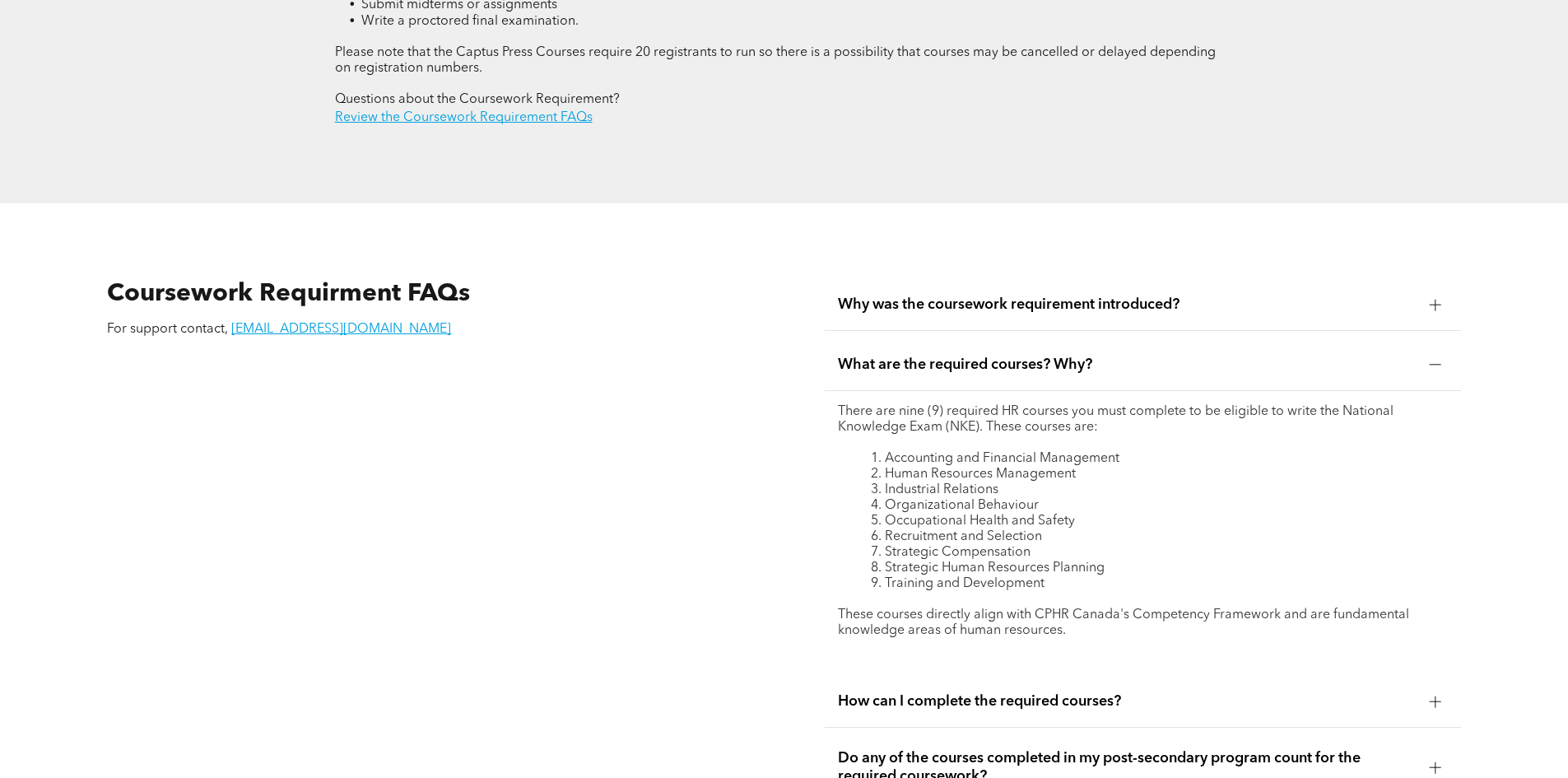
scroll to position [3128, 0]
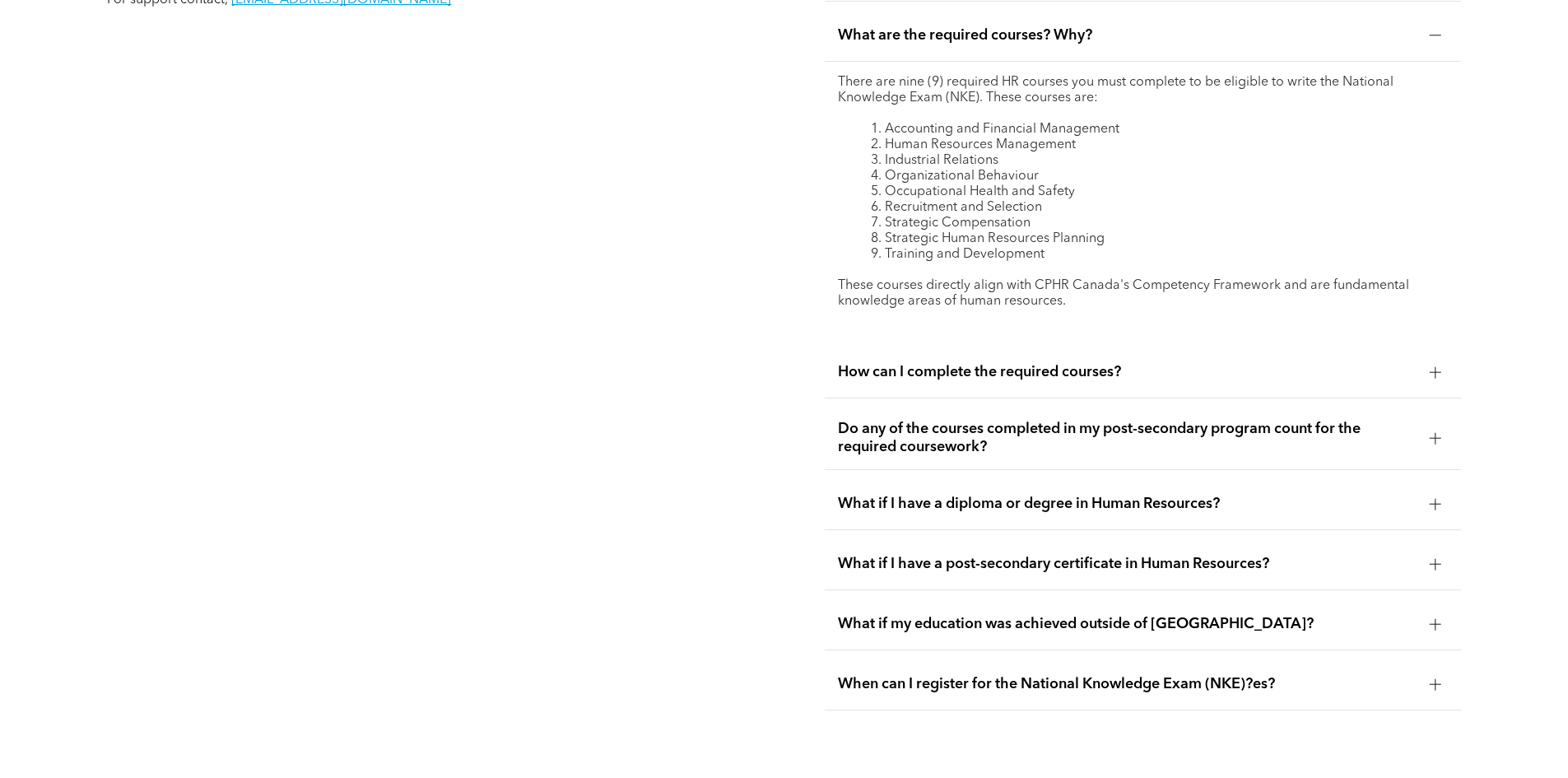
click at [1076, 347] on div "How can I complete the required courses?" at bounding box center [1143, 372] width 637 height 52
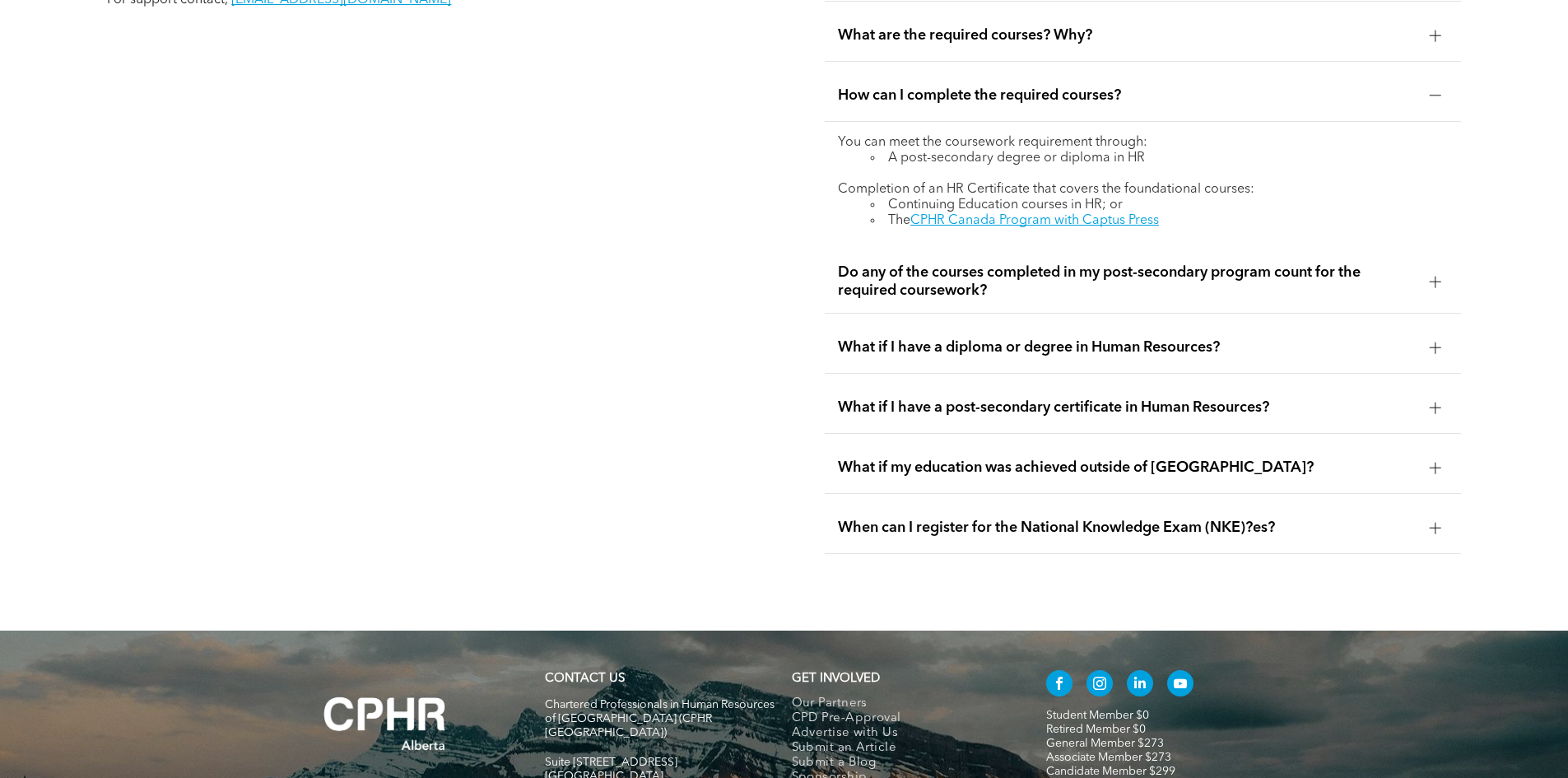
click at [996, 388] on div "What if I have a post-secondary certificate in Human Resources?" at bounding box center [1143, 408] width 637 height 52
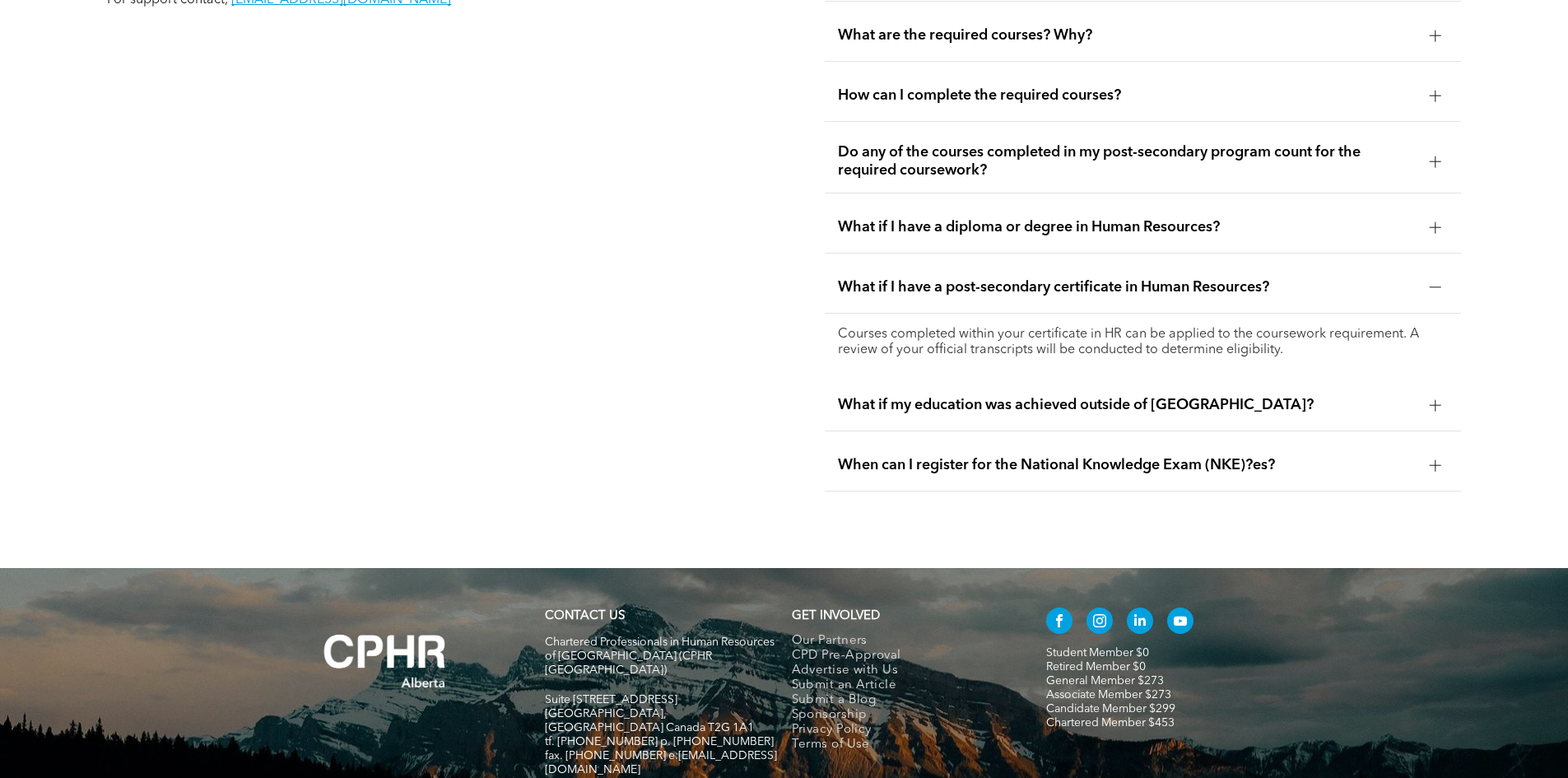
drag, startPoint x: 844, startPoint y: 300, endPoint x: 1306, endPoint y: 322, distance: 462.5
click at [1306, 327] on p "Courses completed within your certificate in HR can be applied to the coursewor…" at bounding box center [1143, 342] width 610 height 31
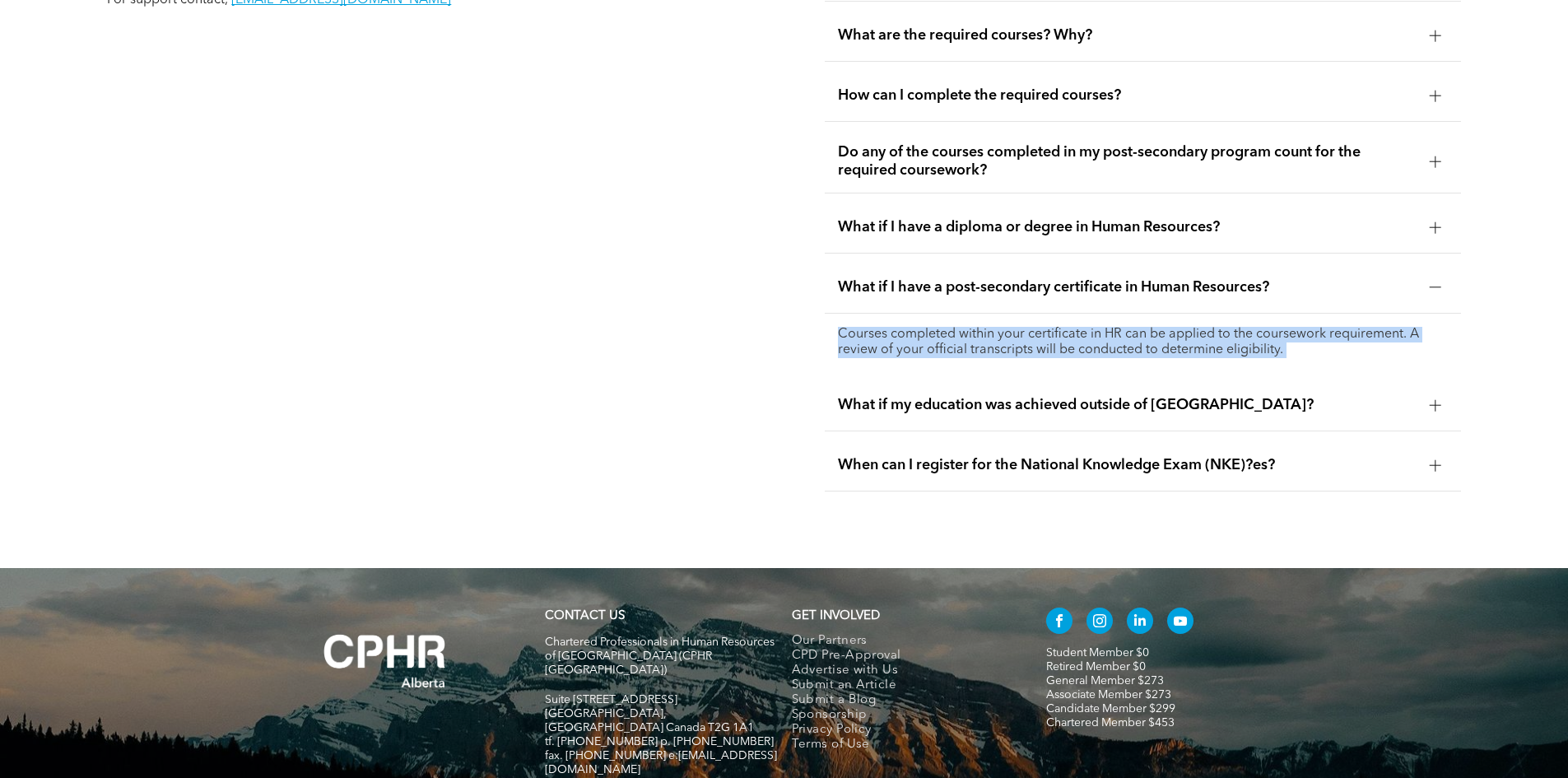
drag, startPoint x: 1306, startPoint y: 322, endPoint x: 854, endPoint y: 308, distance: 452.2
click at [854, 327] on p "Courses completed within your certificate in HR can be applied to the coursewor…" at bounding box center [1143, 342] width 610 height 31
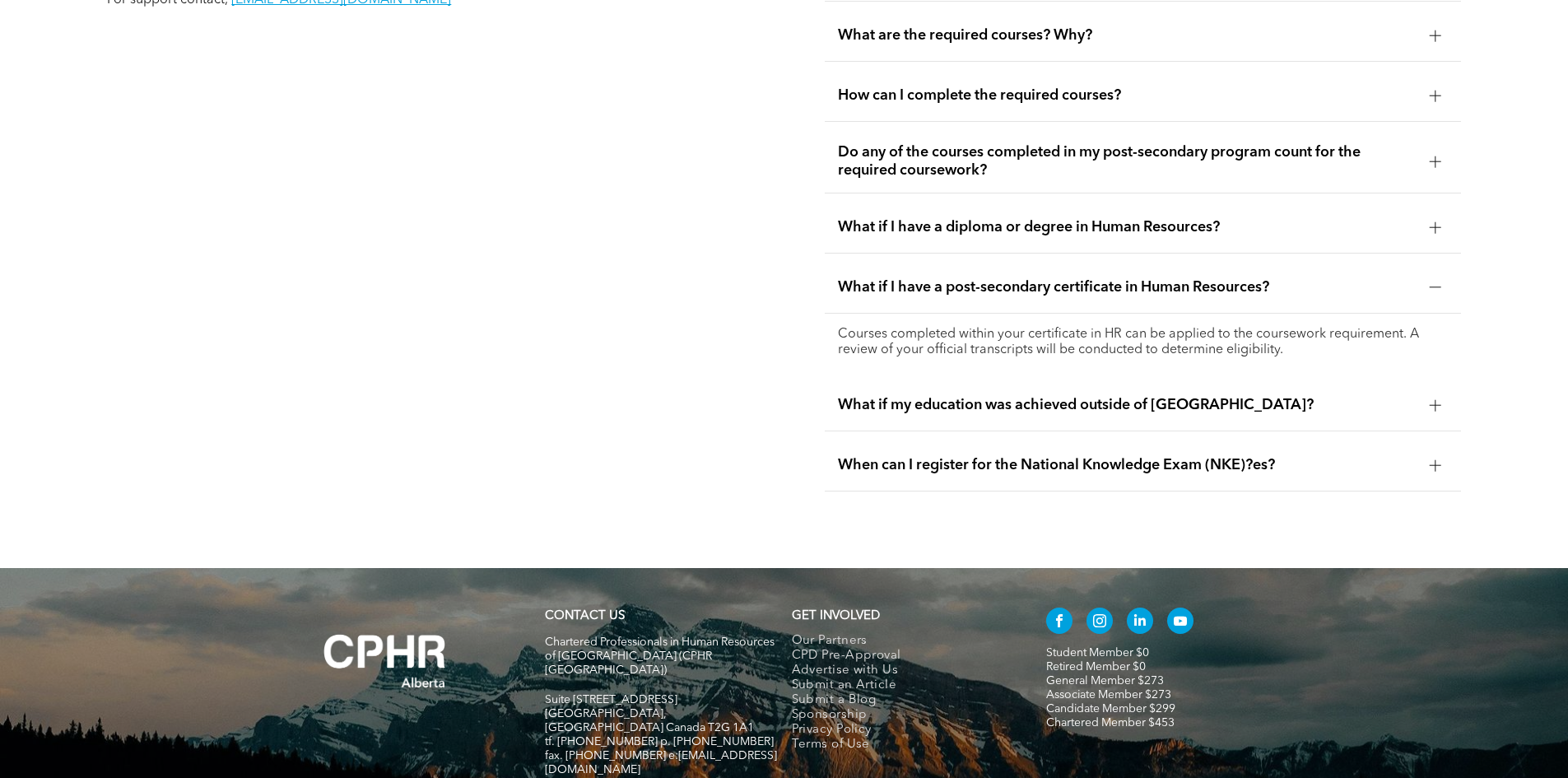
click at [777, 305] on div "Coursework Requirment FAQs For support contact, registrar@cphrab.ca Why was the…" at bounding box center [784, 221] width 1568 height 693
click at [1197, 456] on span "When can I register for the National Knowledge Exam (NKE)?es?" at bounding box center [1127, 465] width 579 height 18
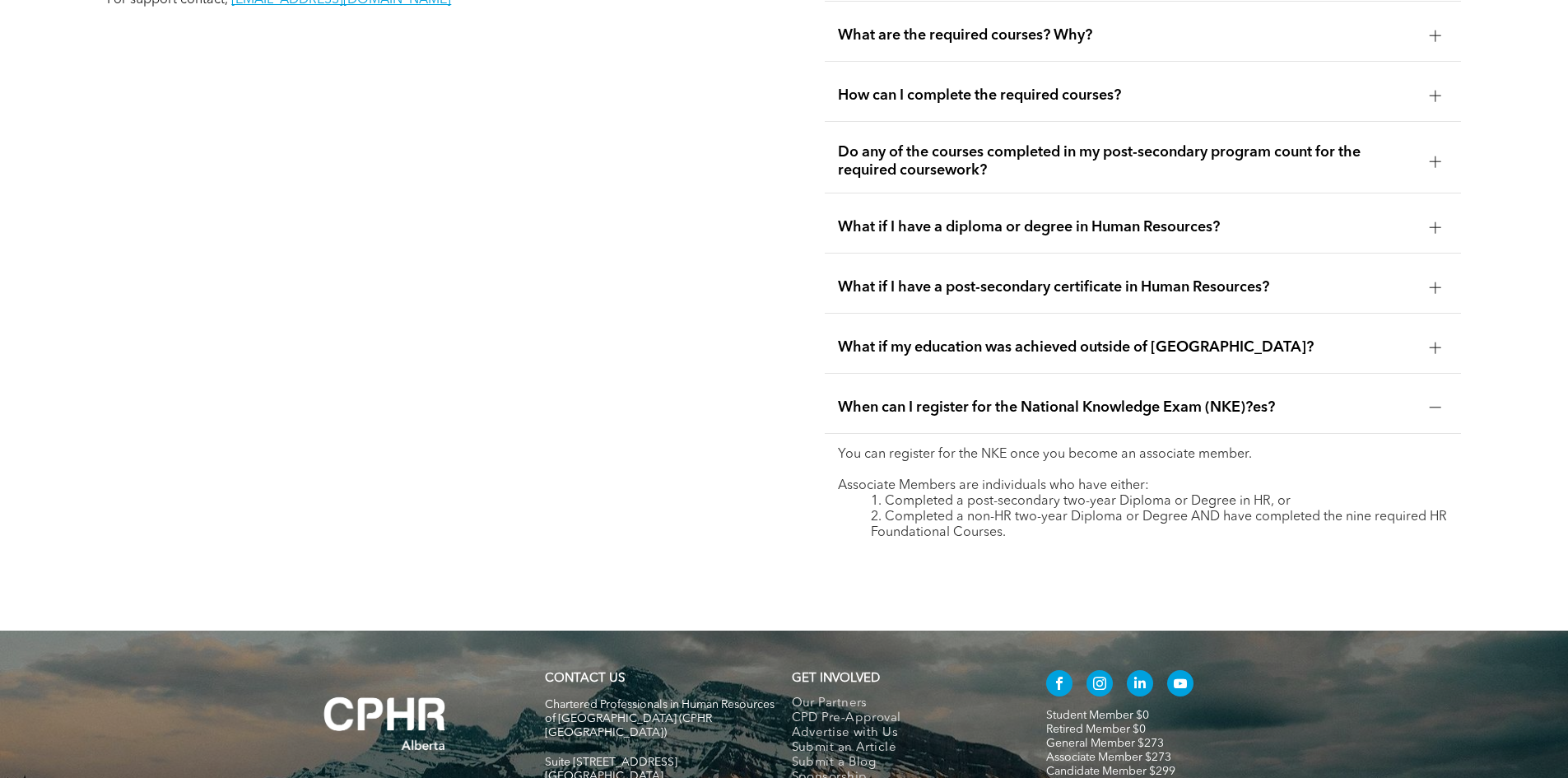
click at [1178, 398] on span "When can I register for the National Knowledge Exam (NKE)?es?" at bounding box center [1127, 408] width 579 height 18
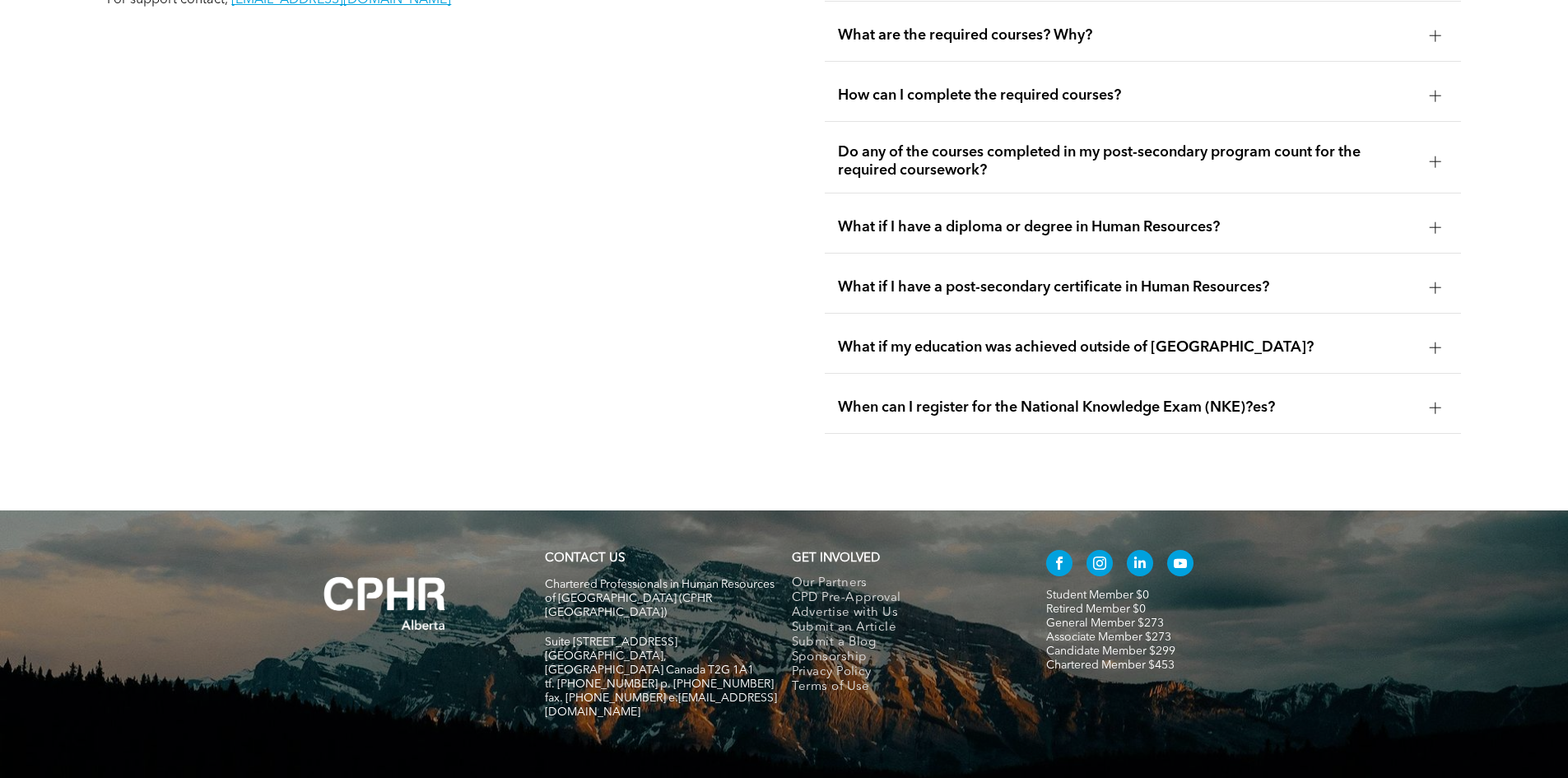
click at [1142, 278] on span "What if I have a post-secondary certificate in Human Resources?" at bounding box center [1127, 287] width 579 height 18
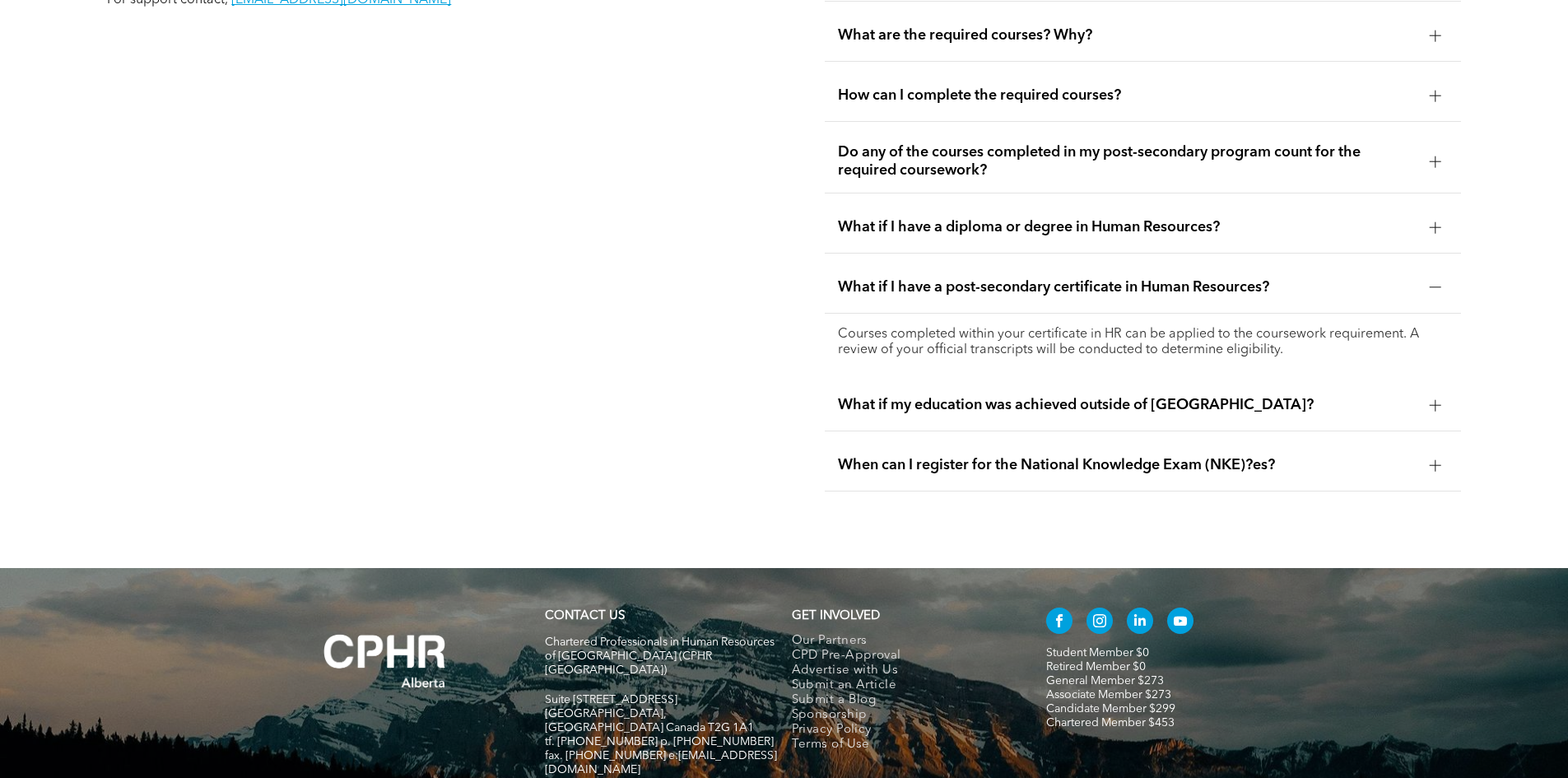
drag, startPoint x: 836, startPoint y: 296, endPoint x: 1421, endPoint y: 310, distance: 585.2
click at [1421, 314] on div "Courses completed within your certificate in HR can be applied to the coursewor…" at bounding box center [1143, 342] width 637 height 58
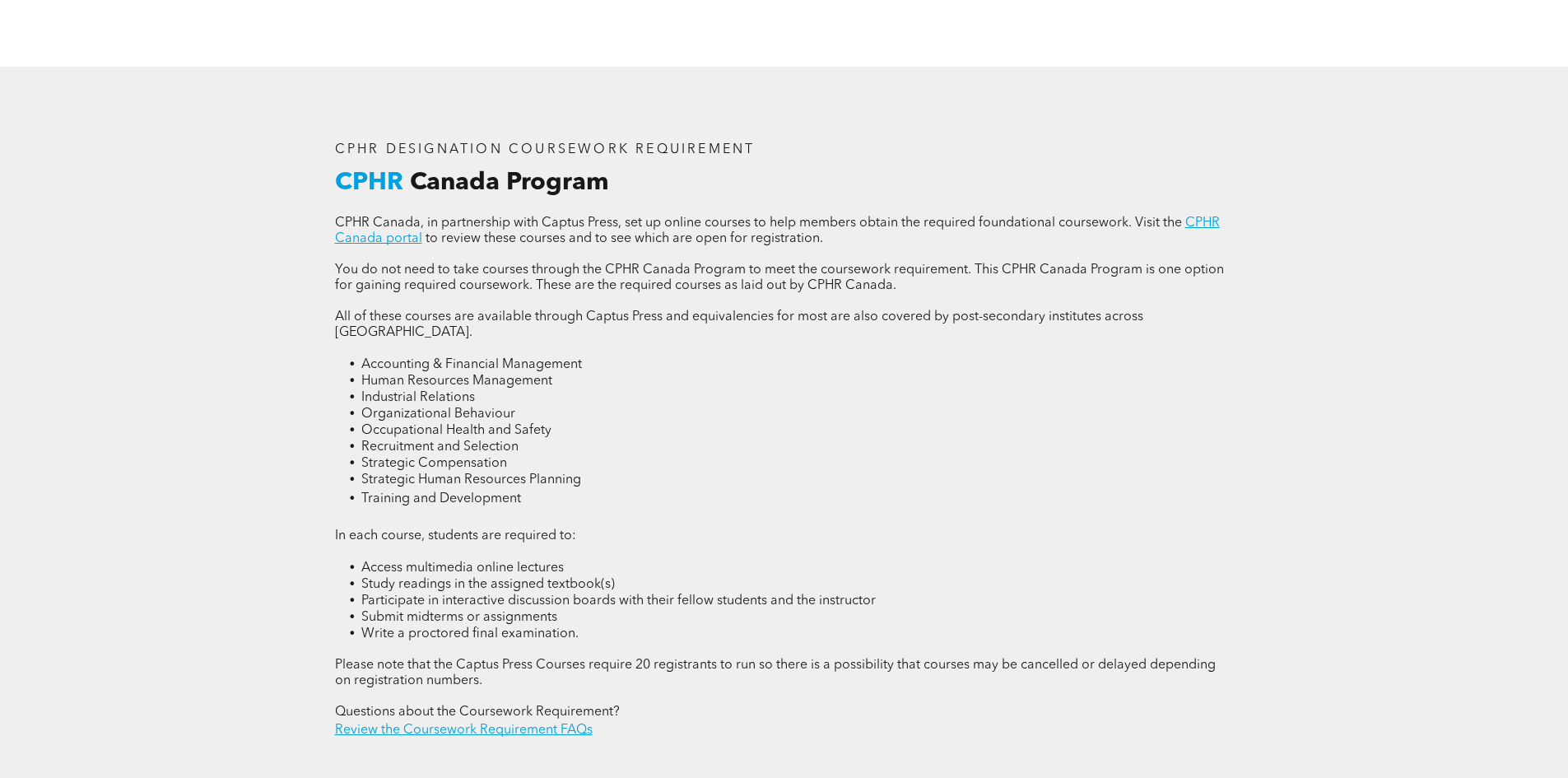
scroll to position [2215, 0]
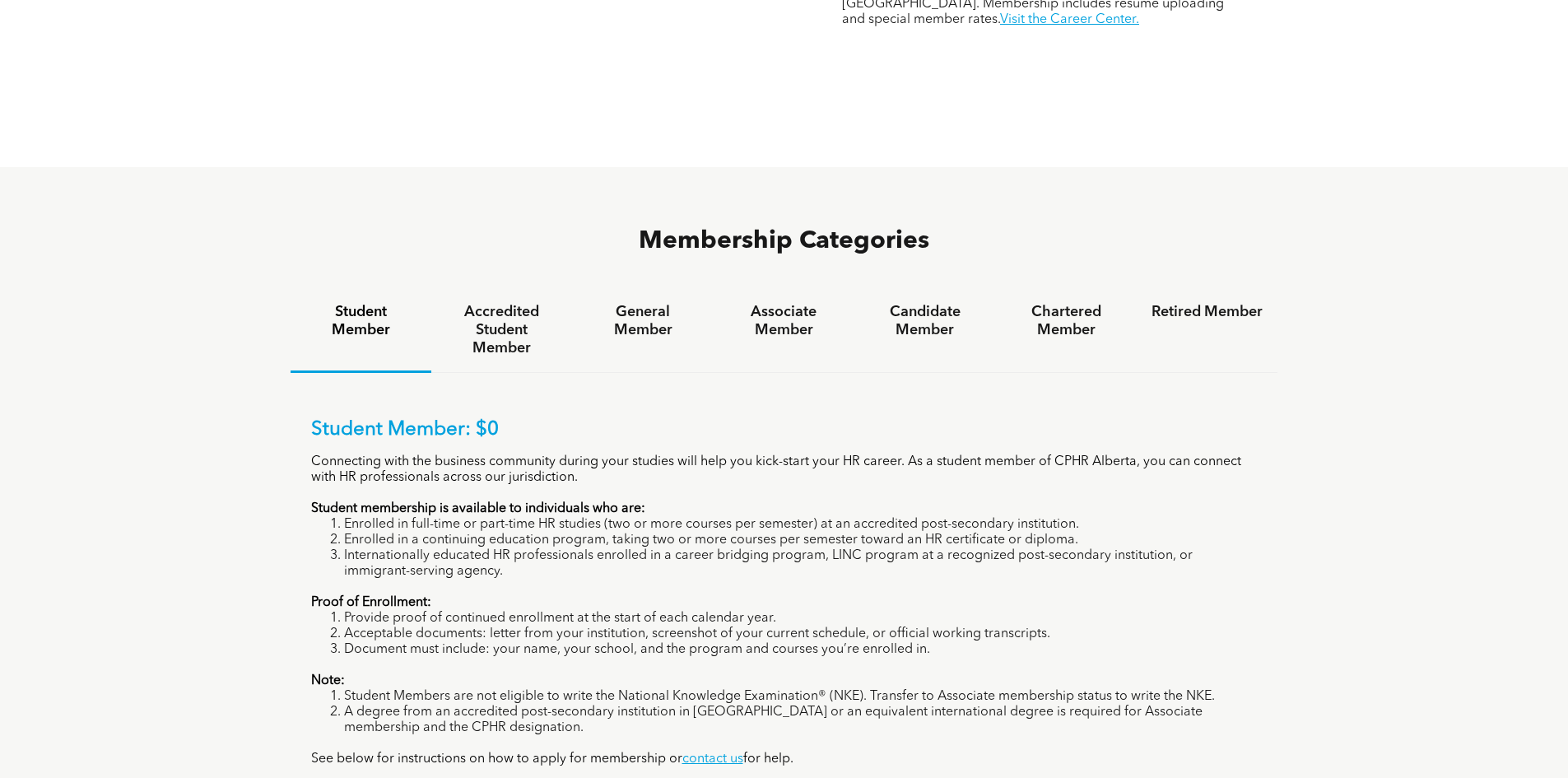
scroll to position [988, 0]
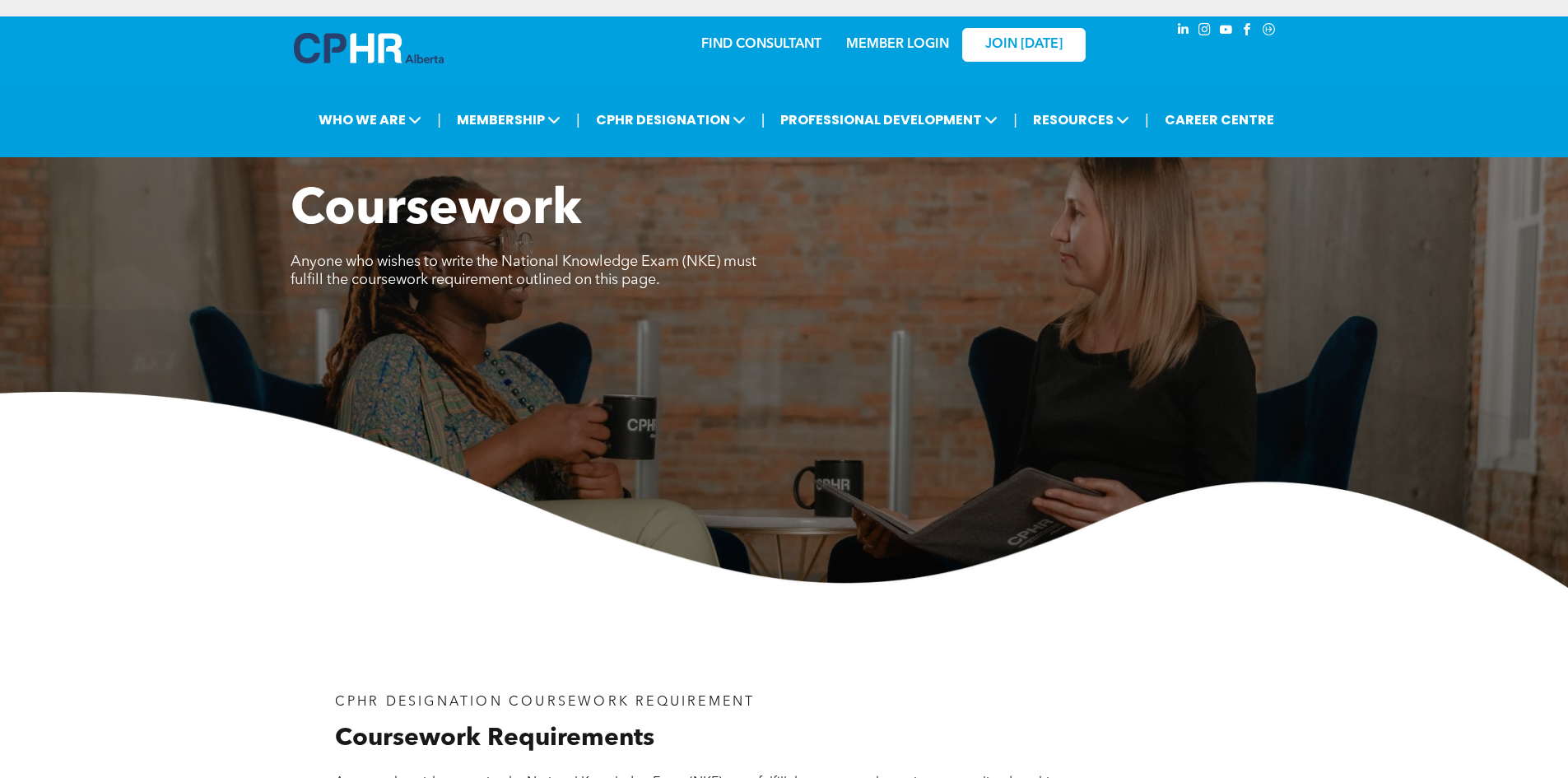
scroll to position [2294, 0]
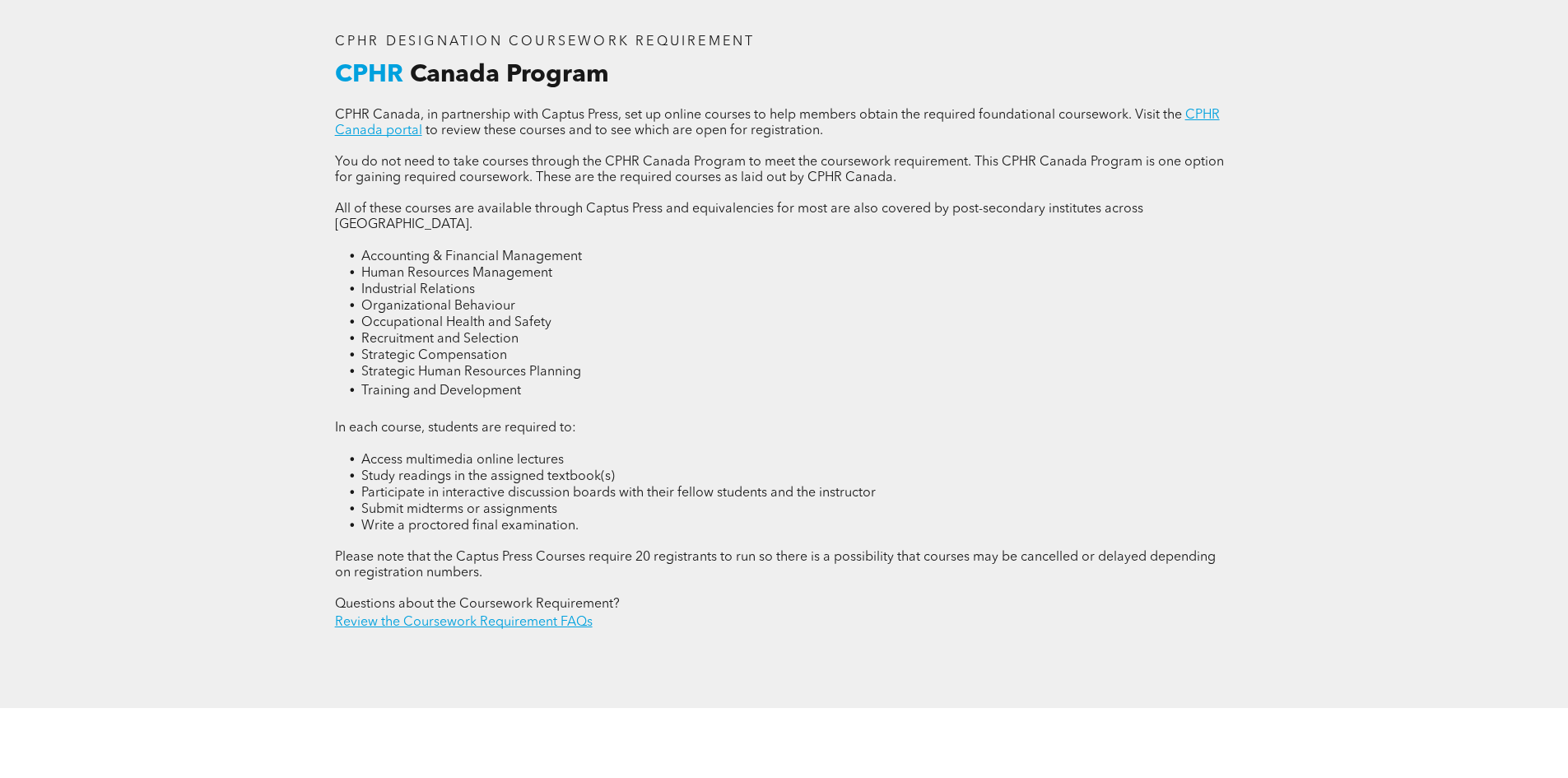
drag, startPoint x: 413, startPoint y: 500, endPoint x: 399, endPoint y: 308, distance: 192.5
click at [446, 384] on span "Training and Development" at bounding box center [441, 391] width 160 height 13
click at [362, 249] on li "Accounting & Financial Management" at bounding box center [798, 257] width 873 height 16
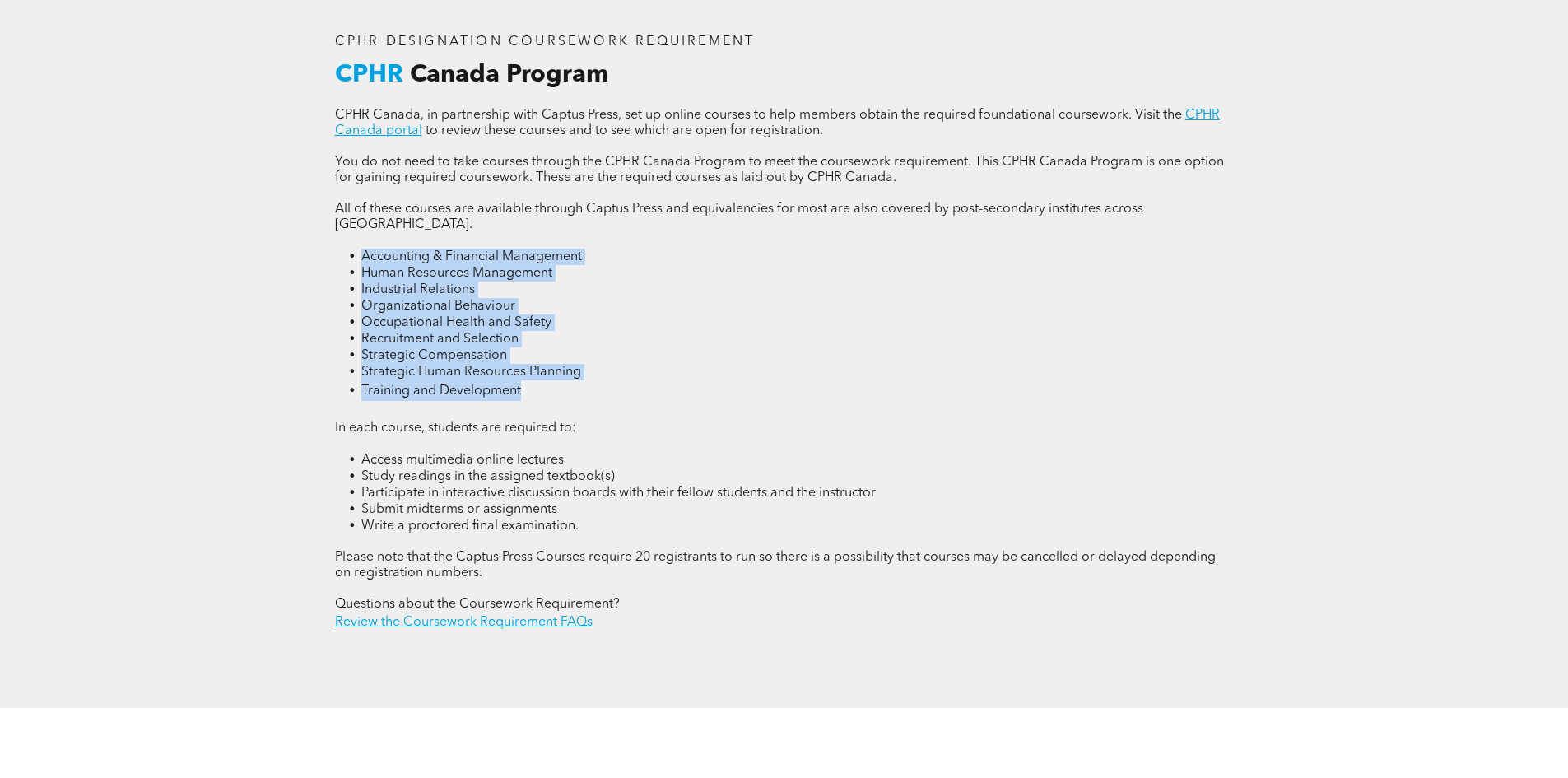
drag, startPoint x: 357, startPoint y: 233, endPoint x: 639, endPoint y: 375, distance: 315.7
click at [639, 375] on div "CPHR Canada, in partnership with Captus Press, set up online courses to help me…" at bounding box center [785, 370] width 899 height 524
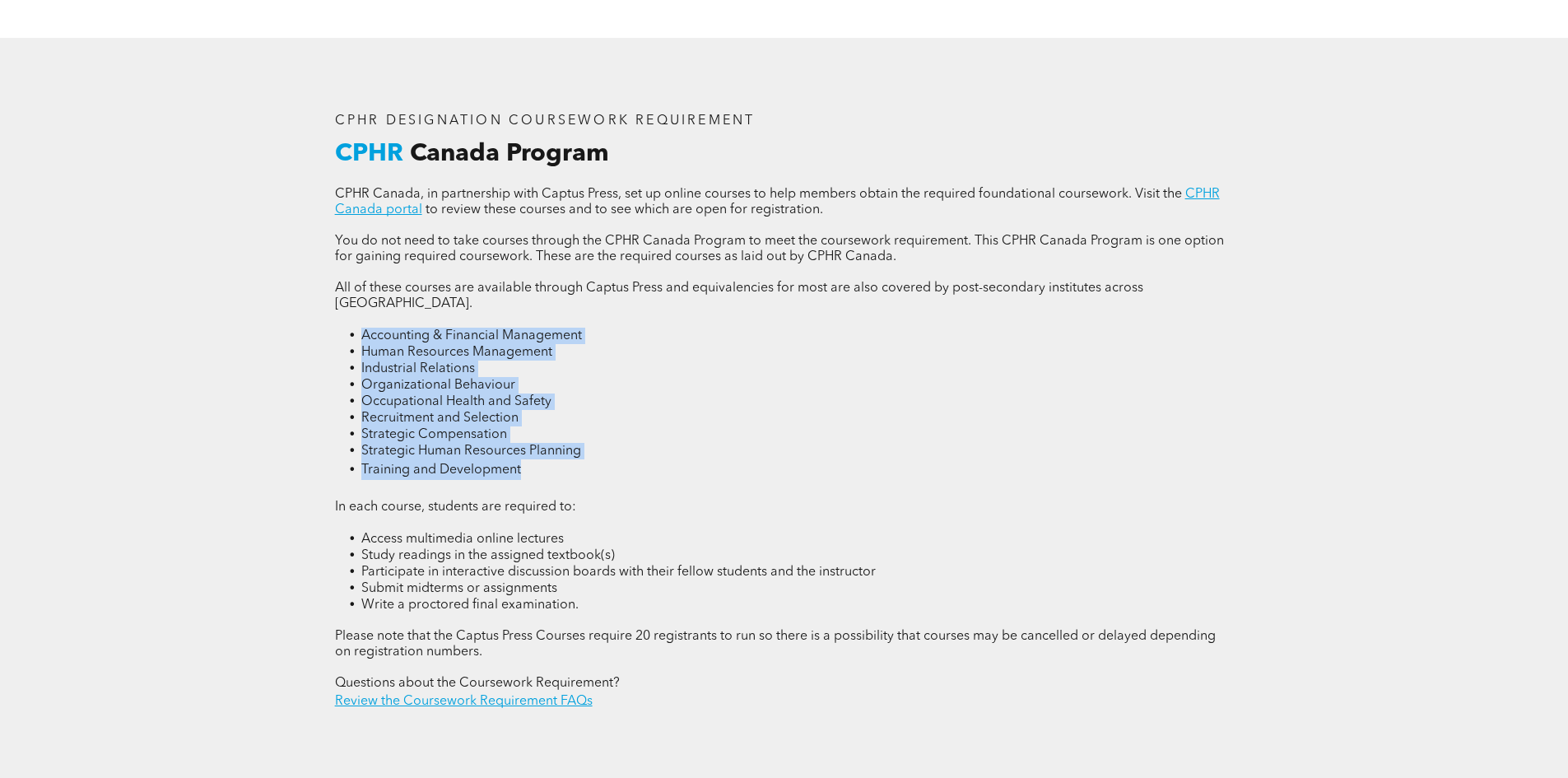
click at [470, 464] on span "Training and Development" at bounding box center [441, 470] width 160 height 13
drag, startPoint x: 362, startPoint y: 312, endPoint x: 684, endPoint y: 440, distance: 346.5
click at [684, 440] on ul "Accounting & Financial Management Human Resources Management Industrial Relatio…" at bounding box center [785, 403] width 899 height 152
